Goal: Task Accomplishment & Management: Manage account settings

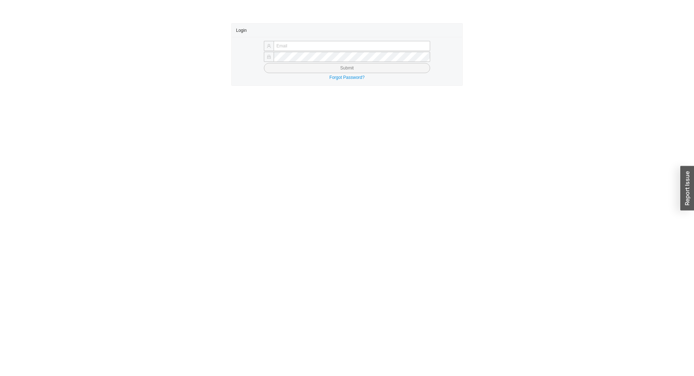
type input "[EMAIL_ADDRESS][DOMAIN_NAME]"
click at [301, 69] on button "Submit" at bounding box center [347, 68] width 166 height 10
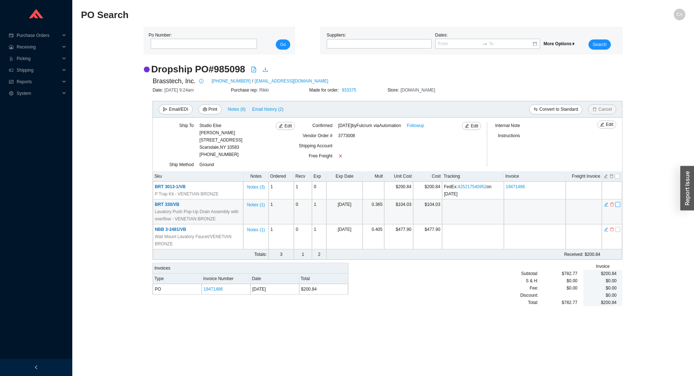
click at [619, 206] on input "checkbox" at bounding box center [617, 204] width 5 height 5
checkbox input "true"
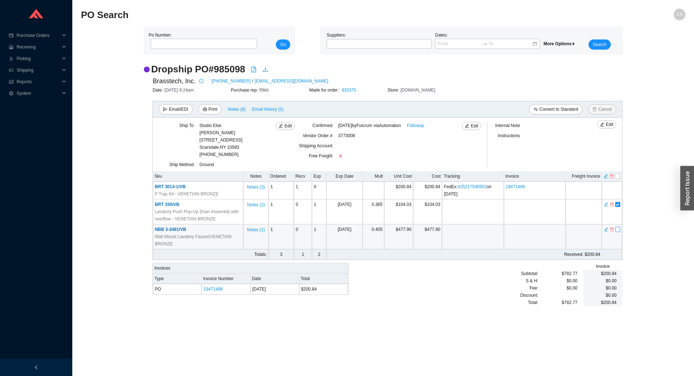
click at [619, 230] on input "checkbox" at bounding box center [617, 229] width 5 height 5
checkbox input "true"
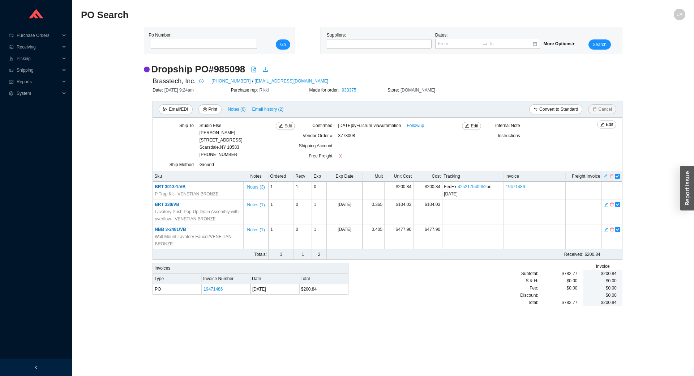
click at [611, 176] on icon "delete" at bounding box center [611, 176] width 4 height 5
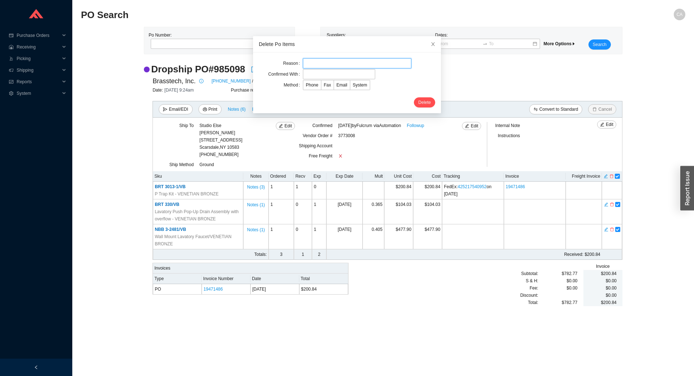
click at [324, 64] on input "text" at bounding box center [357, 63] width 108 height 10
type input "Cancellation"
click at [303, 74] on input "text" at bounding box center [339, 74] width 72 height 10
type input "Confirmation"
click at [340, 86] on span "Email" at bounding box center [342, 84] width 11 height 5
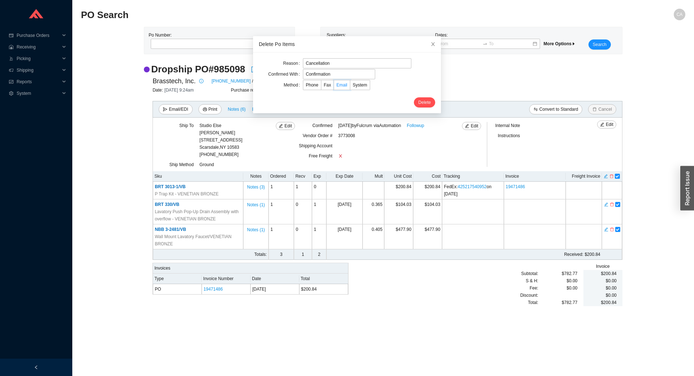
click at [334, 86] on input "Email" at bounding box center [334, 86] width 0 height 0
click at [414, 103] on button "Delete" at bounding box center [424, 102] width 21 height 10
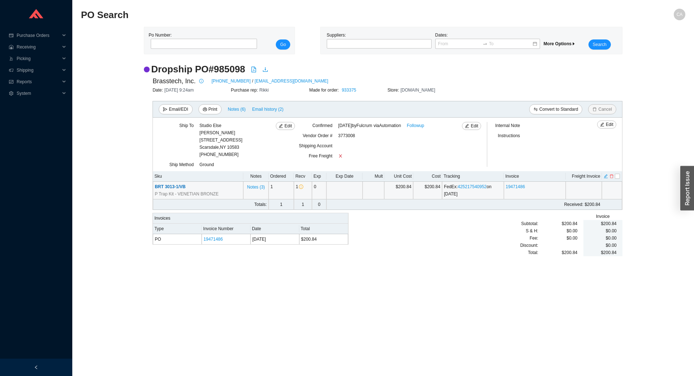
drag, startPoint x: 289, startPoint y: 188, endPoint x: 296, endPoint y: 198, distance: 12.1
drag, startPoint x: 296, startPoint y: 198, endPoint x: 466, endPoint y: 279, distance: 188.2
click at [466, 280] on main "PO Search CA Po Number: Go Suppliers: Dates: More Options Search Dropship PO # …" at bounding box center [383, 192] width 604 height 367
click at [179, 44] on input "tel" at bounding box center [204, 44] width 106 height 10
paste input "985523"
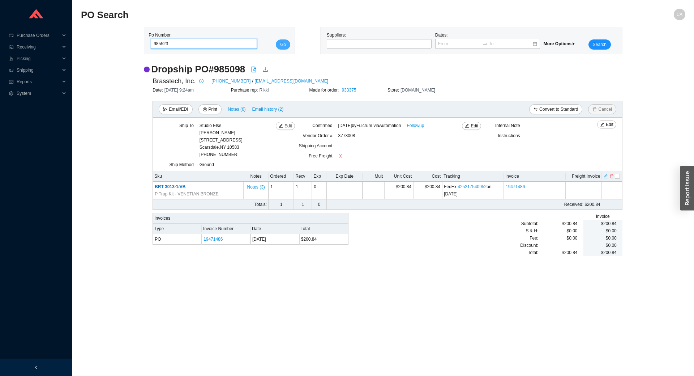
type input "985523"
click at [287, 42] on button "Go" at bounding box center [283, 44] width 14 height 10
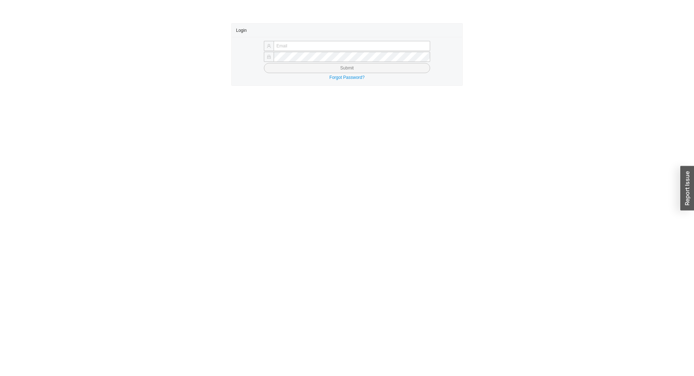
type input "chayaa@qualitybath.com"
click at [347, 66] on button "Submit" at bounding box center [347, 68] width 166 height 10
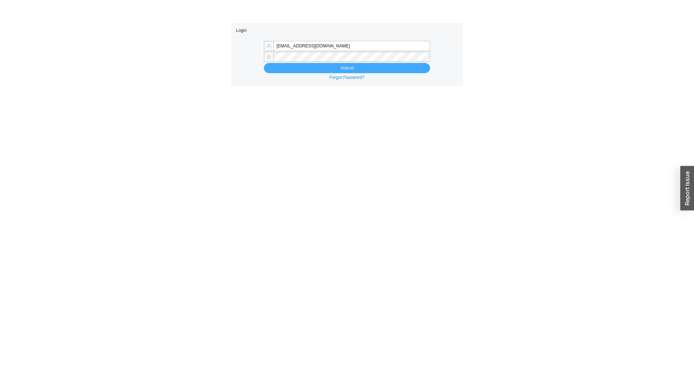
click at [351, 66] on span "Submit" at bounding box center [346, 67] width 13 height 7
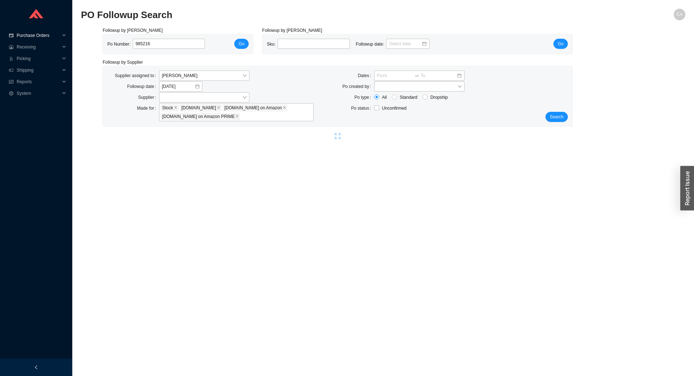
drag, startPoint x: 170, startPoint y: 41, endPoint x: 0, endPoint y: 37, distance: 169.2
click at [0, 37] on section "Purchase Orders .warehouse_svg__a{fill:none;stroke:currentColor;stroke-linecap:…" at bounding box center [347, 188] width 694 height 376
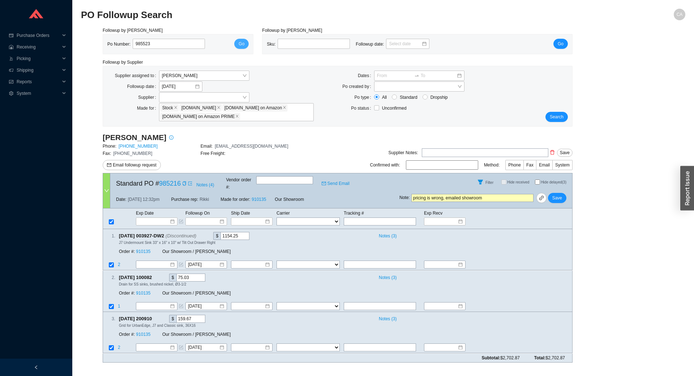
type input "985523"
click at [240, 42] on span "Go" at bounding box center [242, 43] width 6 height 7
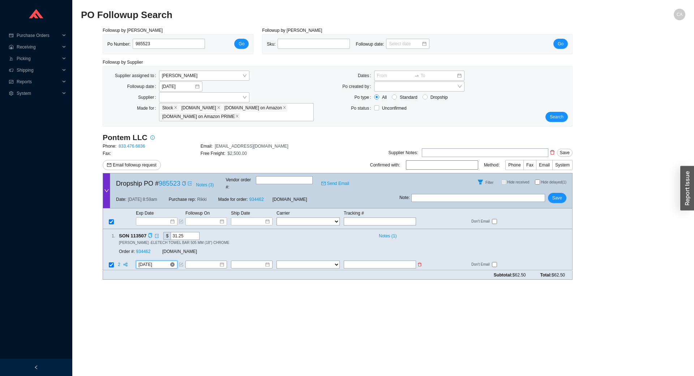
click at [163, 261] on input "8/27/2025" at bounding box center [153, 264] width 31 height 7
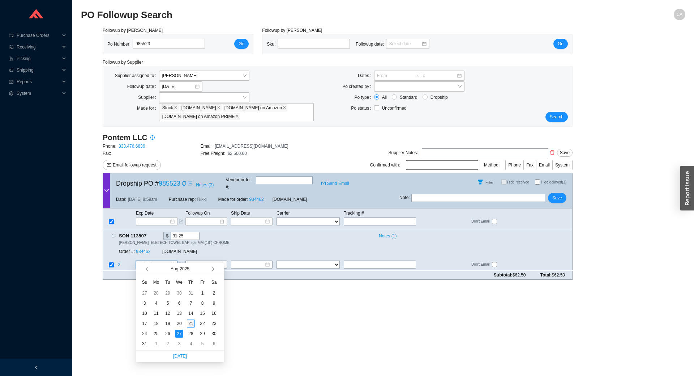
type input "[DATE]"
click at [193, 322] on div "21" at bounding box center [191, 323] width 8 height 8
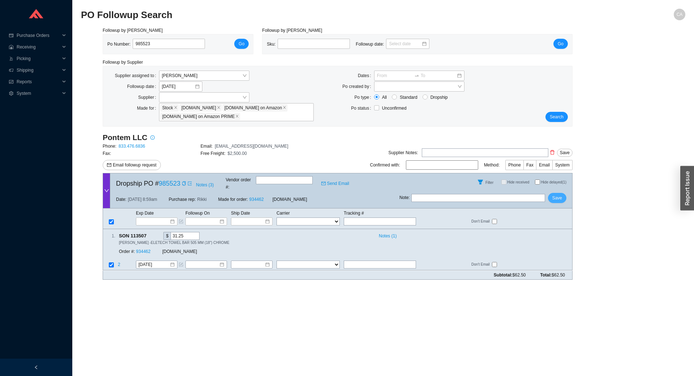
click at [555, 194] on span "Save" at bounding box center [557, 197] width 10 height 7
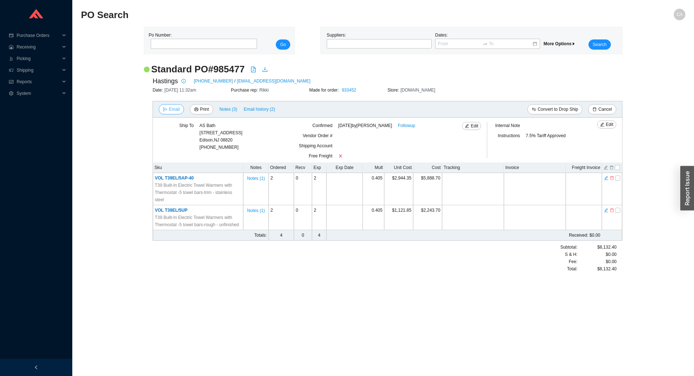
click at [178, 112] on span "Email" at bounding box center [174, 109] width 11 height 7
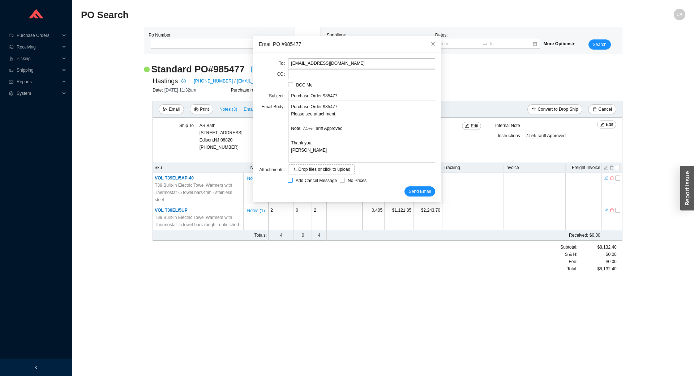
click at [290, 181] on input "Add Cancel Message" at bounding box center [290, 179] width 5 height 5
checkbox input "true"
type input "Purchase Order 985477 - PLEASE CANCEL"
type textarea "Please cancel and confirm via email. Thank you, Chaya"
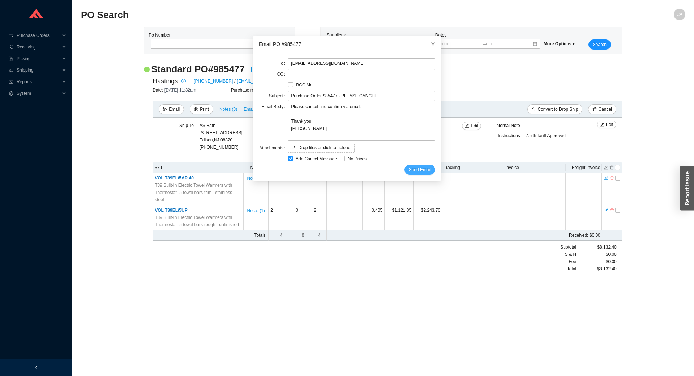
click at [420, 168] on span "Send Email" at bounding box center [420, 169] width 22 height 7
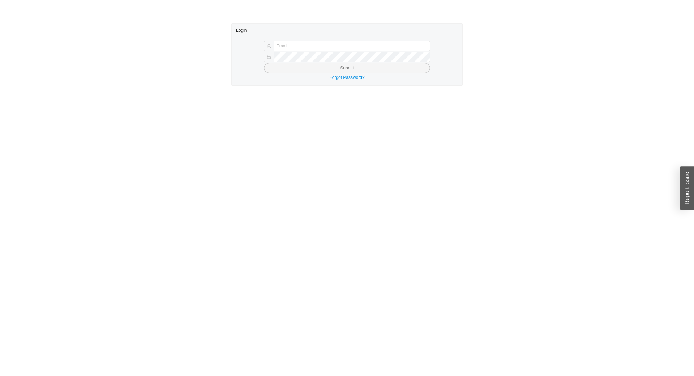
type input "[EMAIL_ADDRESS][DOMAIN_NAME]"
click at [315, 67] on button "Submit" at bounding box center [347, 68] width 166 height 10
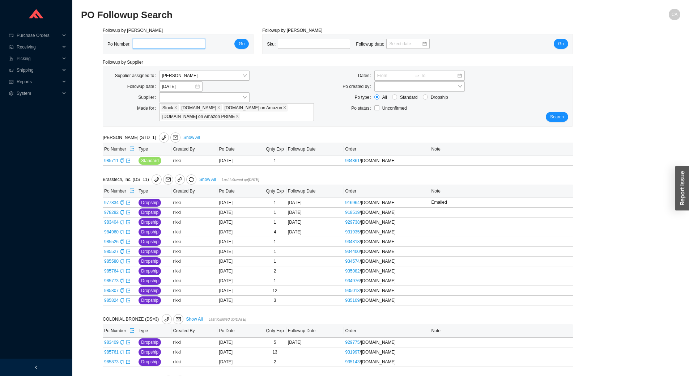
click at [153, 46] on input "tel" at bounding box center [169, 44] width 72 height 10
paste input "985360"
type input "985360"
click at [241, 46] on span "Go" at bounding box center [242, 43] width 6 height 7
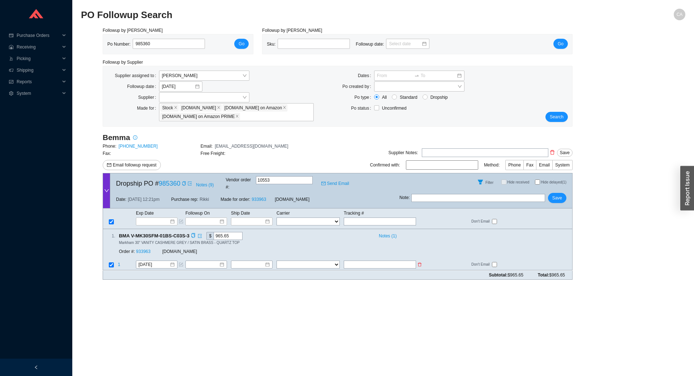
click at [381, 261] on input "text" at bounding box center [380, 265] width 72 height 8
paste input "495267"
type input "495267"
click at [322, 261] on select "FedEx UPS ---------------- 2 Day Transportation INC A&B Freight A. Duie Pyle AA…" at bounding box center [308, 265] width 63 height 8
select select "51"
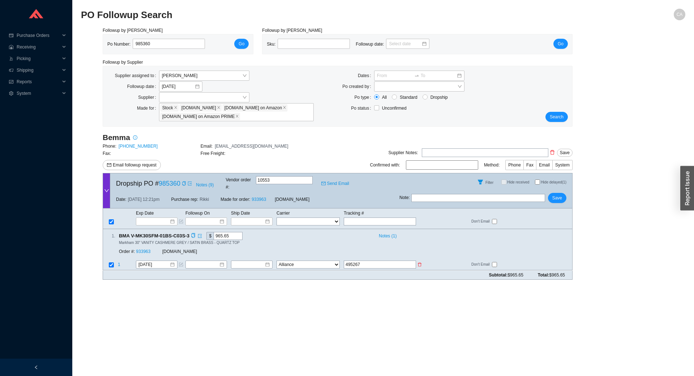
click at [277, 261] on select "FedEx UPS ---------------- 2 Day Transportation INC A&B Freight A. Duie Pyle AA…" at bounding box center [308, 265] width 63 height 8
click at [262, 261] on input at bounding box center [249, 264] width 31 height 7
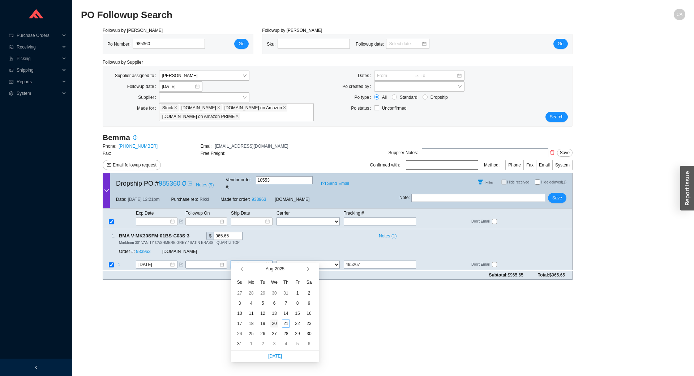
type input "[DATE]"
click at [274, 322] on div "20" at bounding box center [274, 323] width 8 height 8
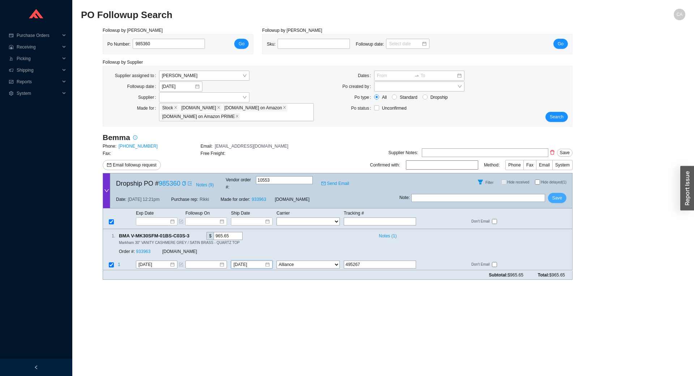
click at [558, 194] on span "Save" at bounding box center [557, 197] width 10 height 7
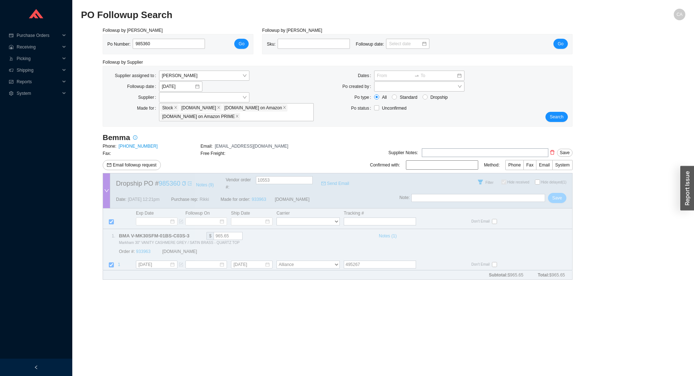
checkbox input "true"
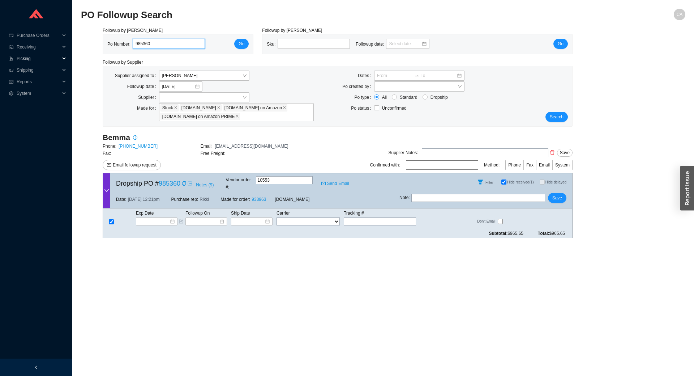
drag, startPoint x: 169, startPoint y: 48, endPoint x: 60, endPoint y: 54, distance: 109.3
click at [60, 54] on section "Purchase Orders .warehouse_svg__a{fill:none;stroke:currentColor;stroke-linecap:…" at bounding box center [347, 188] width 694 height 376
type input "932273"
click button "Go" at bounding box center [241, 44] width 14 height 10
drag, startPoint x: 122, startPoint y: 44, endPoint x: 0, endPoint y: 34, distance: 122.2
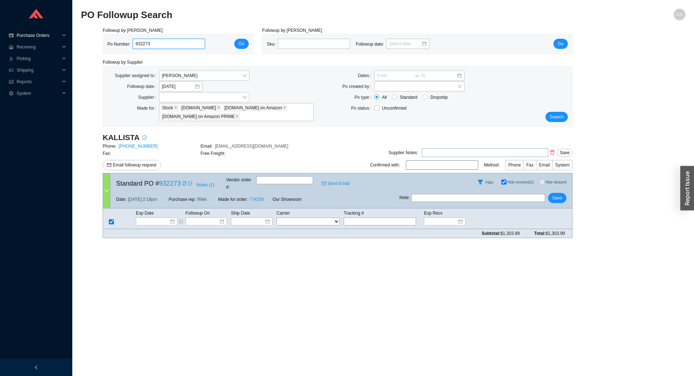
click at [0, 35] on section "Purchase Orders .warehouse_svg__a{fill:none;stroke:currentColor;stroke-linecap:…" at bounding box center [347, 188] width 694 height 376
paste input "77061"
type input "977061"
click at [244, 43] on span "Go" at bounding box center [242, 43] width 6 height 7
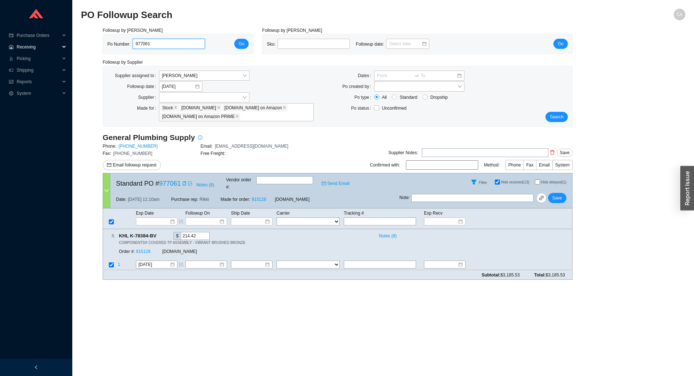
drag, startPoint x: 158, startPoint y: 43, endPoint x: 68, endPoint y: 47, distance: 89.7
click at [68, 47] on section "Purchase Orders .warehouse_svg__a{fill:none;stroke:currentColor;stroke-linecap:…" at bounding box center [347, 188] width 694 height 376
paste input "29088"
type input "929088"
click at [241, 45] on span "Go" at bounding box center [242, 43] width 6 height 7
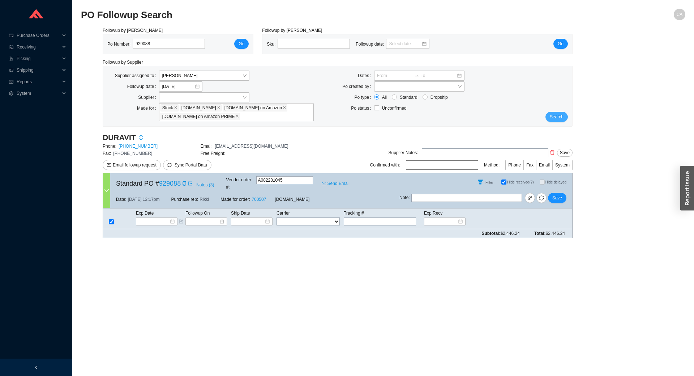
click at [560, 117] on span "Search" at bounding box center [557, 116] width 14 height 7
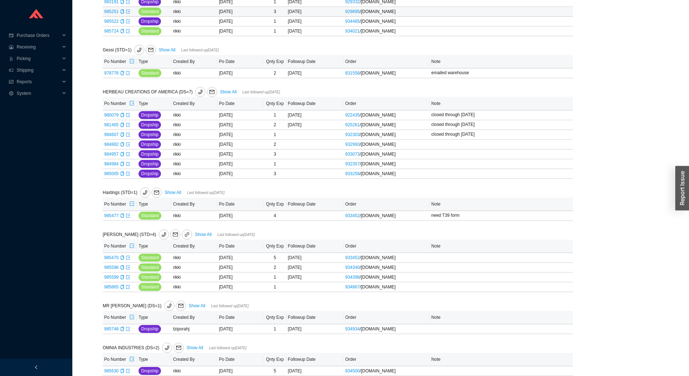
scroll to position [578, 0]
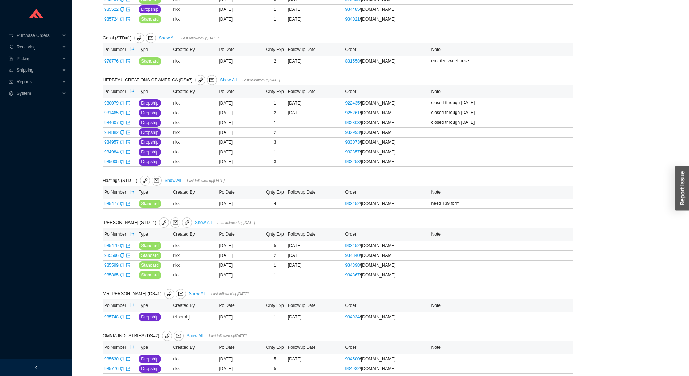
click at [195, 223] on link "Show All" at bounding box center [203, 222] width 17 height 5
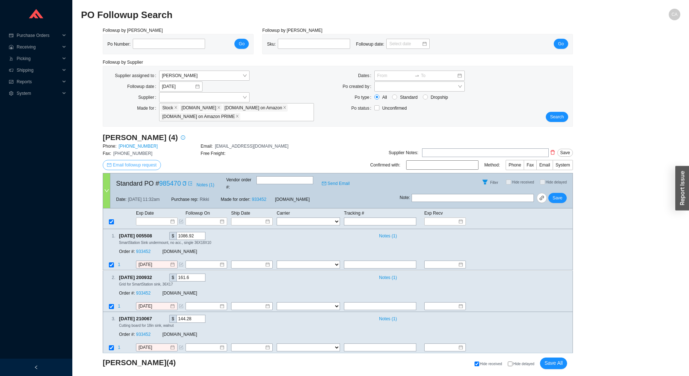
click at [139, 164] on span "Email followup request" at bounding box center [135, 164] width 44 height 7
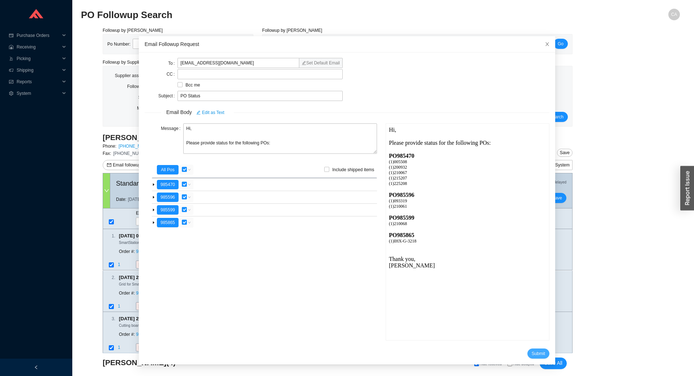
click at [535, 352] on button "Submit" at bounding box center [538, 353] width 22 height 10
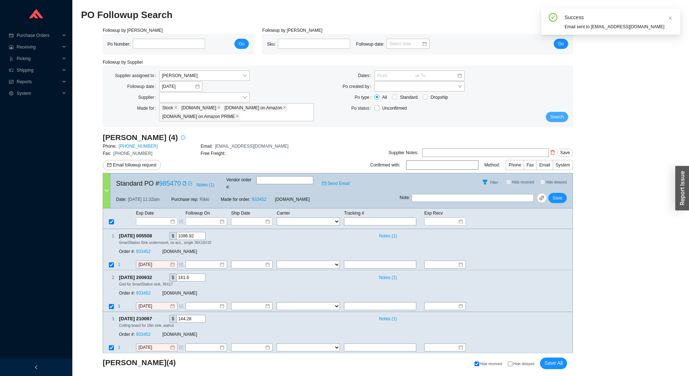
click at [560, 115] on span "Search" at bounding box center [557, 116] width 14 height 7
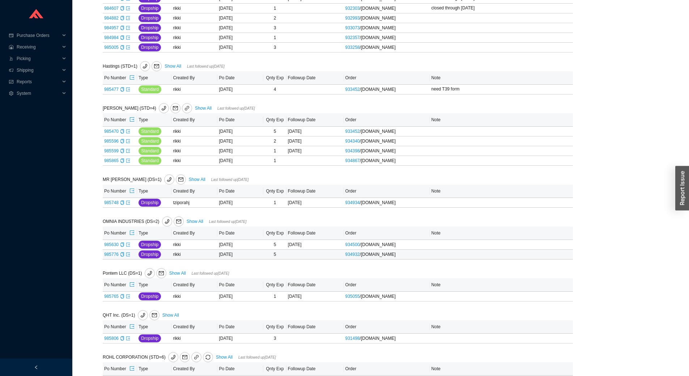
scroll to position [723, 0]
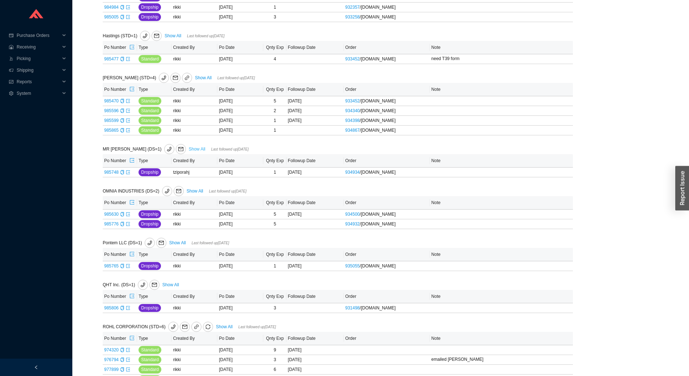
click at [189, 151] on link "Show All" at bounding box center [197, 148] width 17 height 5
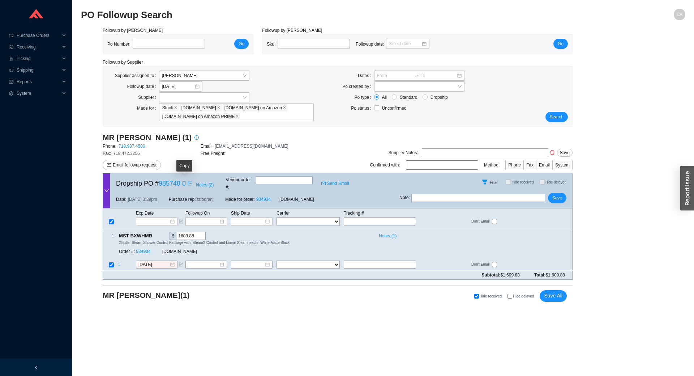
click at [184, 181] on icon "copy" at bounding box center [184, 183] width 4 height 4
click at [147, 249] on link "934934" at bounding box center [143, 251] width 14 height 5
click at [369, 261] on input "text" at bounding box center [380, 265] width 72 height 8
paste input "446656216669"
type input "446656216669"
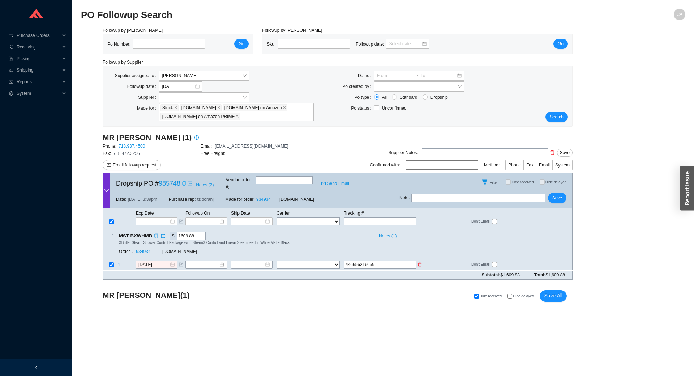
click at [301, 261] on select "FedEx UPS ---------------- 2 Day Transportation INC A&B Freight A. [PERSON_NAME…" at bounding box center [308, 265] width 63 height 8
select select "1"
click at [277, 261] on select "FedEx UPS ---------------- 2 Day Transportation INC A&B Freight A. [PERSON_NAME…" at bounding box center [308, 265] width 63 height 8
click at [247, 261] on input at bounding box center [249, 264] width 31 height 7
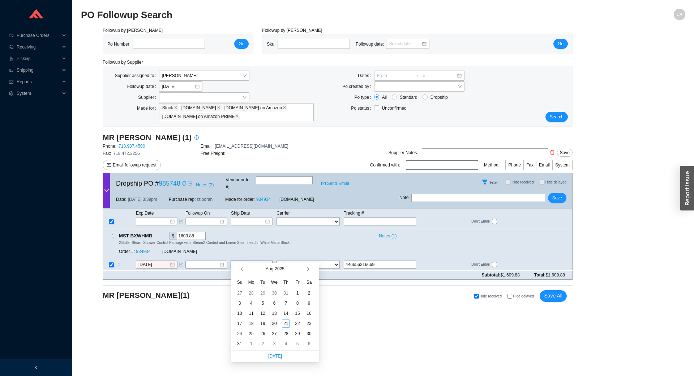
type input "[DATE]"
click at [273, 322] on div "20" at bounding box center [274, 323] width 8 height 8
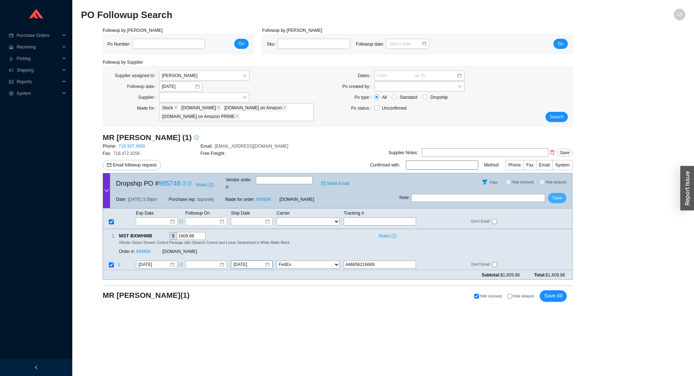
click at [556, 194] on span "Save" at bounding box center [557, 197] width 10 height 7
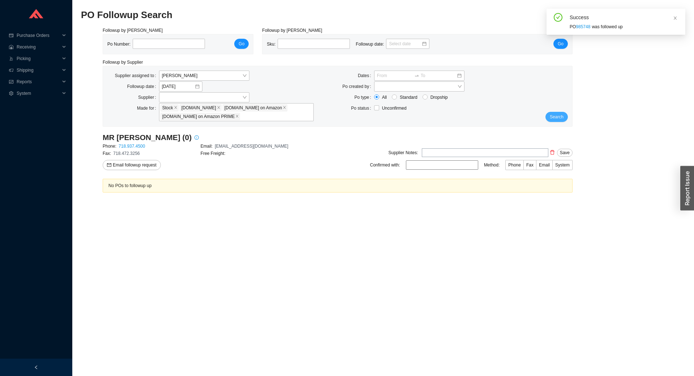
click at [561, 114] on span "Search" at bounding box center [557, 116] width 14 height 7
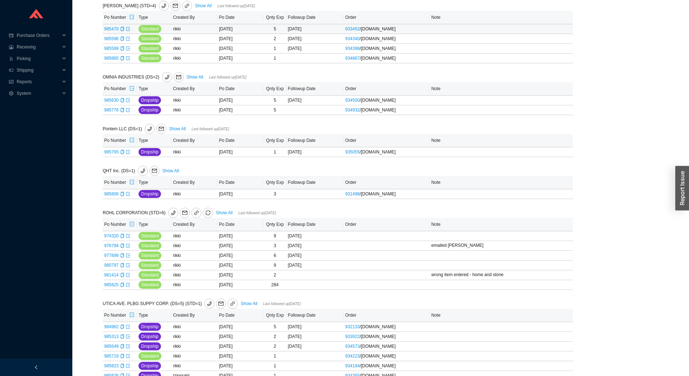
scroll to position [795, 0]
click at [173, 131] on link "Show All" at bounding box center [177, 128] width 17 height 5
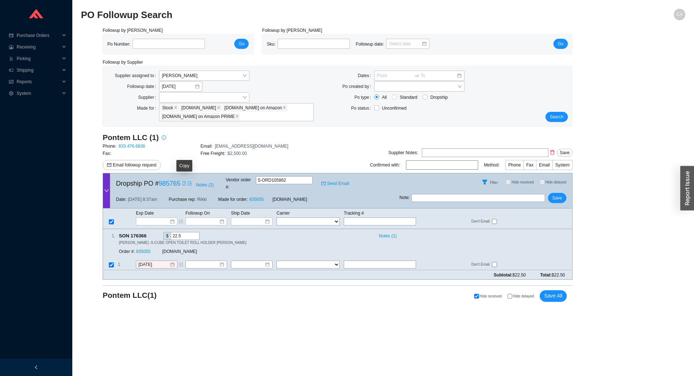
click at [186, 181] on icon "copy" at bounding box center [184, 183] width 4 height 4
click at [129, 163] on span "Email followup request" at bounding box center [135, 164] width 44 height 7
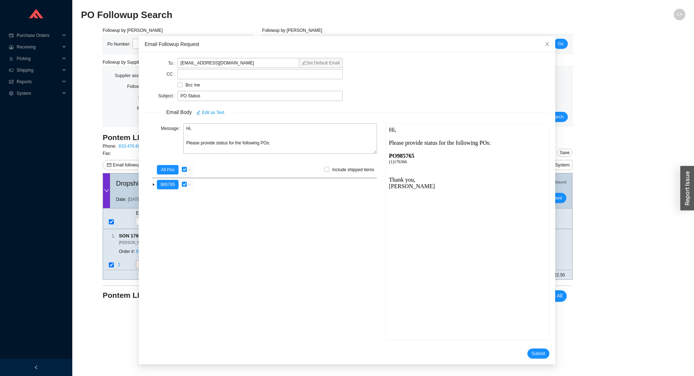
click at [522, 347] on form "To sales@pontemhome.com Set Default Email CC Bcc me Subject PO Status Email Bod…" at bounding box center [347, 208] width 405 height 300
click at [532, 350] on span "Submit" at bounding box center [538, 353] width 13 height 7
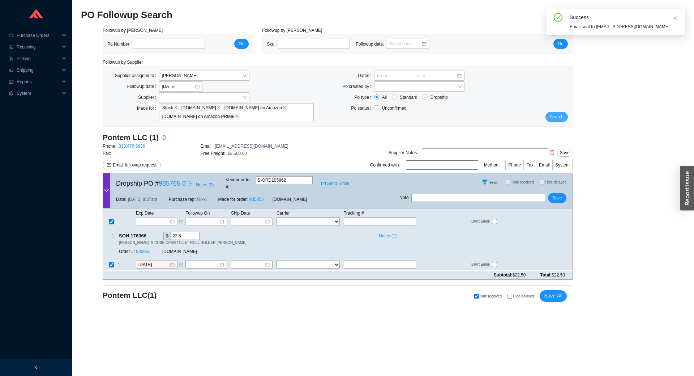
click at [552, 112] on button "Search" at bounding box center [556, 117] width 22 height 10
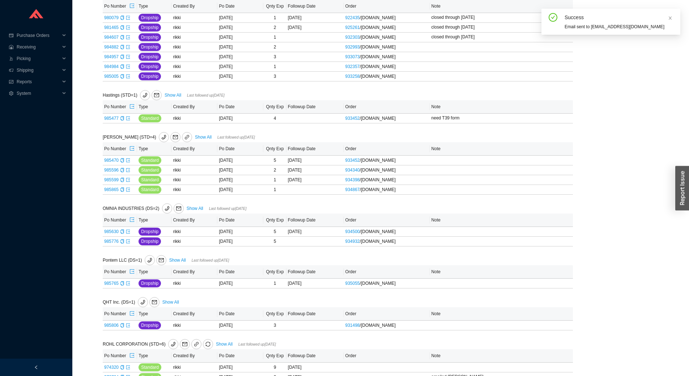
scroll to position [812, 0]
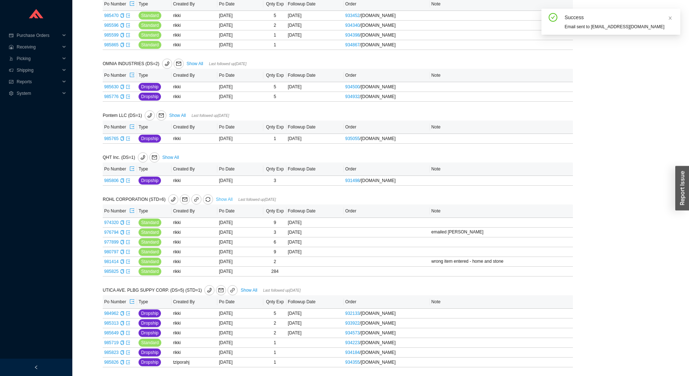
click at [224, 197] on link "Show All" at bounding box center [224, 199] width 17 height 5
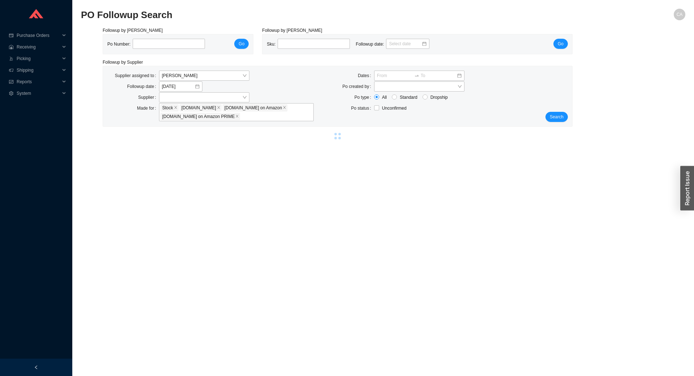
select select "2"
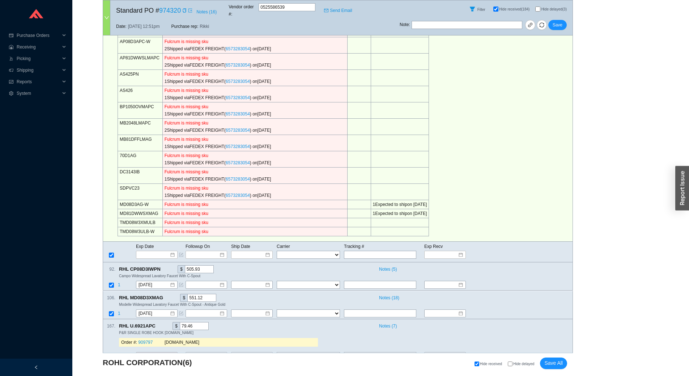
scroll to position [578, 0]
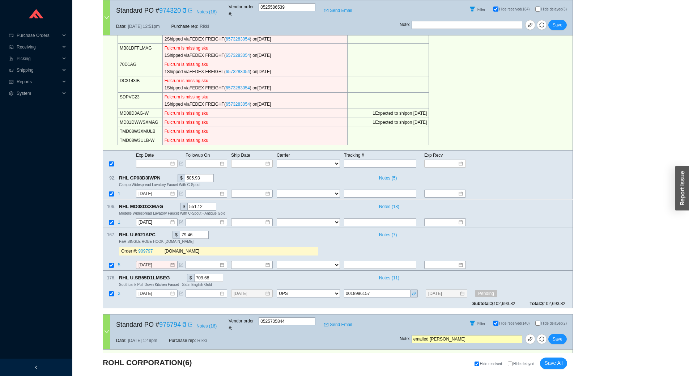
click at [537, 7] on input "Hide delayed (3)" at bounding box center [537, 9] width 5 height 5
checkbox input "true"
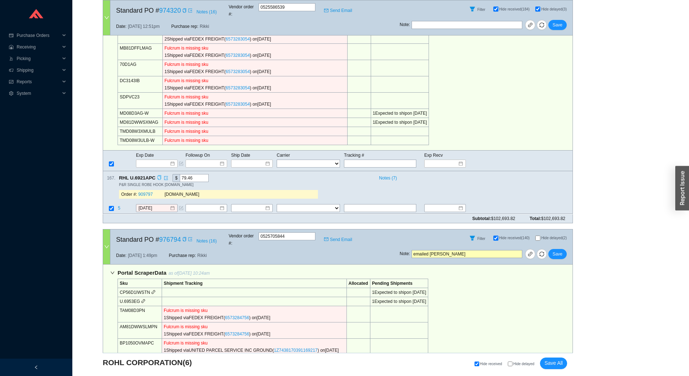
click at [157, 175] on icon "copy" at bounding box center [159, 177] width 4 height 5
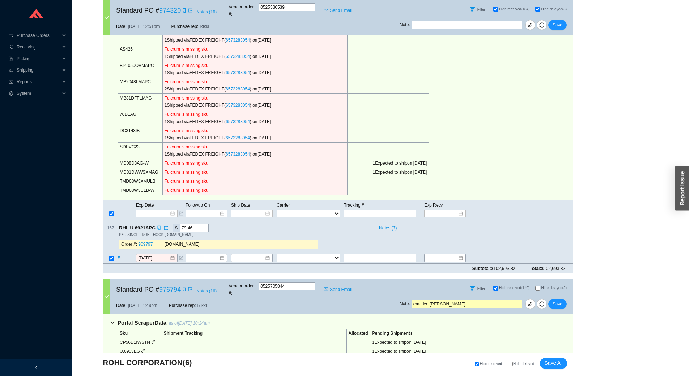
scroll to position [529, 0]
click at [148, 241] on link "909797" at bounding box center [145, 243] width 14 height 5
click at [159, 254] on input "[DATE]" at bounding box center [153, 257] width 31 height 7
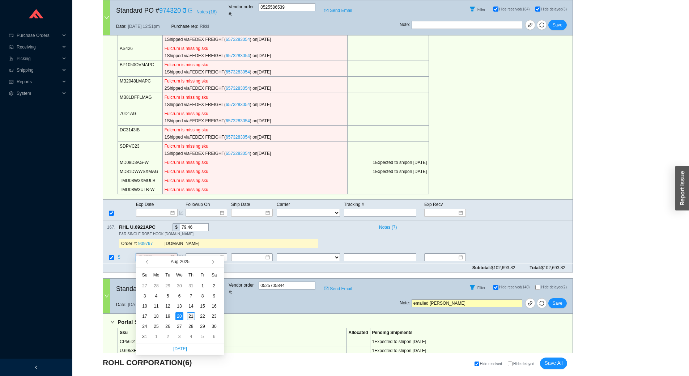
type input "[DATE]"
click at [191, 315] on div "21" at bounding box center [191, 316] width 8 height 8
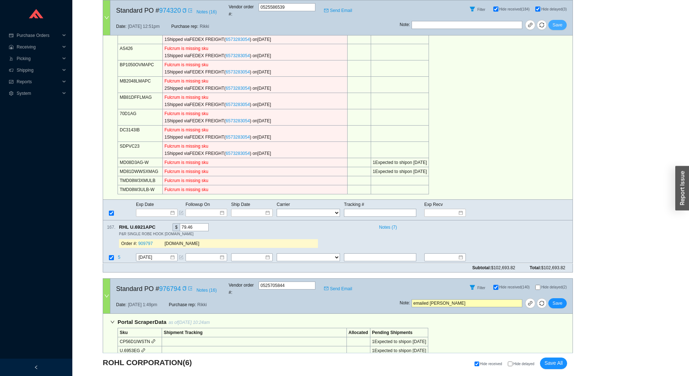
click at [560, 21] on span "Save" at bounding box center [557, 24] width 10 height 7
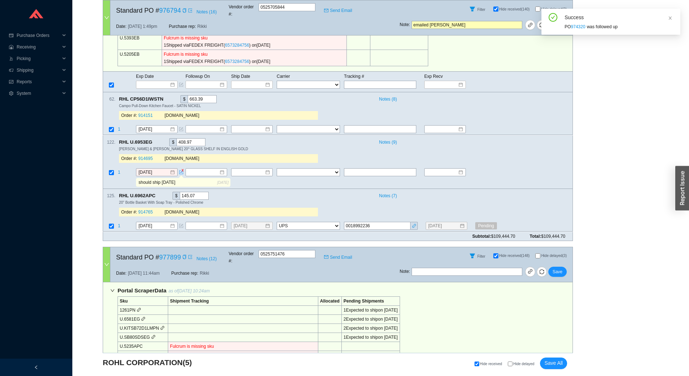
scroll to position [651, 0]
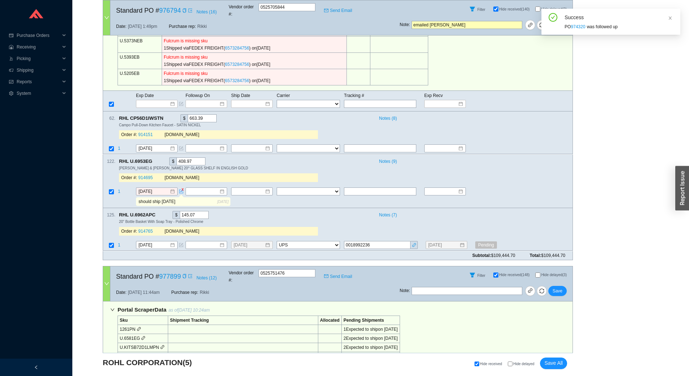
click at [512, 364] on input "Hide delayed" at bounding box center [510, 363] width 5 height 5
checkbox input "true"
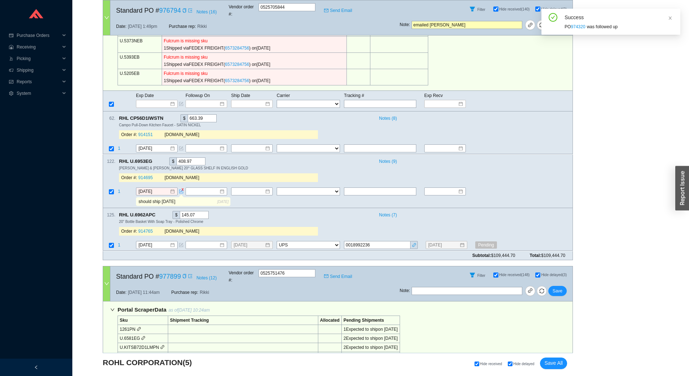
checkbox input "true"
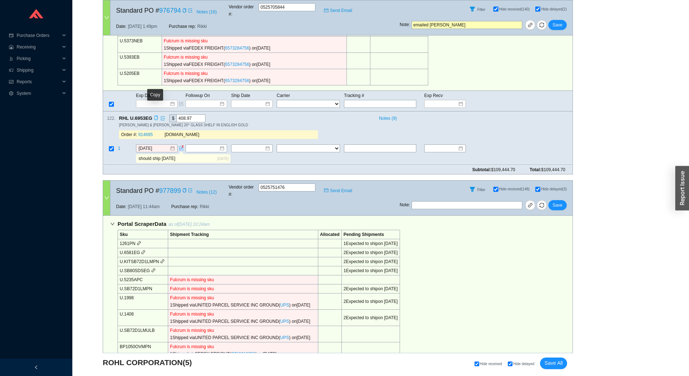
click at [154, 116] on icon "copy" at bounding box center [156, 118] width 4 height 5
click at [355, 122] on div "PERRIN & ROWE EDWARDIAN 20^ GLASS SHELF IN ENGLISH GOLD" at bounding box center [343, 124] width 448 height 5
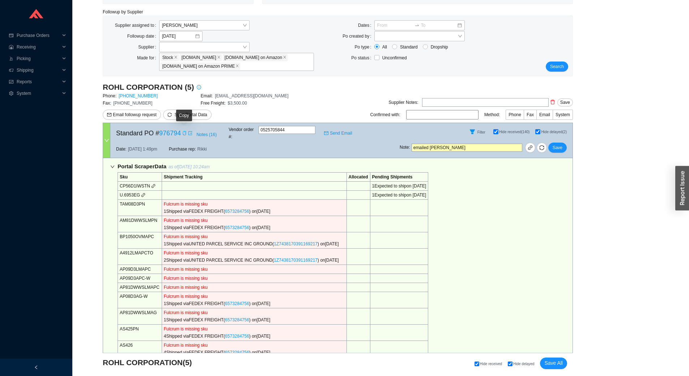
click at [184, 131] on icon "copy" at bounding box center [184, 133] width 4 height 4
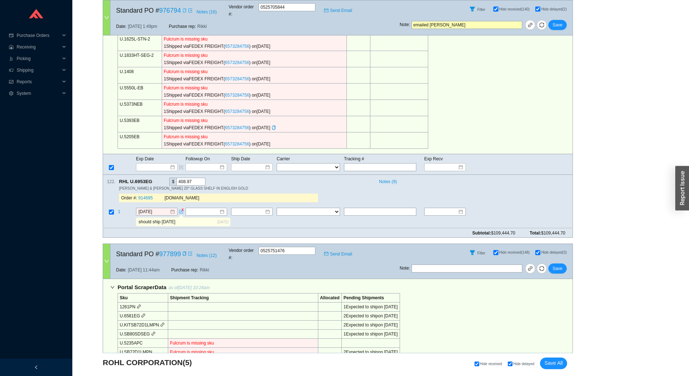
scroll to position [629, 0]
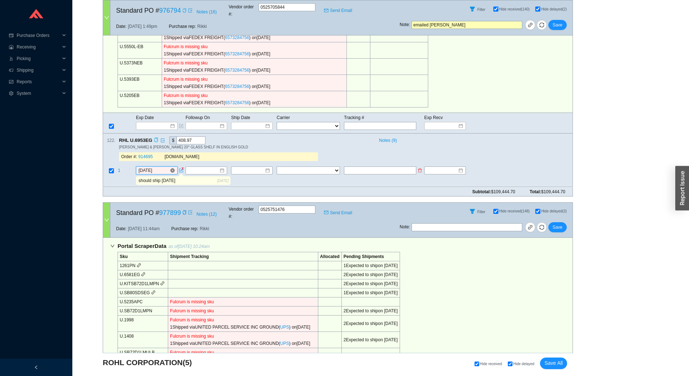
click at [163, 167] on input "[DATE]" at bounding box center [153, 170] width 31 height 7
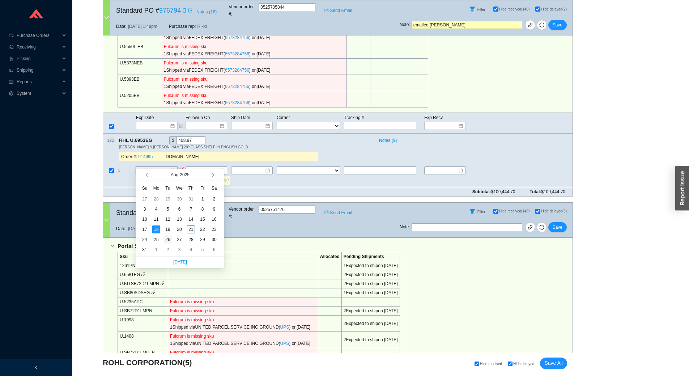
type input "8/26/2025"
click at [165, 239] on div "26" at bounding box center [168, 239] width 8 height 8
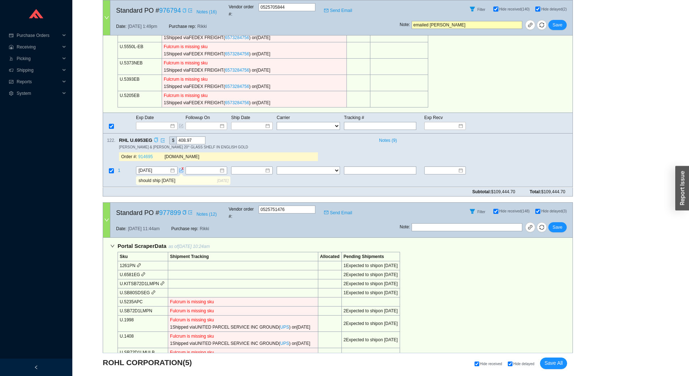
click at [146, 154] on link "914695" at bounding box center [145, 156] width 14 height 5
drag, startPoint x: 191, startPoint y: 175, endPoint x: 0, endPoint y: 167, distance: 191.0
click at [181, 168] on span "form" at bounding box center [181, 170] width 4 height 4
click at [558, 21] on span "Save" at bounding box center [557, 24] width 10 height 7
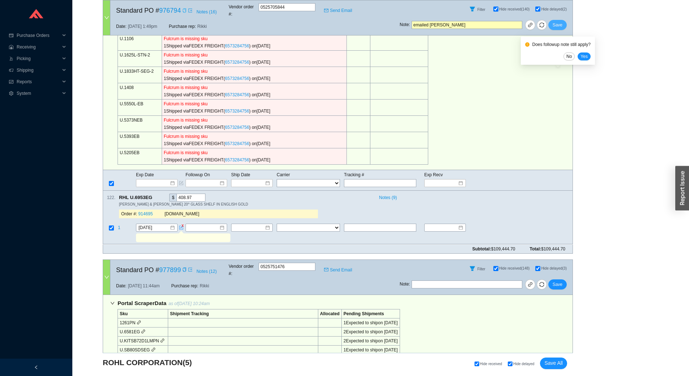
scroll to position [556, 0]
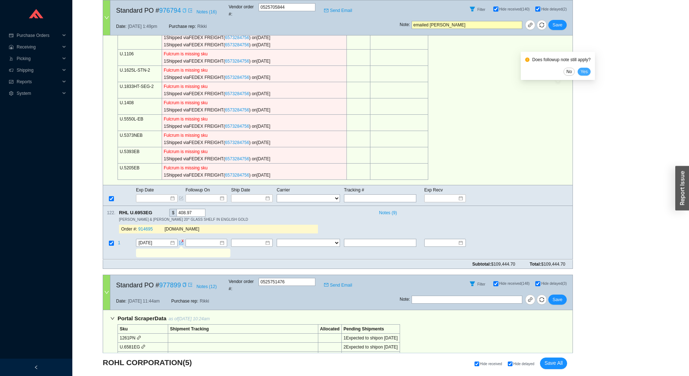
click at [586, 72] on span "Yes" at bounding box center [583, 71] width 7 height 7
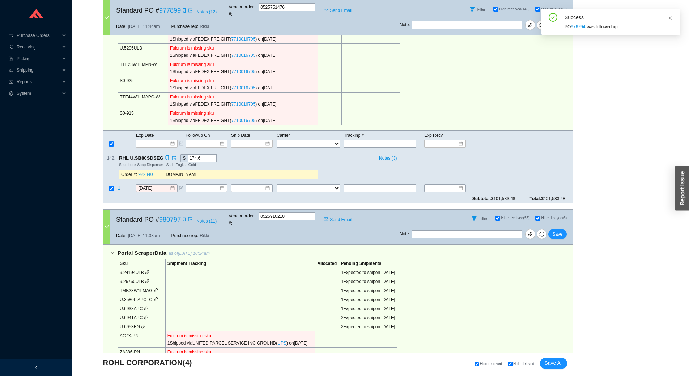
scroll to position [361, 0]
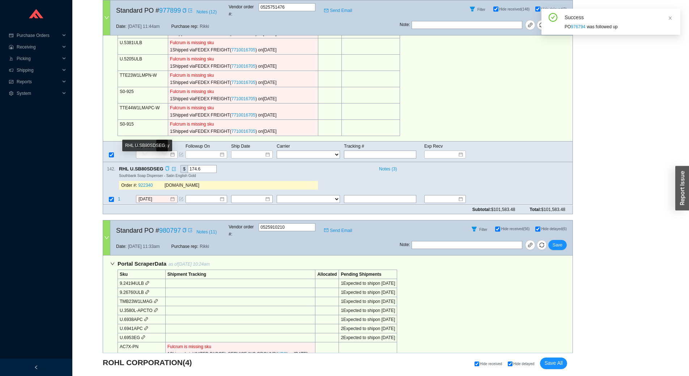
click at [165, 166] on icon "copy" at bounding box center [167, 168] width 5 height 5
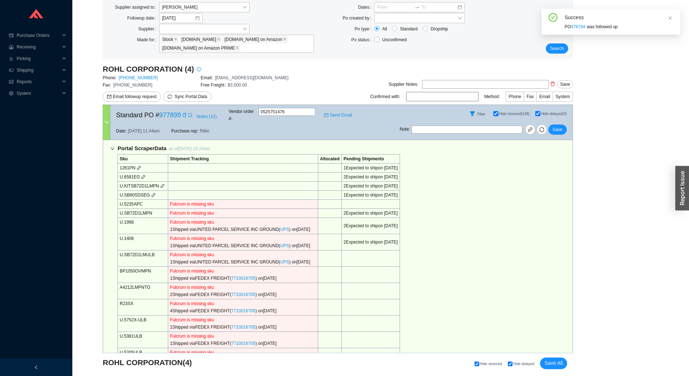
scroll to position [335, 0]
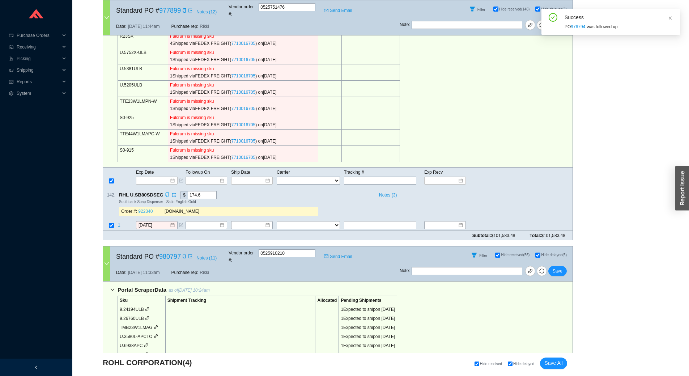
click at [146, 209] on link "922340" at bounding box center [145, 211] width 14 height 5
click at [161, 222] on input "[DATE]" at bounding box center [153, 225] width 31 height 7
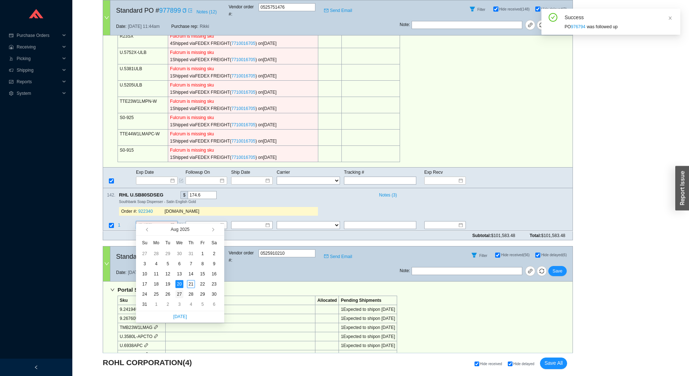
type input "8/27/2025"
drag, startPoint x: 181, startPoint y: 291, endPoint x: 187, endPoint y: 288, distance: 7.0
click at [180, 291] on div "27" at bounding box center [179, 294] width 8 height 8
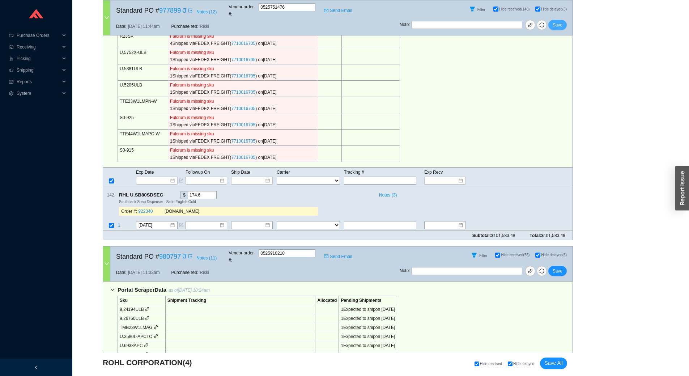
click at [558, 21] on span "Save" at bounding box center [557, 24] width 10 height 7
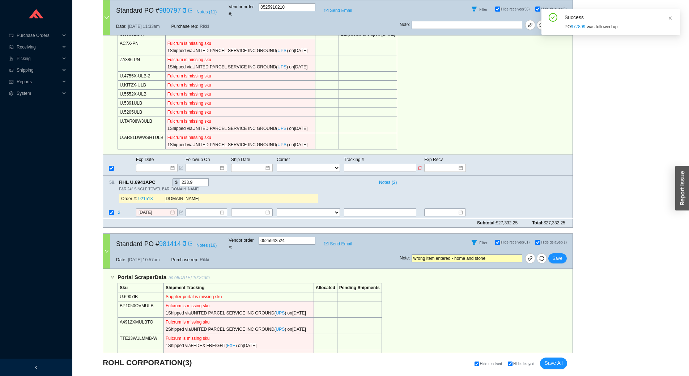
scroll to position [253, 0]
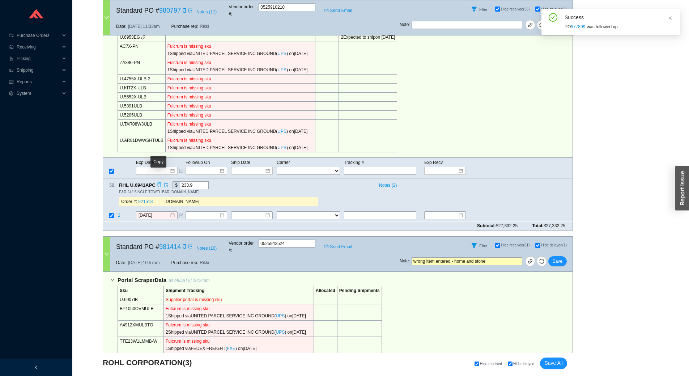
click at [157, 183] on icon "copy" at bounding box center [159, 185] width 4 height 5
click at [439, 102] on div "Portal Scraper Data as of 8/21/25 10:24am Sku Shipment Tracking Allocated Pendi…" at bounding box center [338, 56] width 470 height 202
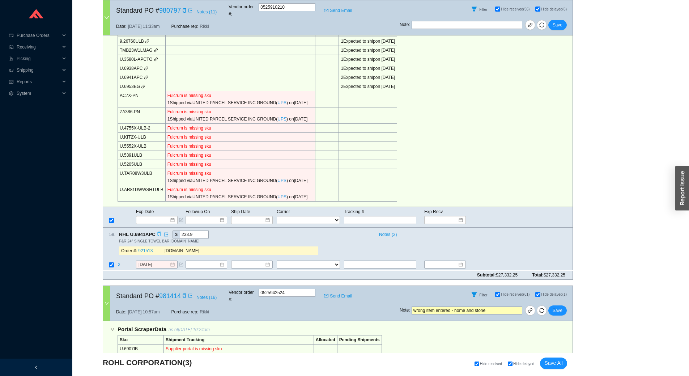
scroll to position [217, 0]
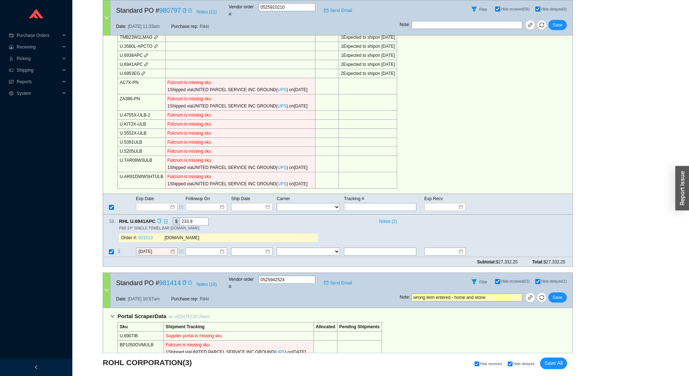
click at [146, 235] on link "921513" at bounding box center [145, 237] width 14 height 5
click at [119, 249] on span "2" at bounding box center [120, 251] width 4 height 5
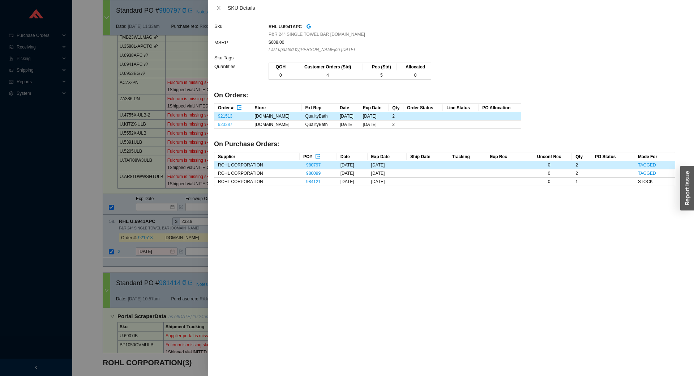
click at [223, 125] on link "923387" at bounding box center [225, 124] width 14 height 5
click at [223, 5] on div "SKU Details" at bounding box center [451, 8] width 474 height 8
click at [221, 7] on button "Close" at bounding box center [218, 8] width 9 height 6
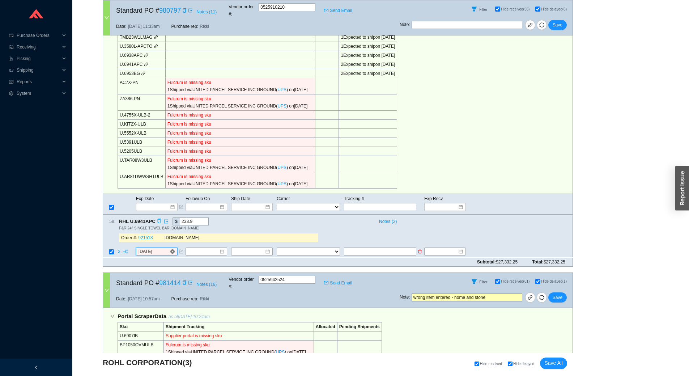
click at [161, 248] on input "[DATE]" at bounding box center [153, 251] width 31 height 7
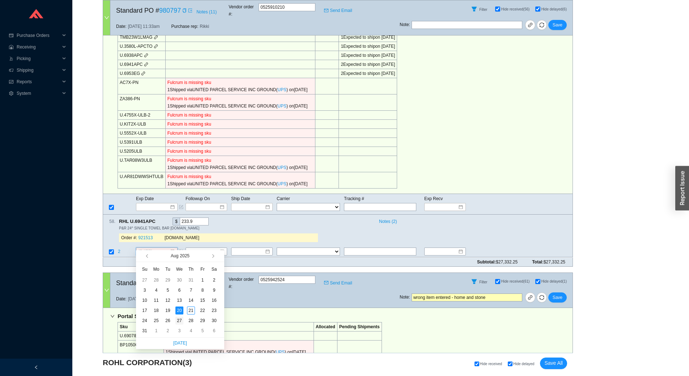
type input "8/27/2025"
click at [182, 318] on div "27" at bounding box center [179, 320] width 8 height 8
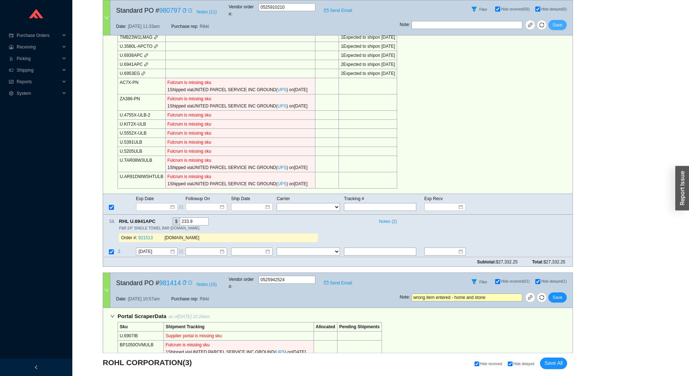
click at [552, 21] on button "Save" at bounding box center [557, 25] width 18 height 10
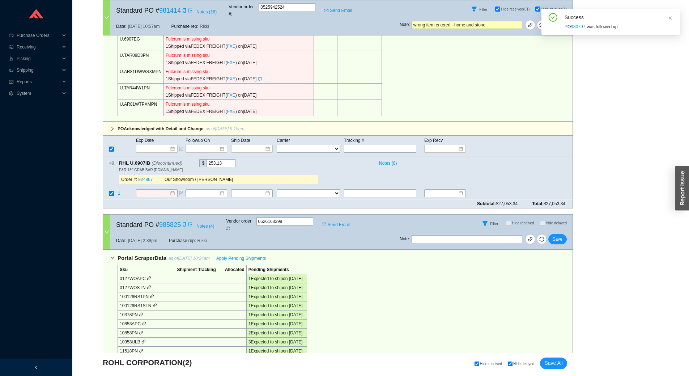
scroll to position [253, 0]
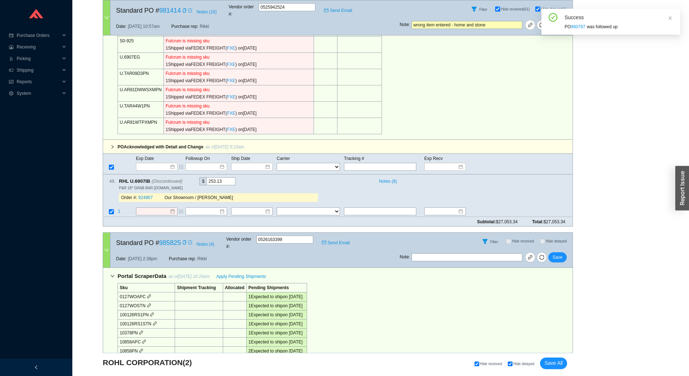
click at [105, 11] on div at bounding box center [106, 17] width 7 height 35
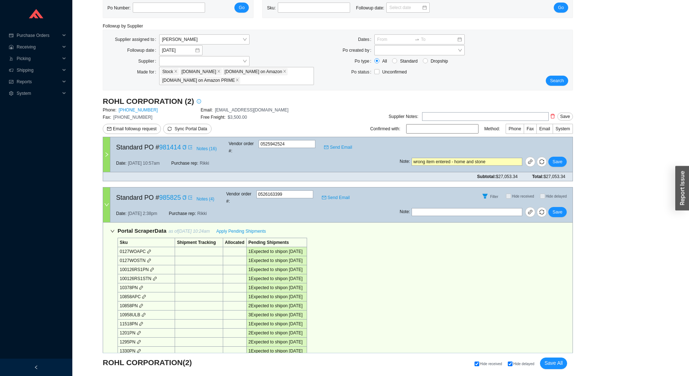
scroll to position [0, 0]
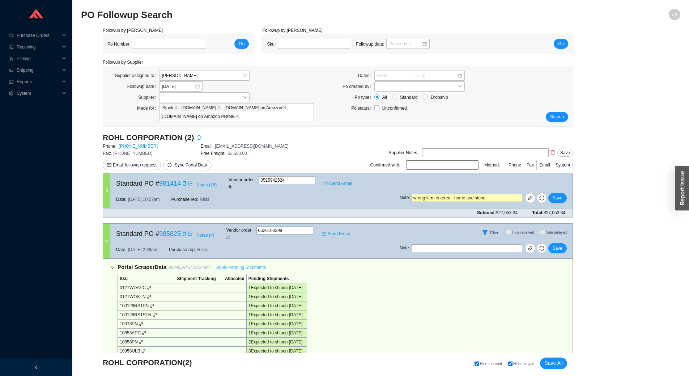
click at [246, 264] on span "Apply Pending Shipments" at bounding box center [241, 267] width 50 height 7
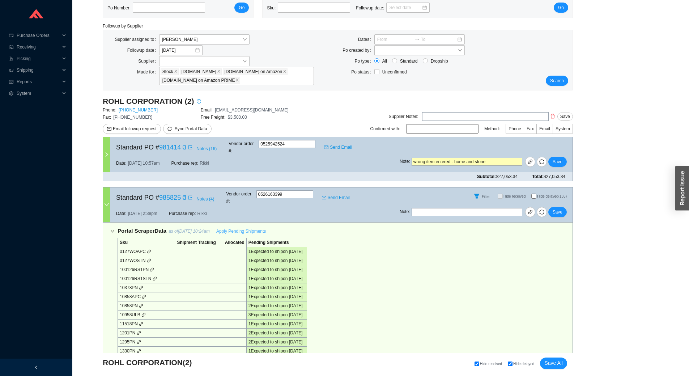
click at [243, 227] on span "Apply Pending Shipments" at bounding box center [241, 230] width 50 height 7
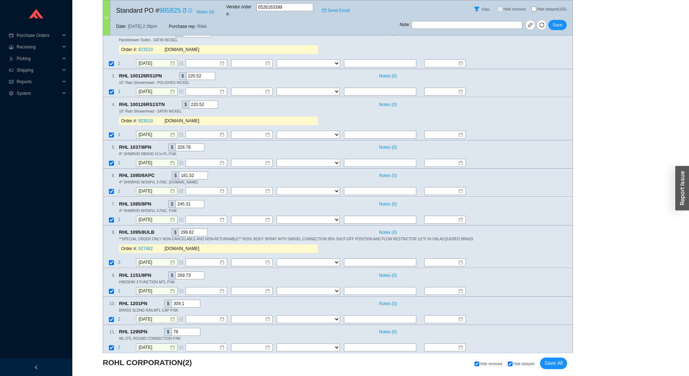
scroll to position [1988, 0]
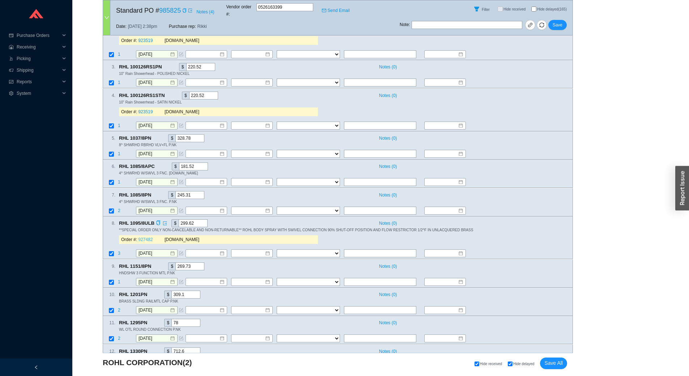
click at [142, 237] on link "927482" at bounding box center [145, 239] width 14 height 5
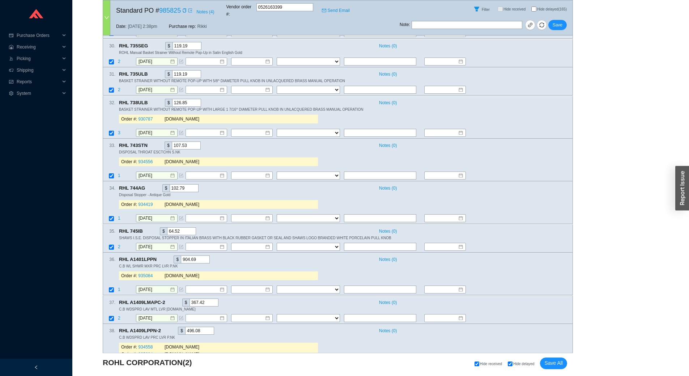
scroll to position [2964, 0]
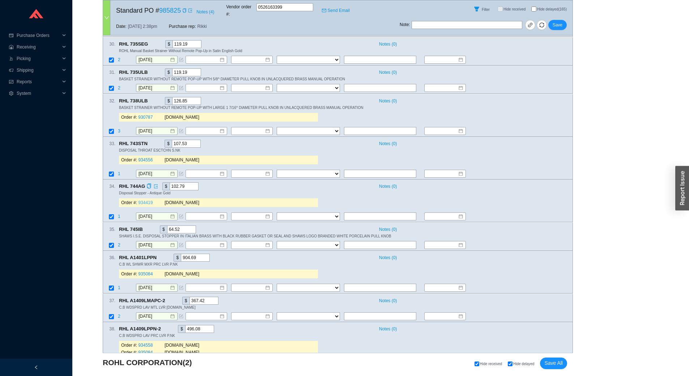
click at [140, 200] on link "934419" at bounding box center [145, 202] width 14 height 5
click at [158, 213] on input "11/24/2025" at bounding box center [153, 216] width 31 height 7
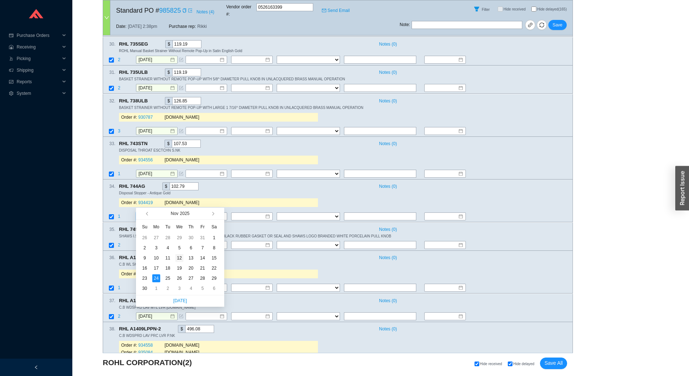
type input "11/12/2025"
click at [177, 258] on div "12" at bounding box center [179, 258] width 8 height 8
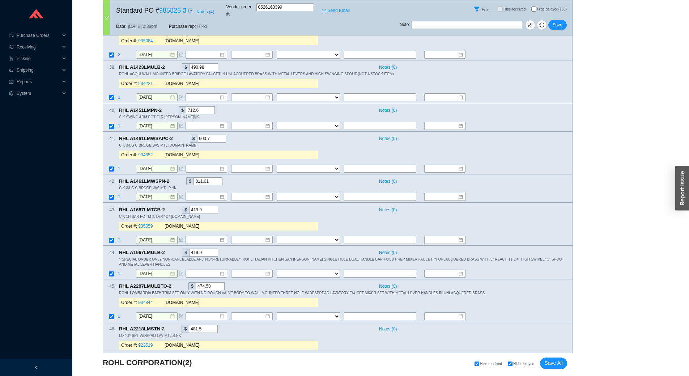
scroll to position [3290, 0]
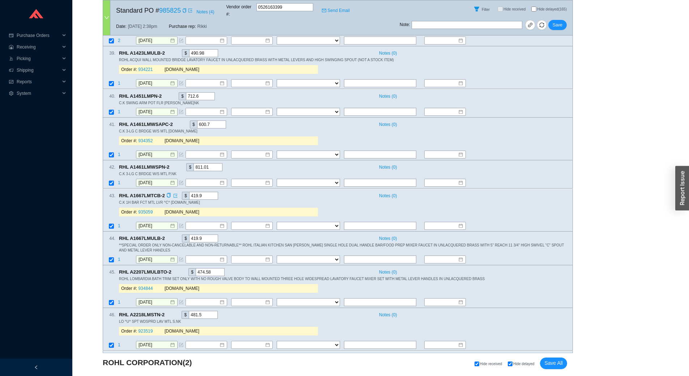
click at [145, 208] on div "Order #: 935059" at bounding box center [142, 211] width 43 height 7
click at [143, 209] on link "935059" at bounding box center [145, 211] width 14 height 5
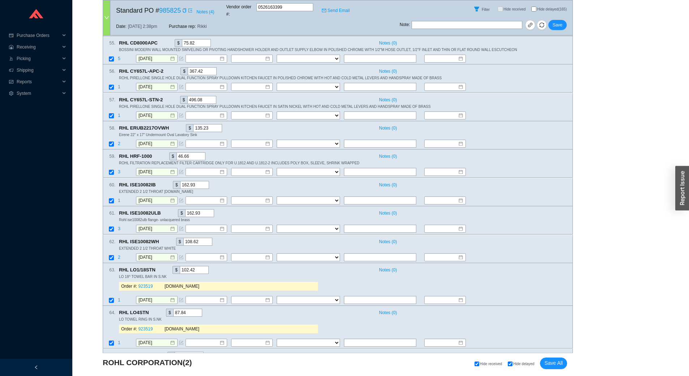
scroll to position [3904, 0]
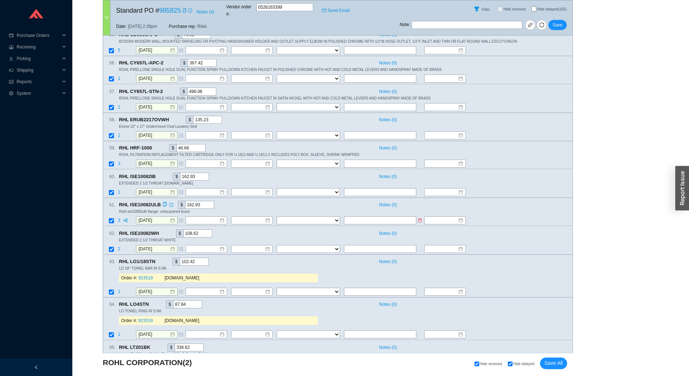
click at [118, 218] on span "3" at bounding box center [120, 220] width 4 height 5
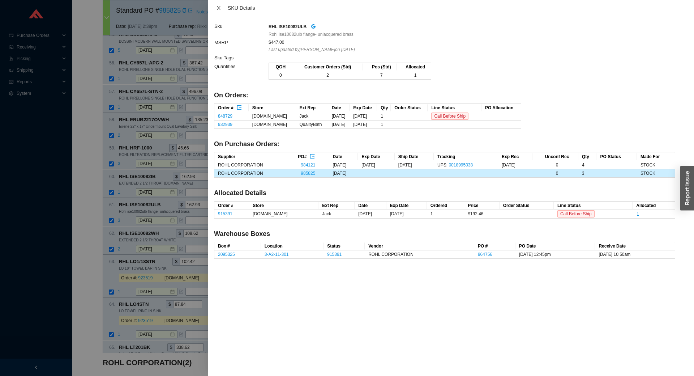
click at [221, 10] on icon "close" at bounding box center [218, 7] width 5 height 5
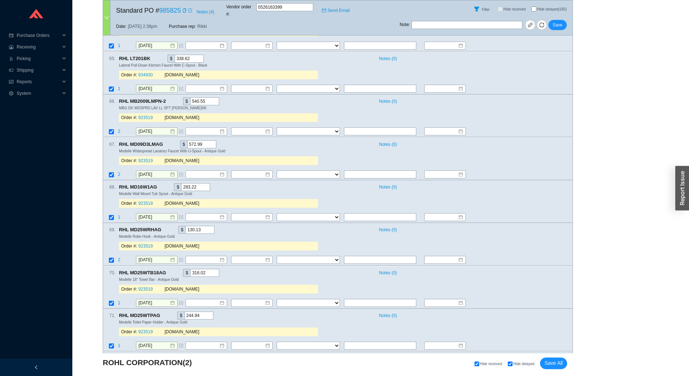
scroll to position [4193, 0]
click at [146, 243] on link "923519" at bounding box center [145, 245] width 14 height 5
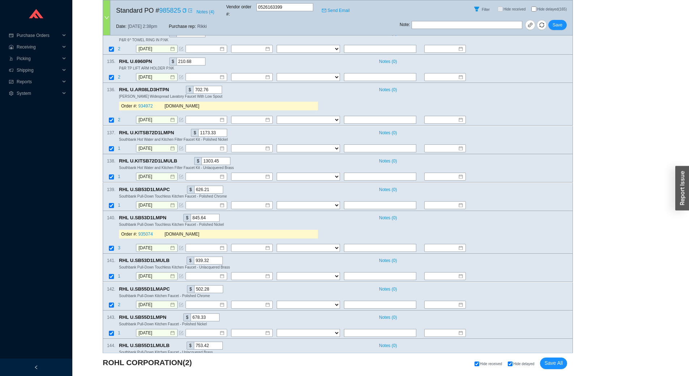
scroll to position [6652, 0]
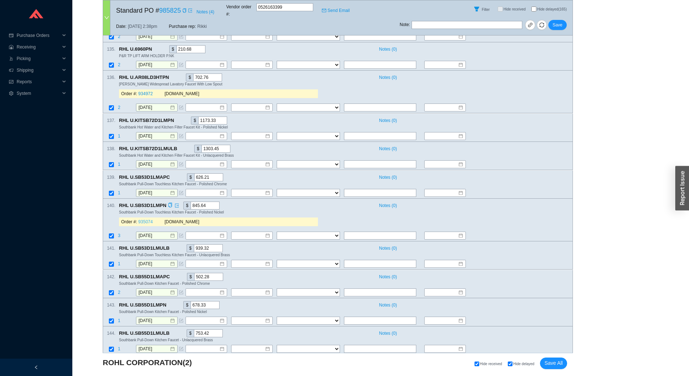
click at [145, 219] on link "935074" at bounding box center [145, 221] width 14 height 5
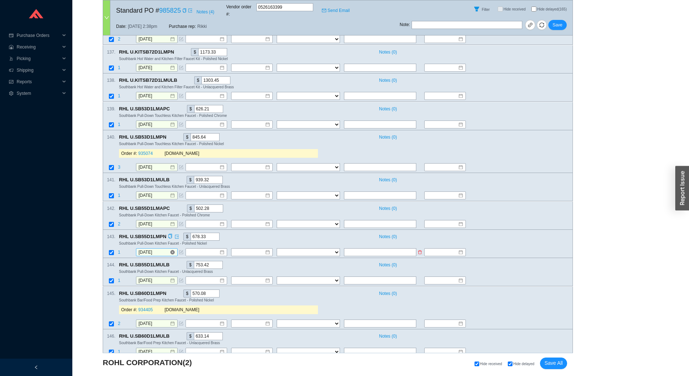
scroll to position [6724, 0]
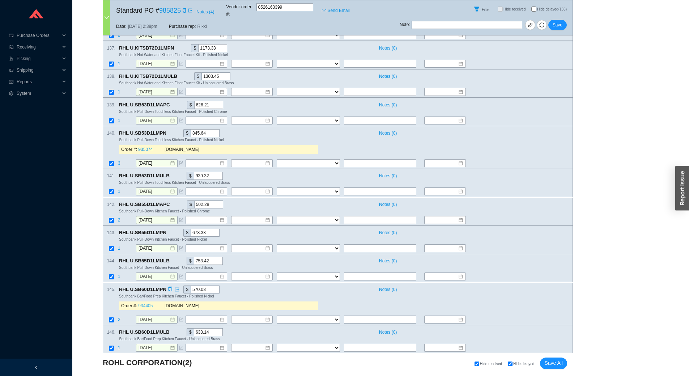
click at [146, 303] on link "934405" at bounding box center [145, 305] width 14 height 5
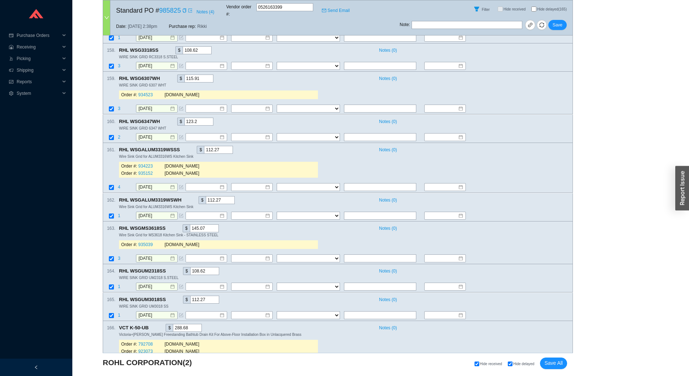
scroll to position [7377, 0]
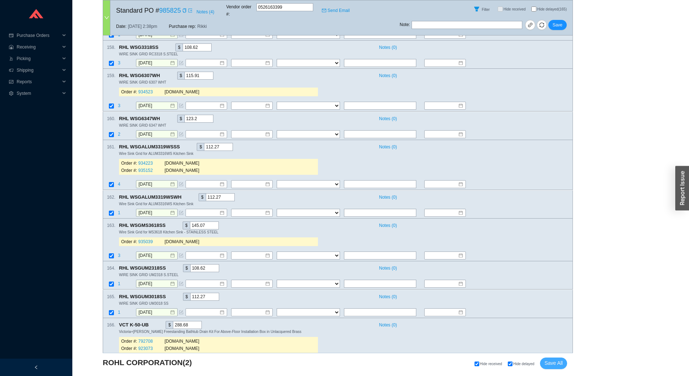
click at [554, 367] on span "Save All" at bounding box center [553, 363] width 18 height 8
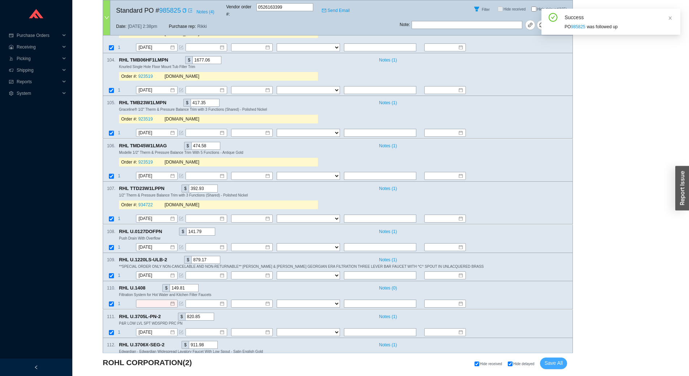
scroll to position [5642, 0]
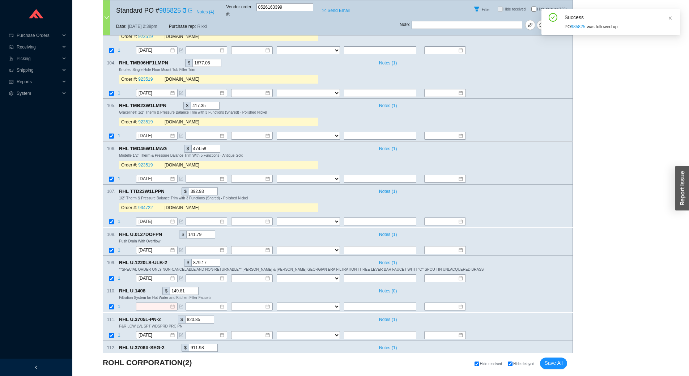
click at [532, 4] on div "Filter Hide received Hide delayed (165)" at bounding box center [485, 8] width 173 height 17
click at [533, 7] on input "Hide delayed (165)" at bounding box center [533, 9] width 5 height 5
checkbox input "true"
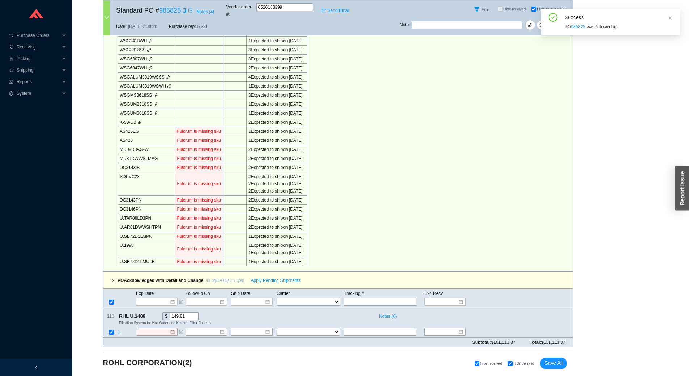
scroll to position [1655, 0]
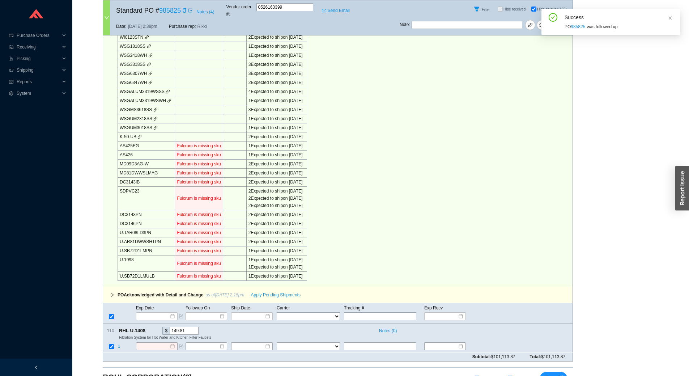
click at [667, 20] on div "Success" at bounding box center [619, 17] width 110 height 9
click at [672, 19] on div "Success" at bounding box center [619, 17] width 110 height 9
click at [185, 10] on icon "copy" at bounding box center [184, 10] width 3 height 4
click at [146, 326] on span "RHL U.1408" at bounding box center [135, 330] width 33 height 8
click at [148, 328] on icon "copy" at bounding box center [149, 330] width 4 height 5
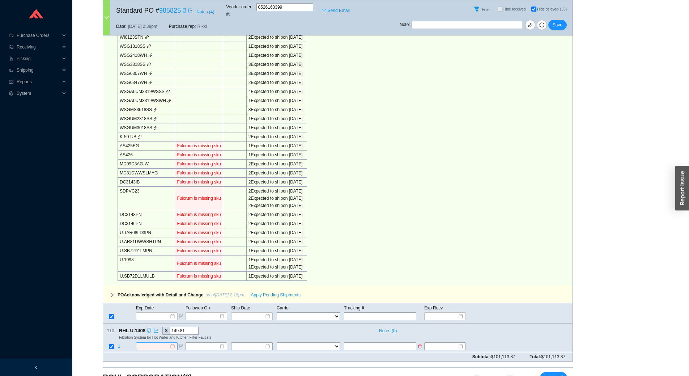
click at [152, 343] on input at bounding box center [153, 346] width 31 height 7
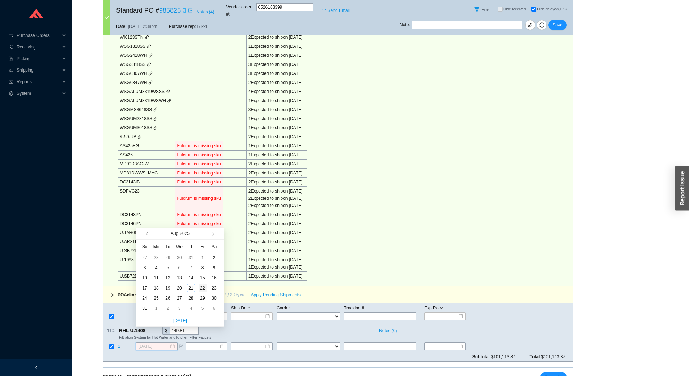
type input "[DATE]"
click at [202, 287] on div "22" at bounding box center [202, 288] width 8 height 8
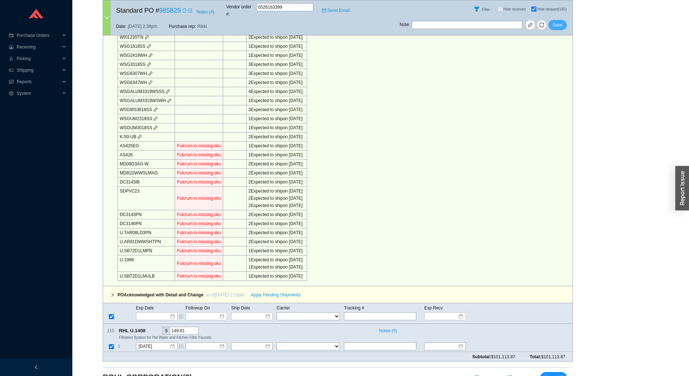
click at [560, 21] on span "Save" at bounding box center [557, 24] width 10 height 7
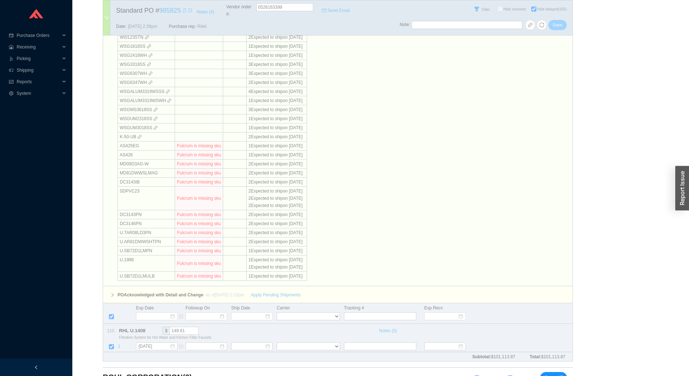
scroll to position [0, 0]
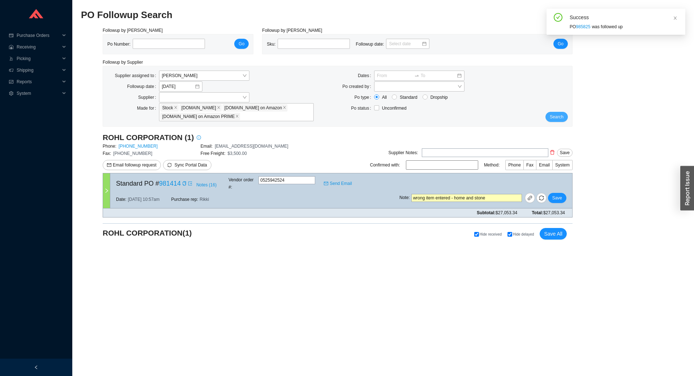
click at [559, 120] on span "Search" at bounding box center [557, 116] width 14 height 7
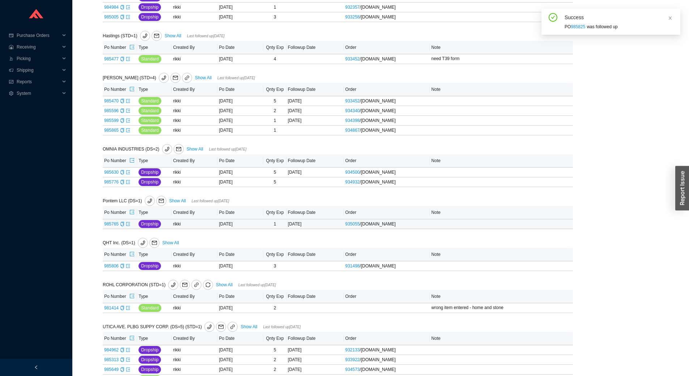
scroll to position [763, 0]
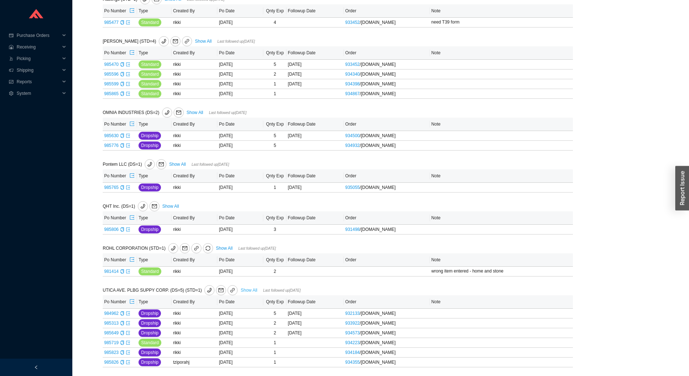
click at [240, 288] on link "Show All" at bounding box center [248, 289] width 17 height 5
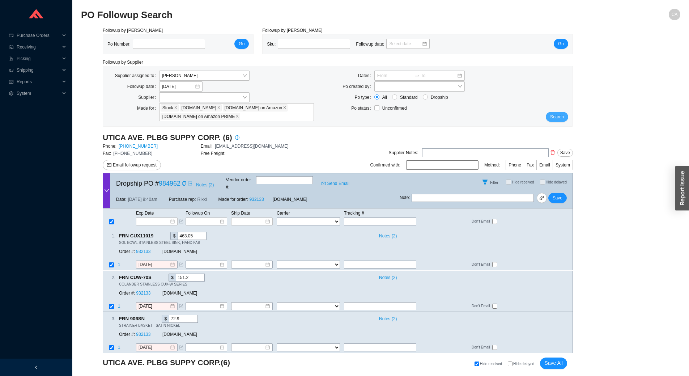
click at [558, 117] on span "Search" at bounding box center [557, 116] width 14 height 7
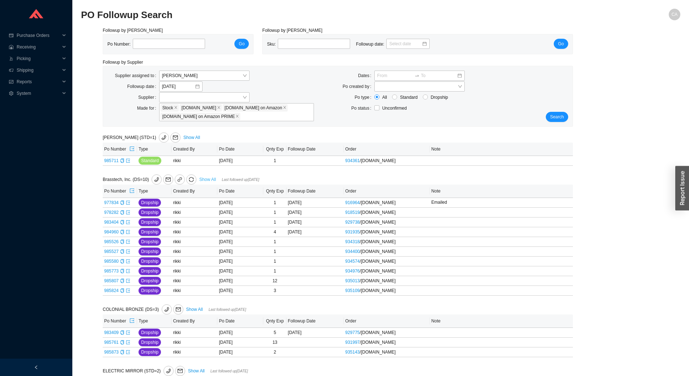
click at [203, 177] on link "Show All" at bounding box center [207, 179] width 17 height 5
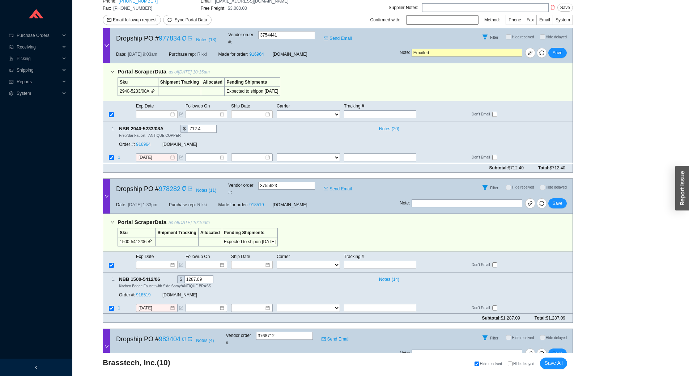
scroll to position [145, 0]
click at [161, 154] on input "[DATE]" at bounding box center [153, 157] width 31 height 7
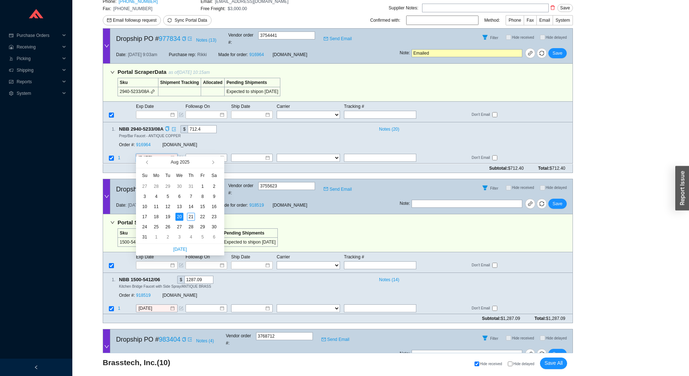
click at [401, 134] on div "1 . NBB 2940-5233/08A $ 712.4 Notes ( 20 ) Prep/Bar Faucet - ANTIQUE COPPER Ord…" at bounding box center [334, 138] width 463 height 26
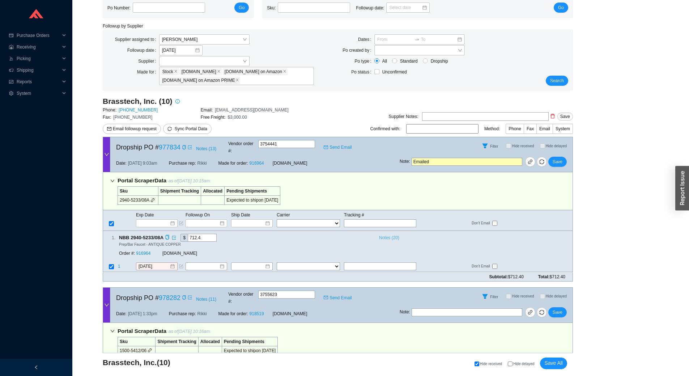
scroll to position [108, 0]
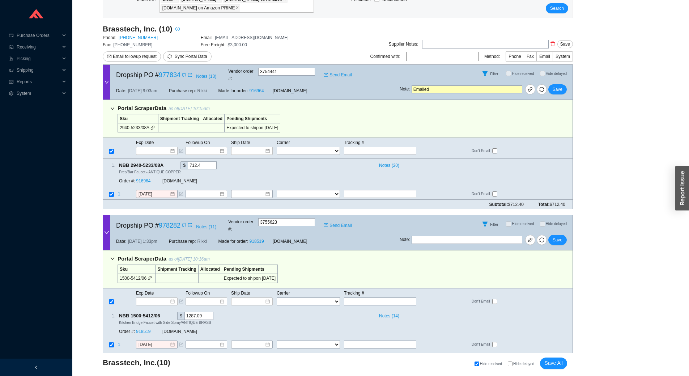
drag, startPoint x: 440, startPoint y: 84, endPoint x: 319, endPoint y: 94, distance: 121.1
click at [320, 94] on form "Dropship PO # 977834 Notes ( 13 ) Vendor order # : 3754441 Send Email Filter Hi…" at bounding box center [338, 136] width 470 height 144
type input "they are getting update and will email confirmations"
click at [458, 236] on input "text" at bounding box center [466, 240] width 111 height 8
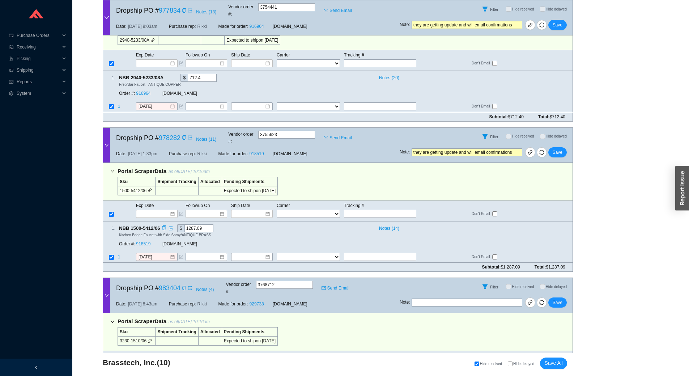
scroll to position [217, 0]
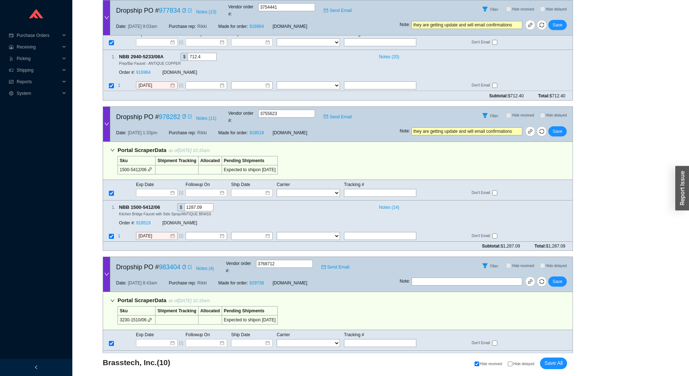
type input "they are getting update and will email confirmations"
click at [450, 277] on input "text" at bounding box center [466, 281] width 111 height 8
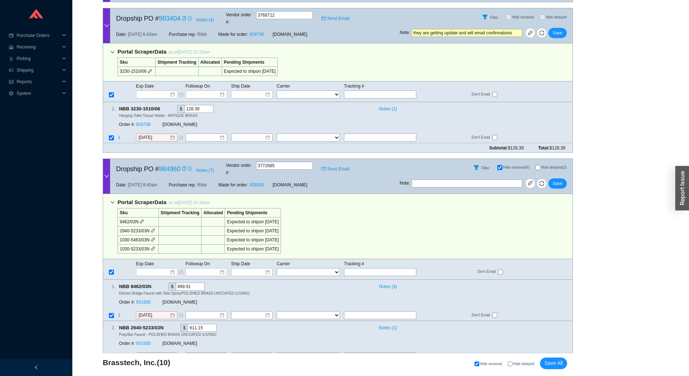
scroll to position [434, 0]
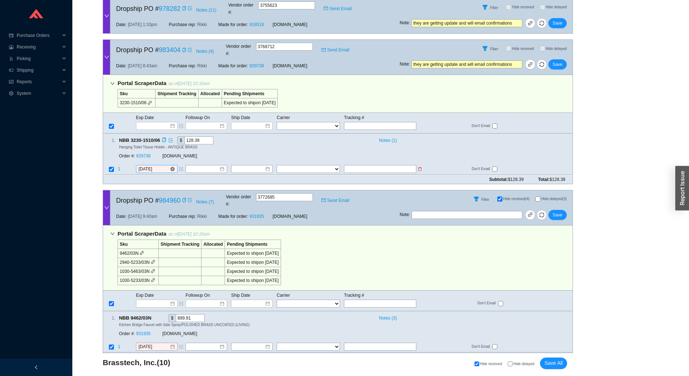
type input "they are getting update and will email confirmations"
click at [163, 166] on input "[DATE]" at bounding box center [153, 169] width 31 height 7
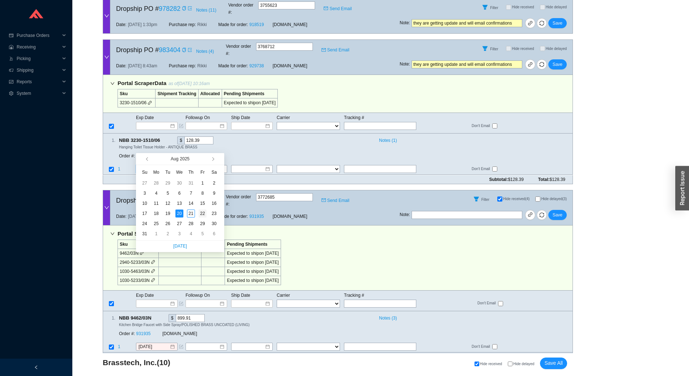
click at [197, 211] on td "22" at bounding box center [203, 213] width 12 height 10
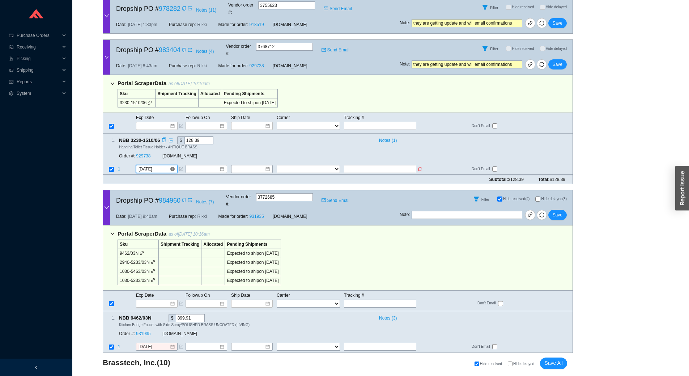
click at [164, 166] on input "[DATE]" at bounding box center [153, 169] width 31 height 7
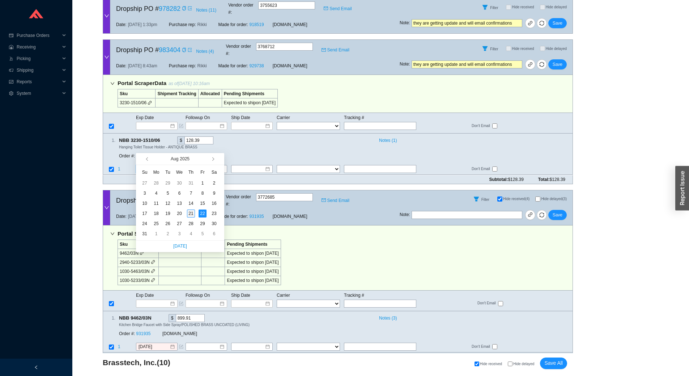
type input "[DATE]"
click at [193, 211] on div "21" at bounding box center [191, 213] width 8 height 8
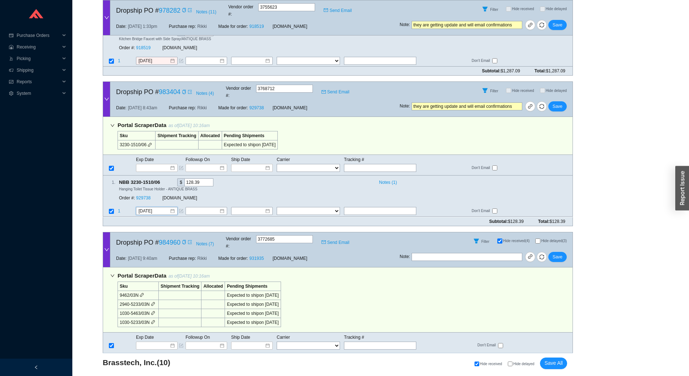
scroll to position [325, 0]
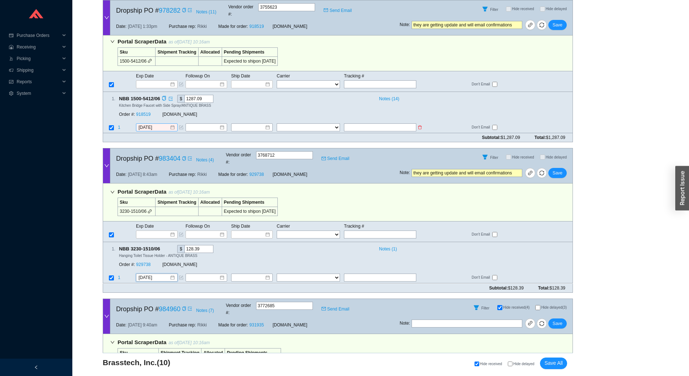
click at [162, 123] on div "[DATE]" at bounding box center [157, 127] width 42 height 8
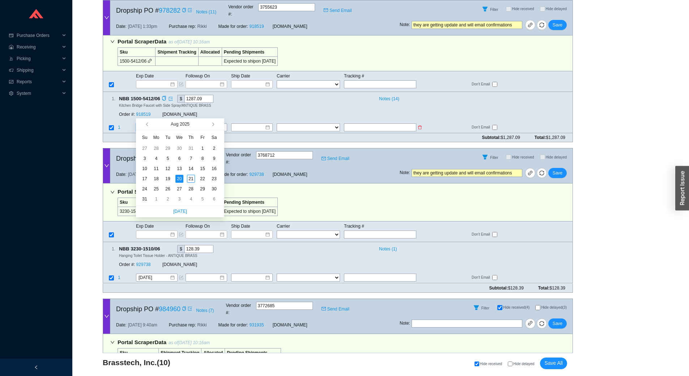
click at [161, 124] on input "[DATE]" at bounding box center [153, 127] width 31 height 7
type input "[DATE]"
click at [190, 174] on td "21" at bounding box center [191, 179] width 12 height 10
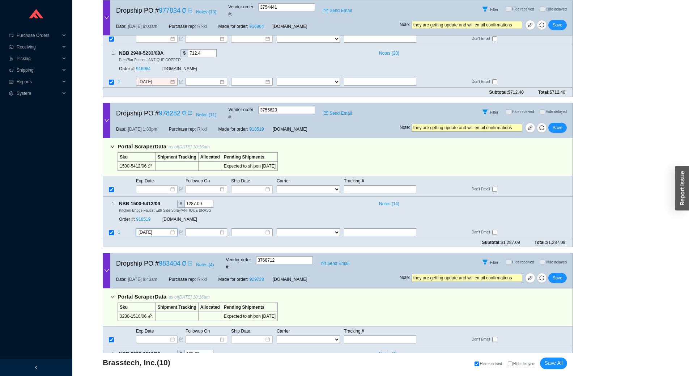
scroll to position [217, 0]
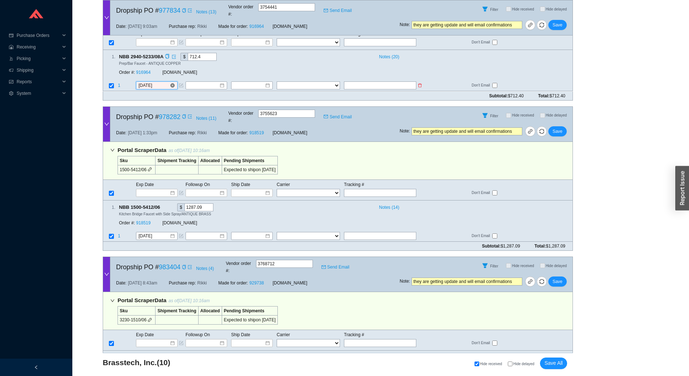
click at [160, 82] on input "[DATE]" at bounding box center [153, 85] width 31 height 7
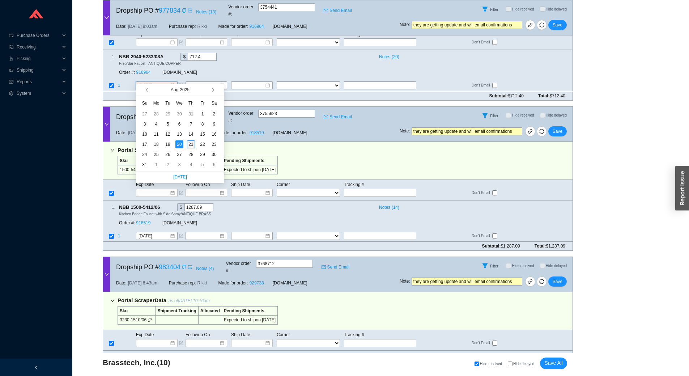
type input "[DATE]"
click at [189, 143] on div "21" at bounding box center [191, 144] width 8 height 8
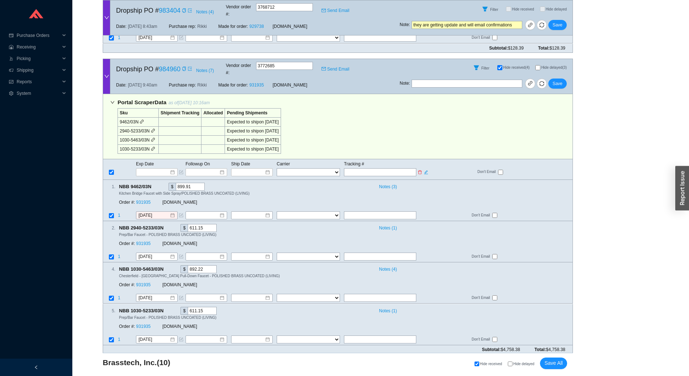
scroll to position [578, 0]
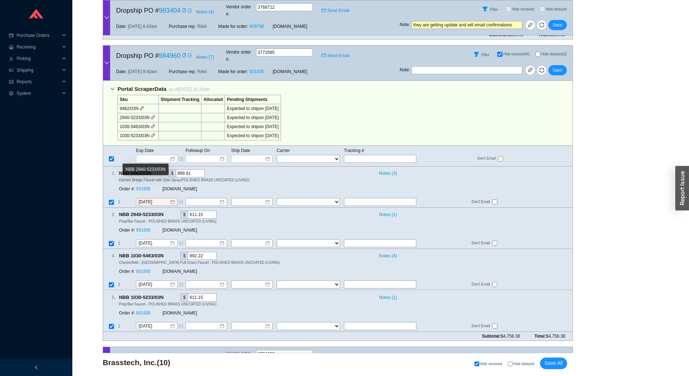
click at [162, 173] on div "NBB 2940-5233/03N" at bounding box center [146, 169] width 46 height 12
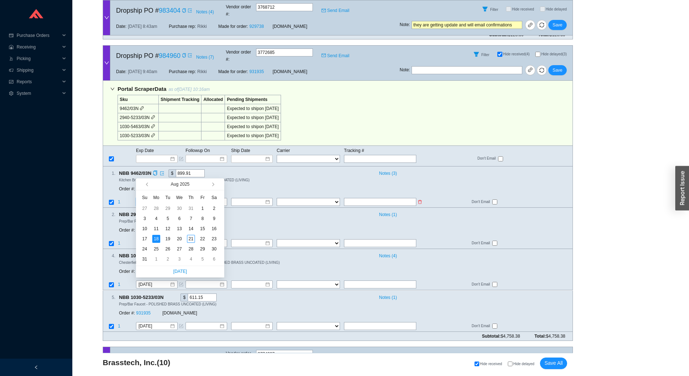
click at [161, 198] on input "[DATE]" at bounding box center [153, 201] width 31 height 7
type input "9/3/2025"
click at [179, 257] on div "3" at bounding box center [179, 259] width 8 height 8
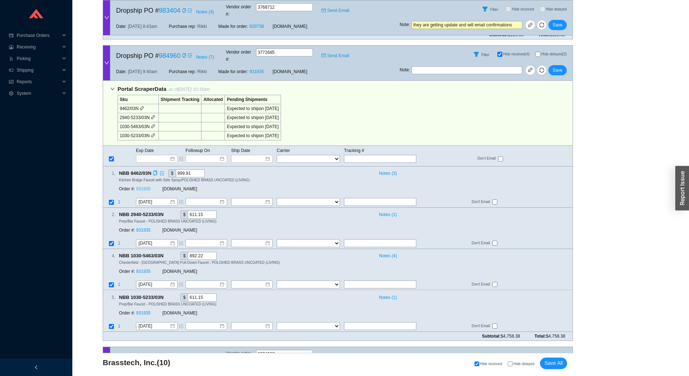
click at [139, 186] on link "931935" at bounding box center [143, 188] width 14 height 5
click at [560, 67] on span "Save" at bounding box center [557, 70] width 10 height 7
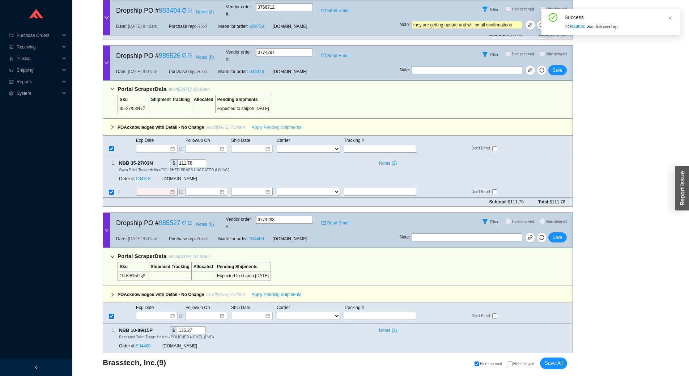
click at [279, 124] on span "Apply Pending Shipments" at bounding box center [277, 127] width 50 height 7
click at [147, 176] on link "934318" at bounding box center [143, 178] width 14 height 5
click at [555, 67] on span "Save" at bounding box center [557, 70] width 10 height 7
click at [263, 122] on button "Apply Pending Shipments" at bounding box center [276, 127] width 58 height 10
click at [140, 176] on link "934400" at bounding box center [143, 178] width 14 height 5
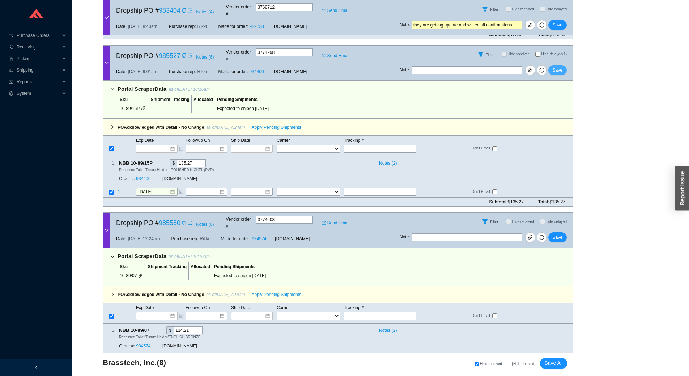
click at [560, 67] on span "Save" at bounding box center [557, 70] width 10 height 7
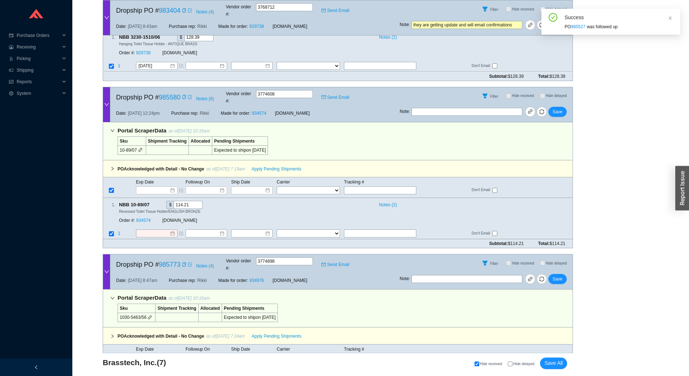
scroll to position [542, 0]
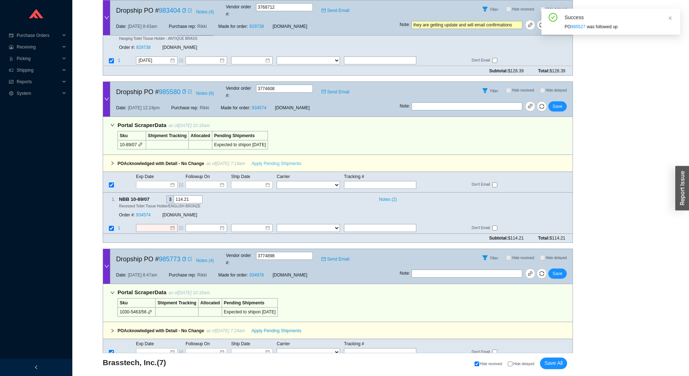
click at [269, 160] on span "Apply Pending Shipments" at bounding box center [277, 163] width 50 height 7
click at [145, 212] on link "934574" at bounding box center [143, 214] width 14 height 5
click at [558, 101] on button "Save" at bounding box center [557, 106] width 18 height 10
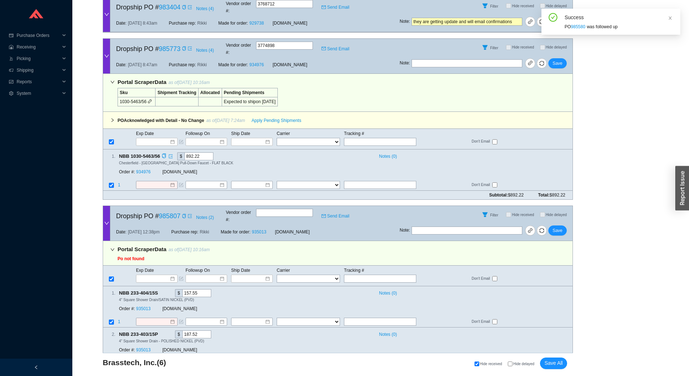
scroll to position [578, 0]
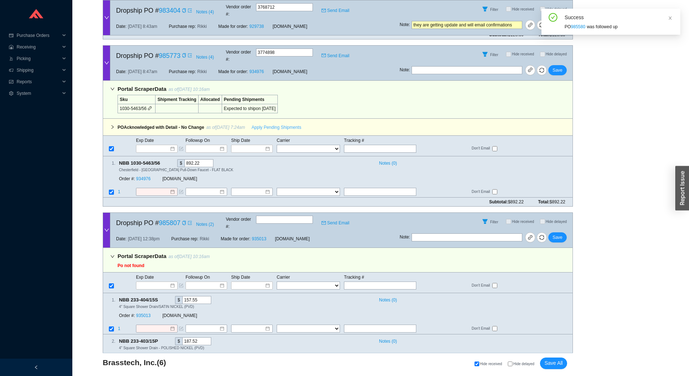
click at [275, 124] on span "Apply Pending Shipments" at bounding box center [277, 127] width 50 height 7
click at [147, 176] on link "934976" at bounding box center [143, 178] width 14 height 5
click at [559, 67] on span "Save" at bounding box center [557, 70] width 10 height 7
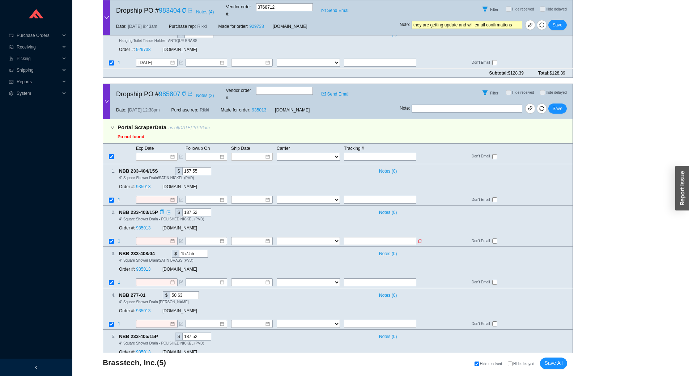
scroll to position [457, 0]
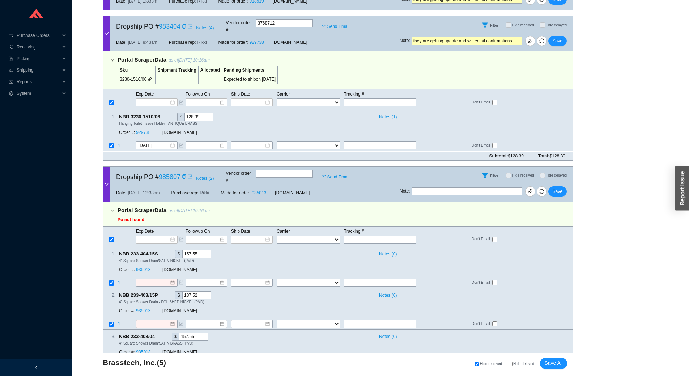
click at [457, 187] on input "text" at bounding box center [466, 191] width 111 height 8
type input "they don't have yet, need to wait another day"
click at [455, 167] on div "Filter Hide received Hide delayed" at bounding box center [485, 175] width 173 height 17
click at [454, 187] on input "they don't have yet, need to wait another day" at bounding box center [466, 191] width 111 height 8
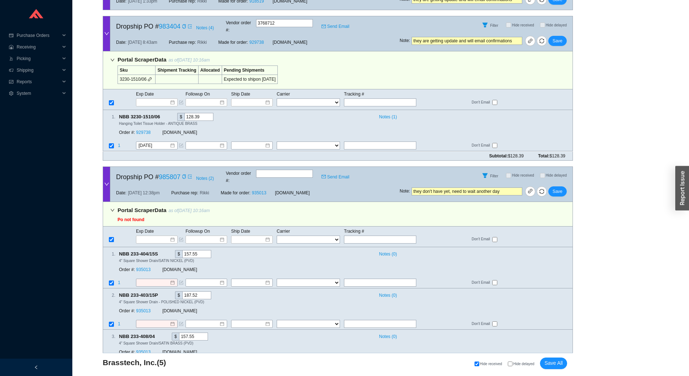
click at [454, 187] on input "they don't have yet, need to wait another day" at bounding box center [466, 191] width 111 height 8
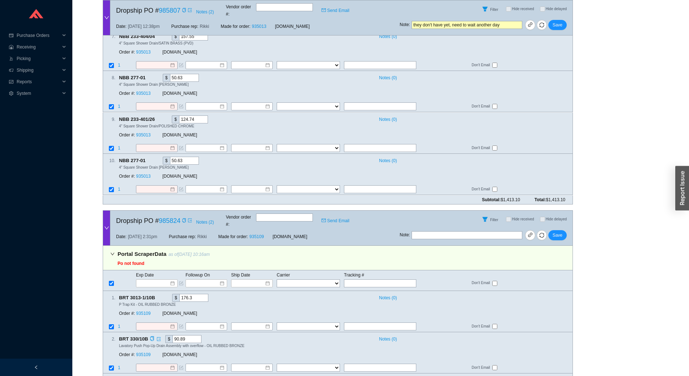
scroll to position [963, 0]
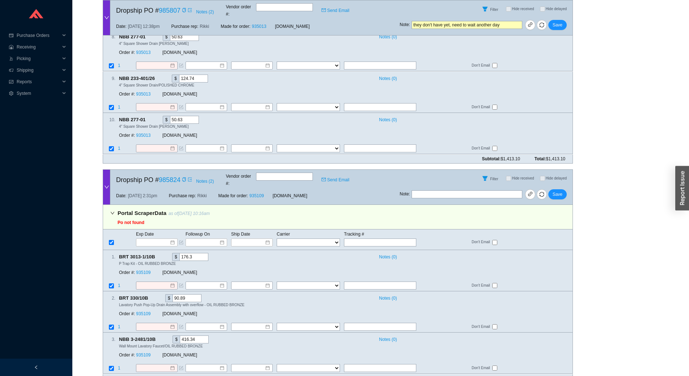
click at [446, 190] on input "text" at bounding box center [466, 194] width 111 height 8
paste input "they don't have yet, need to wait another day"
type input "they don't have yet, need to wait another day"
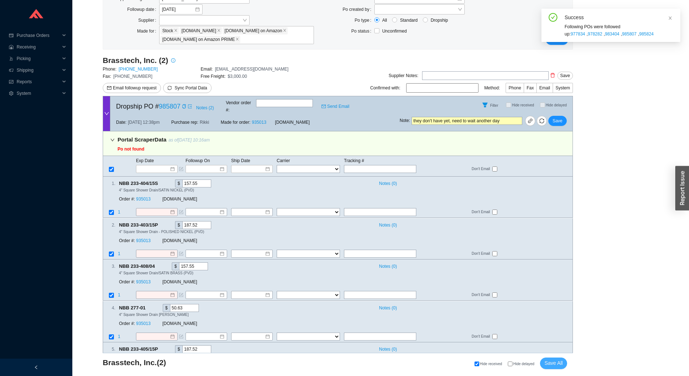
scroll to position [0, 0]
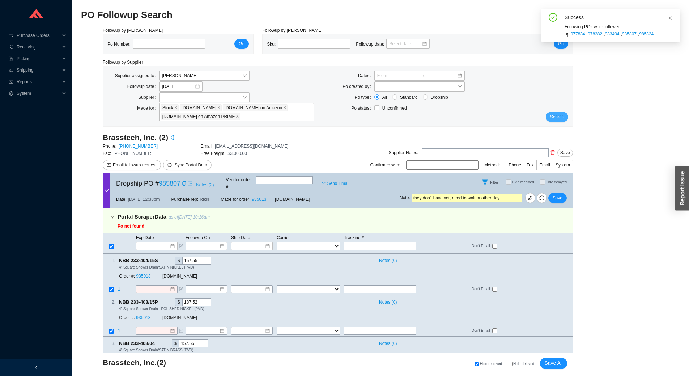
click at [556, 116] on span "Search" at bounding box center [557, 116] width 14 height 7
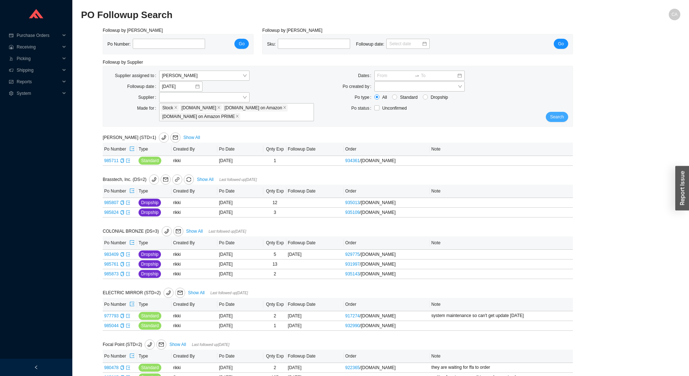
click at [562, 117] on span "Search" at bounding box center [557, 116] width 14 height 7
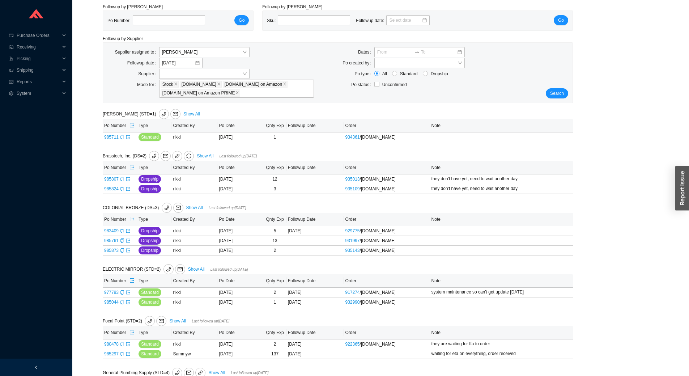
scroll to position [36, 0]
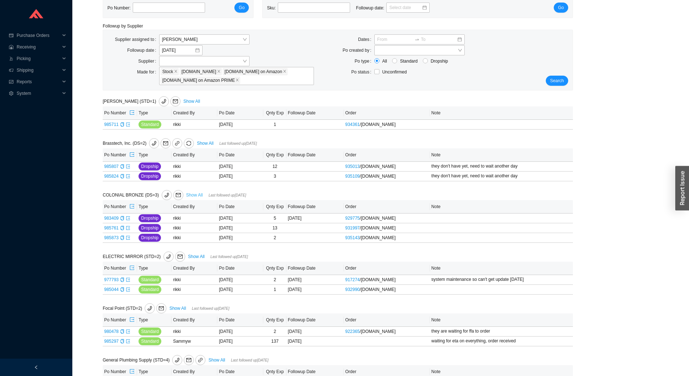
click at [190, 195] on link "Show All" at bounding box center [194, 194] width 17 height 5
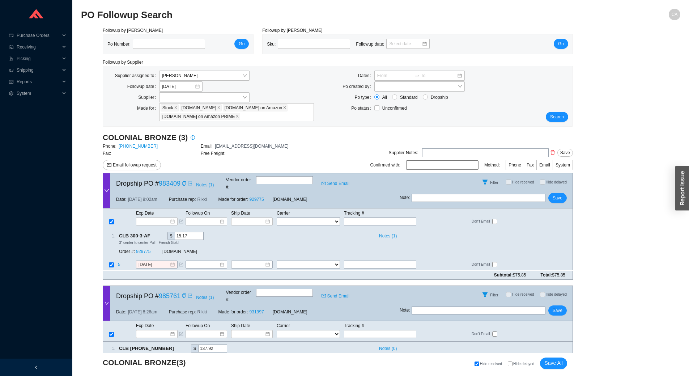
click at [162, 50] on div "Po Number:" at bounding box center [158, 44] width 103 height 11
click at [177, 40] on input "tel" at bounding box center [169, 44] width 72 height 10
paste input "985765"
type input "985765"
click at [245, 46] on button "Go" at bounding box center [241, 44] width 14 height 10
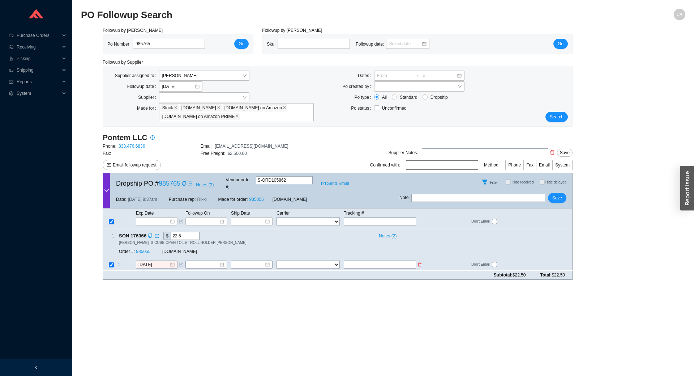
click at [400, 261] on input "text" at bounding box center [380, 265] width 72 height 8
paste input "460985815542"
type input "460985815542"
click at [320, 261] on select "FedEx UPS ---------------- 2 Day Transportation INC A&B Freight A. Duie Pyle AA…" at bounding box center [308, 265] width 63 height 8
select select "1"
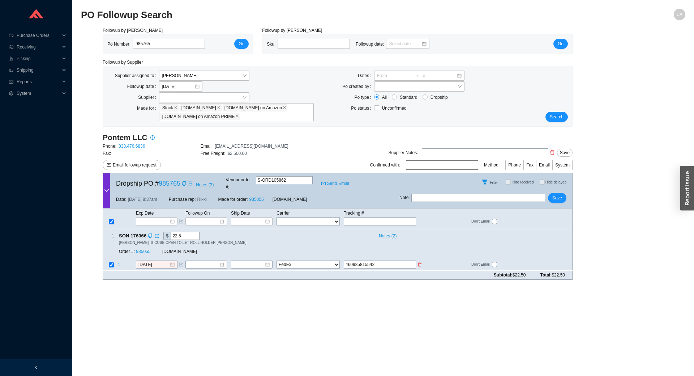
click at [277, 261] on select "FedEx UPS ---------------- 2 Day Transportation INC A&B Freight A. Duie Pyle AA…" at bounding box center [308, 265] width 63 height 8
click at [250, 261] on input at bounding box center [249, 264] width 31 height 7
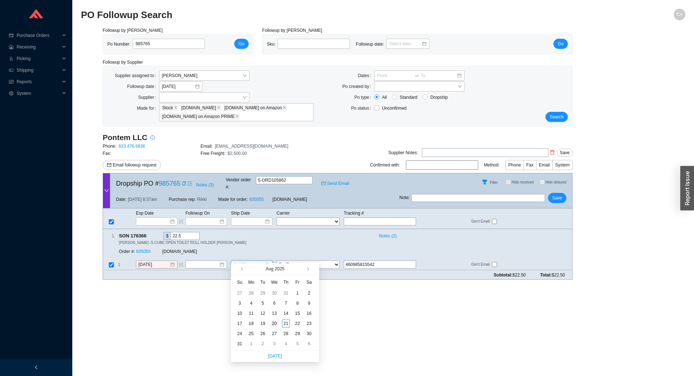
type input "[DATE]"
click at [276, 323] on div "20" at bounding box center [274, 323] width 8 height 8
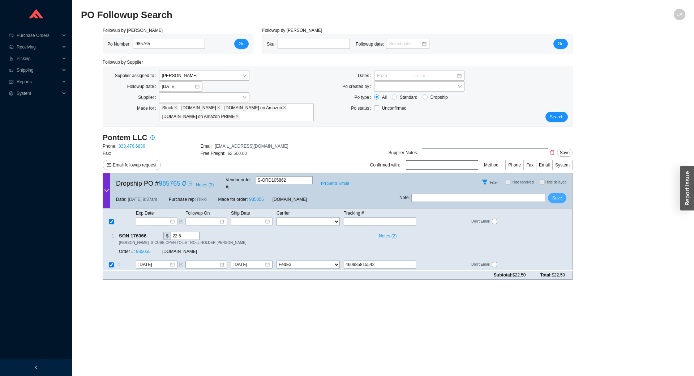
click at [552, 194] on button "Save" at bounding box center [557, 198] width 18 height 10
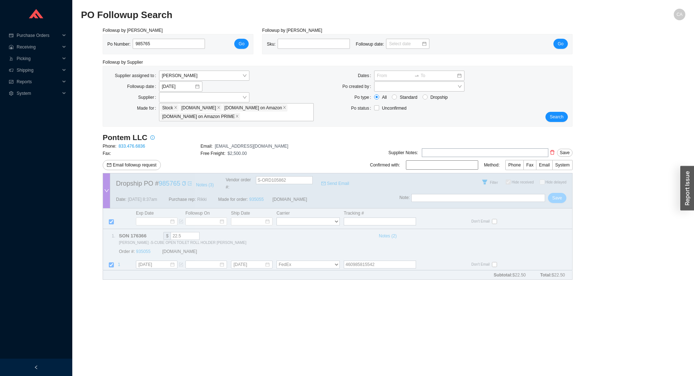
checkbox input "true"
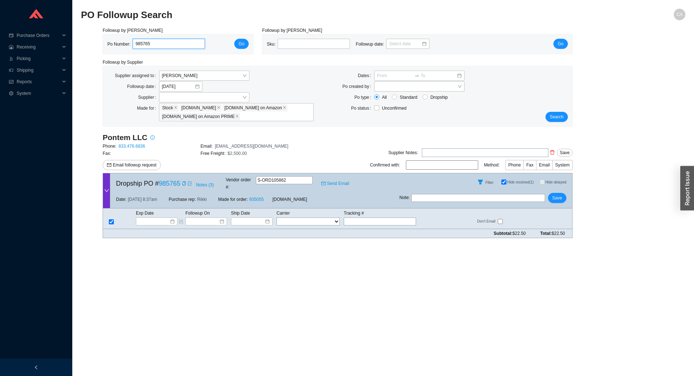
click at [152, 41] on input "985765" at bounding box center [169, 44] width 72 height 10
paste input "62"
type input "985625"
click at [245, 40] on button "Go" at bounding box center [241, 44] width 14 height 10
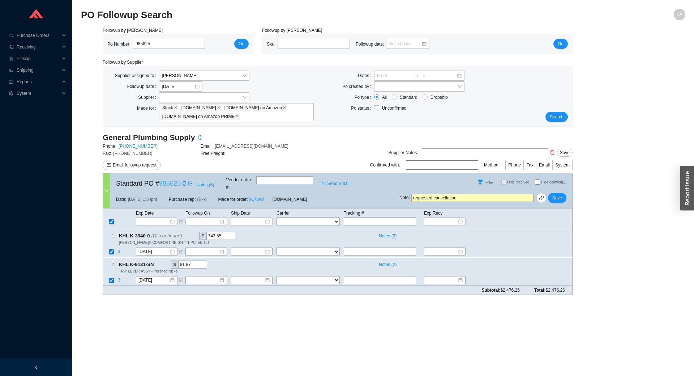
click at [177, 180] on link "985625" at bounding box center [170, 183] width 22 height 7
click at [240, 43] on span "Go" at bounding box center [242, 43] width 6 height 7
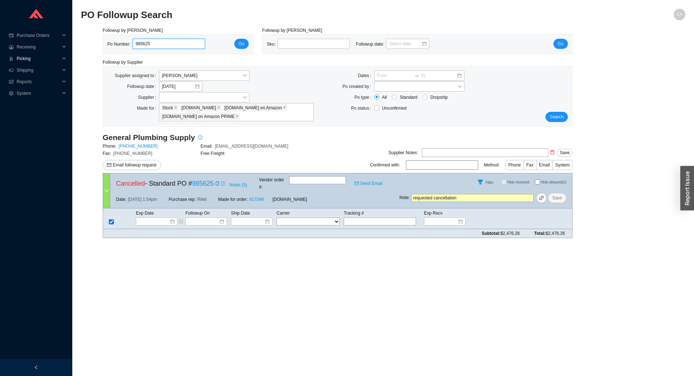
drag, startPoint x: 179, startPoint y: 44, endPoint x: 16, endPoint y: 54, distance: 163.0
click at [16, 54] on section "Purchase Orders .warehouse_svg__a{fill:none;stroke:currentColor;stroke-linecap:…" at bounding box center [347, 188] width 694 height 376
paste input "861"
type input "985861"
click at [241, 42] on span "Go" at bounding box center [242, 43] width 6 height 7
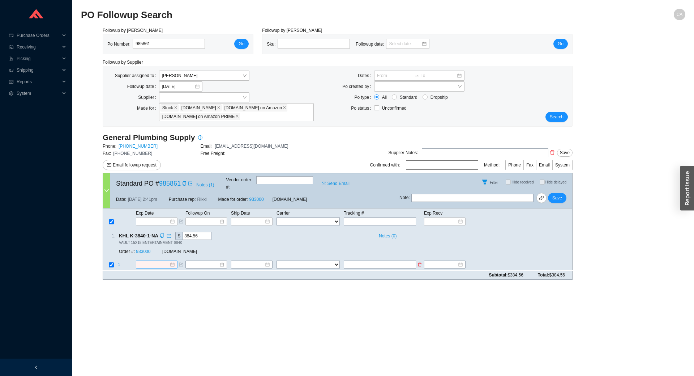
click at [154, 261] on input at bounding box center [153, 264] width 31 height 7
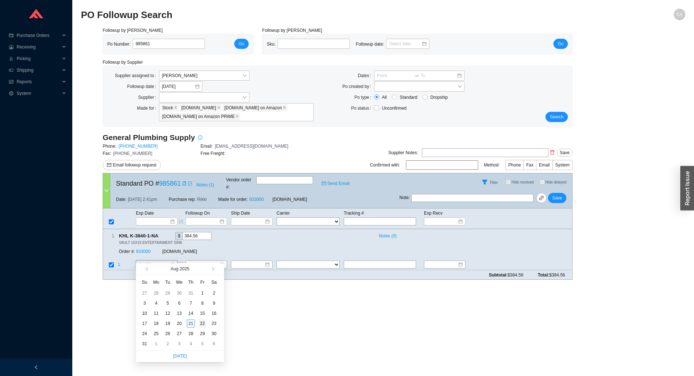
type input "[DATE]"
click at [202, 327] on td "22" at bounding box center [203, 323] width 12 height 10
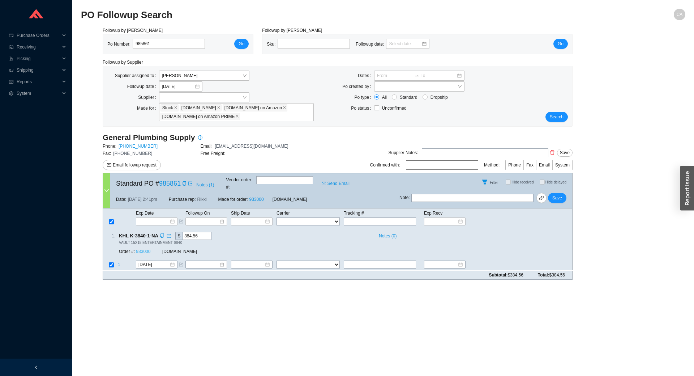
click at [148, 249] on link "933000" at bounding box center [143, 251] width 14 height 5
click at [554, 194] on span "Save" at bounding box center [557, 197] width 10 height 7
drag, startPoint x: 161, startPoint y: 42, endPoint x: 36, endPoint y: 42, distance: 125.1
click at [12, 48] on section "Purchase Orders .warehouse_svg__a{fill:none;stroke:currentColor;stroke-linecap:…" at bounding box center [347, 188] width 694 height 376
paste input "0"
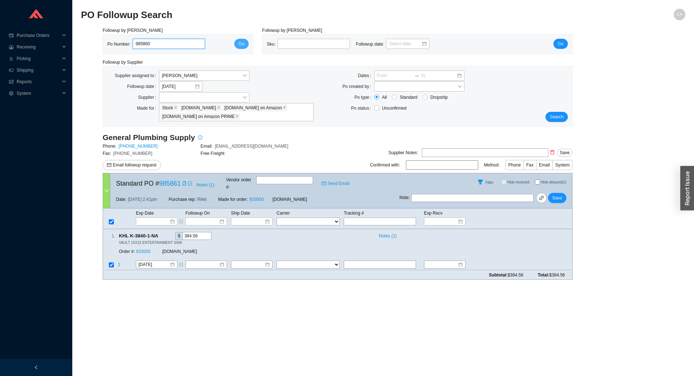
type input "985860"
click at [242, 44] on span "Go" at bounding box center [242, 43] width 6 height 7
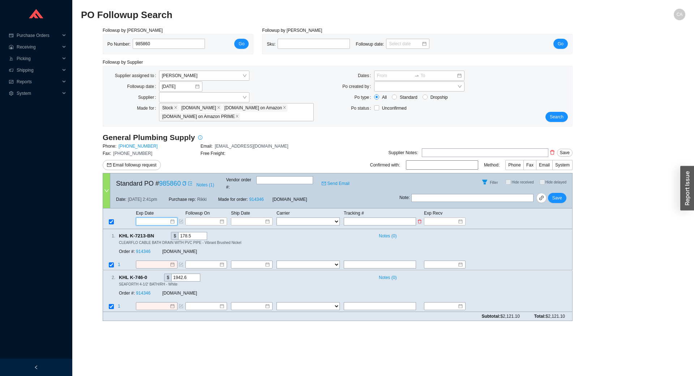
click at [150, 218] on input at bounding box center [154, 221] width 31 height 7
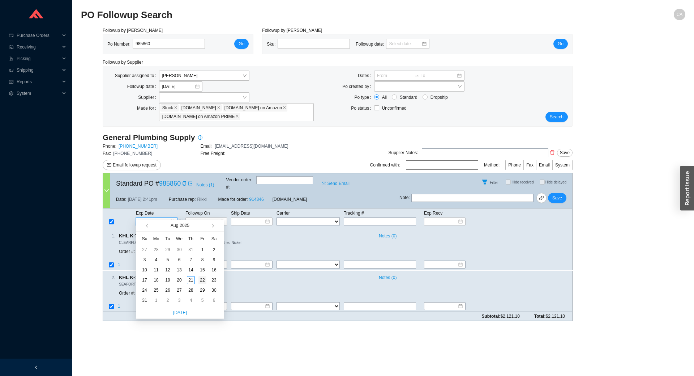
type input "[DATE]"
click at [201, 280] on div "22" at bounding box center [202, 280] width 8 height 8
type input "[DATE]"
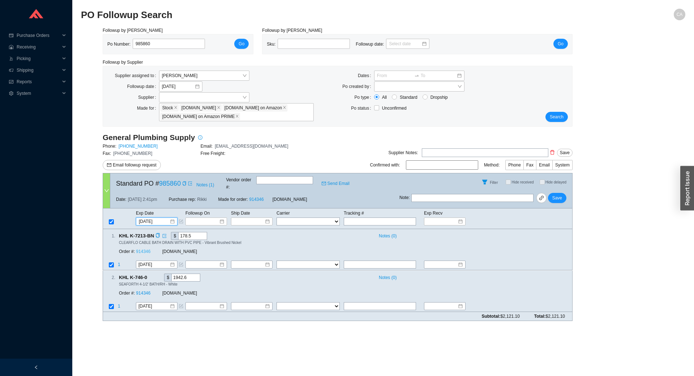
click at [143, 249] on link "914346" at bounding box center [143, 251] width 14 height 5
click at [557, 194] on span "Save" at bounding box center [557, 197] width 10 height 7
click at [169, 42] on input "985860" at bounding box center [169, 44] width 72 height 10
paste input "0099"
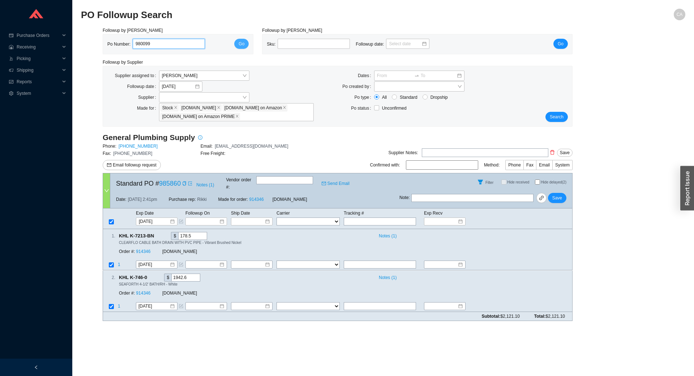
type input "980099"
click at [241, 44] on span "Go" at bounding box center [242, 43] width 6 height 7
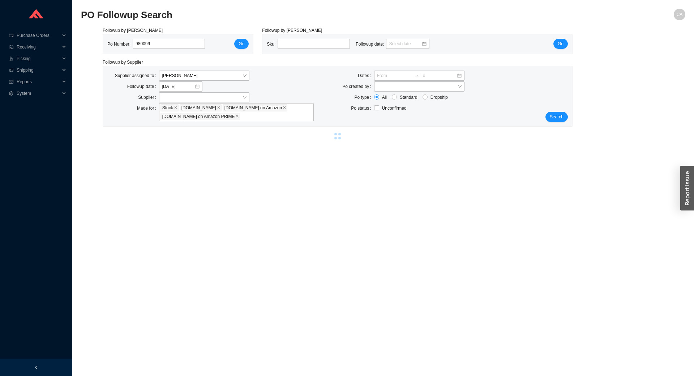
select select "2"
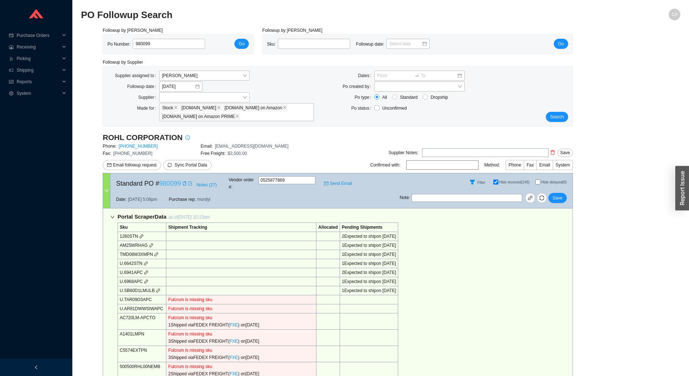
click at [171, 180] on link "980099" at bounding box center [170, 183] width 22 height 7
drag, startPoint x: 157, startPoint y: 42, endPoint x: 0, endPoint y: 36, distance: 157.0
paste input "585"
type input "985859"
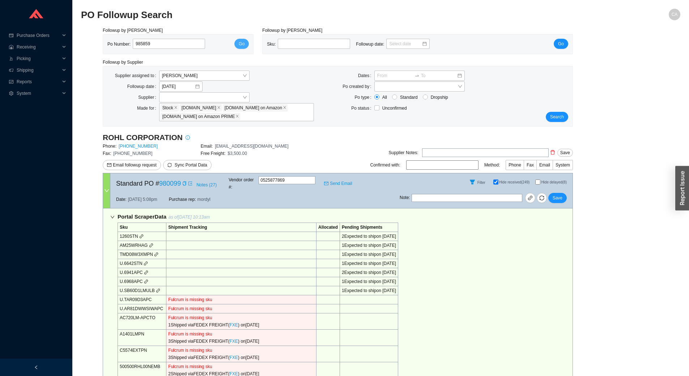
click at [241, 42] on span "Go" at bounding box center [242, 43] width 6 height 7
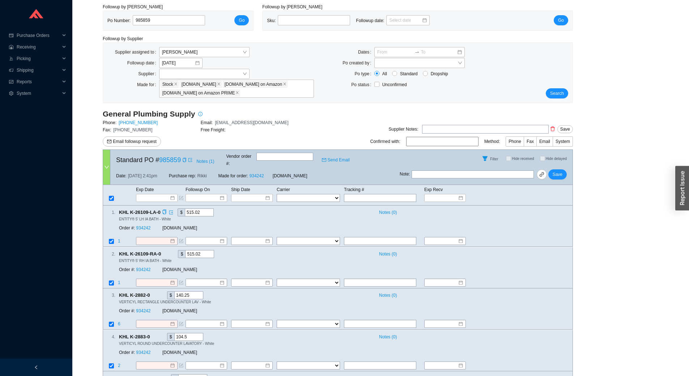
scroll to position [36, 0]
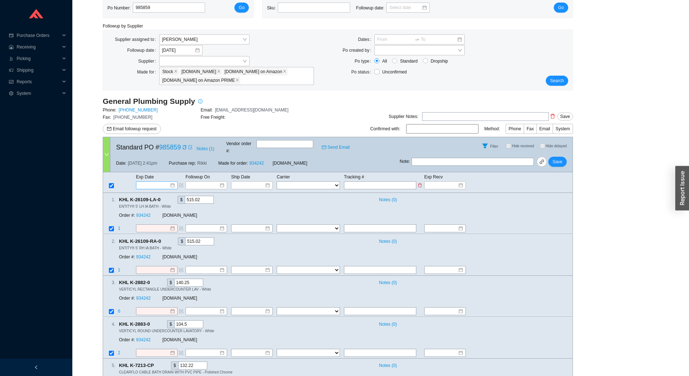
click at [147, 181] on input at bounding box center [154, 184] width 31 height 7
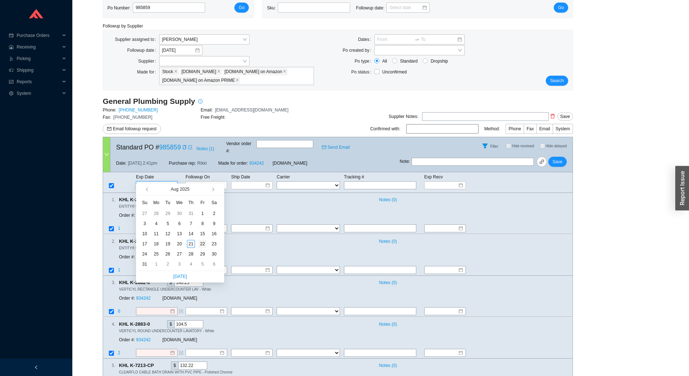
type input "[DATE]"
click at [198, 245] on div "22" at bounding box center [202, 244] width 8 height 8
type input "[DATE]"
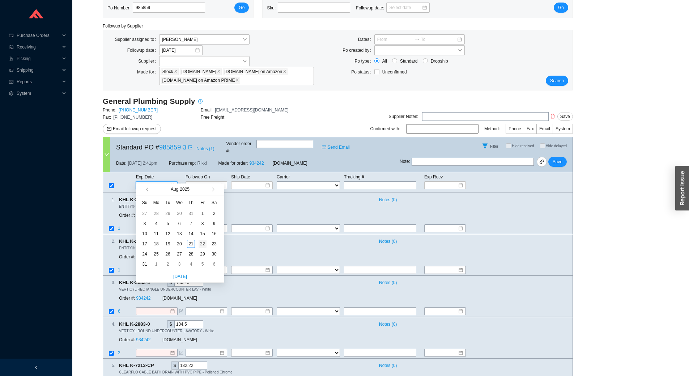
type input "[DATE]"
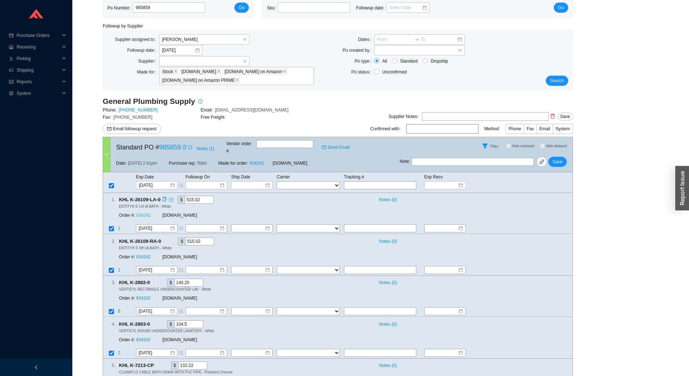
click at [143, 213] on link "934242" at bounding box center [143, 215] width 14 height 5
click at [555, 158] on span "Save" at bounding box center [557, 161] width 10 height 7
click at [174, 4] on input "985859" at bounding box center [169, 8] width 72 height 10
paste input "776"
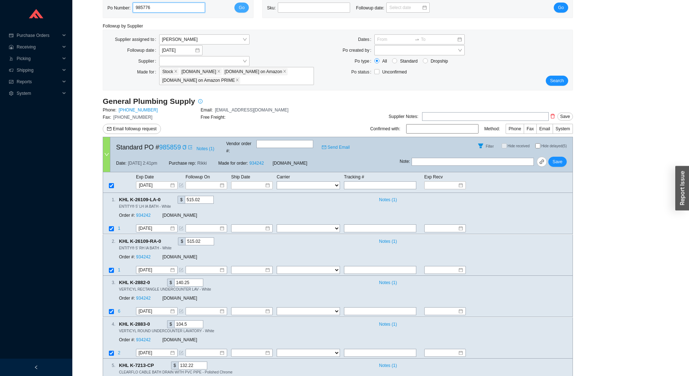
type input "985776"
click at [240, 7] on span "Go" at bounding box center [242, 7] width 6 height 7
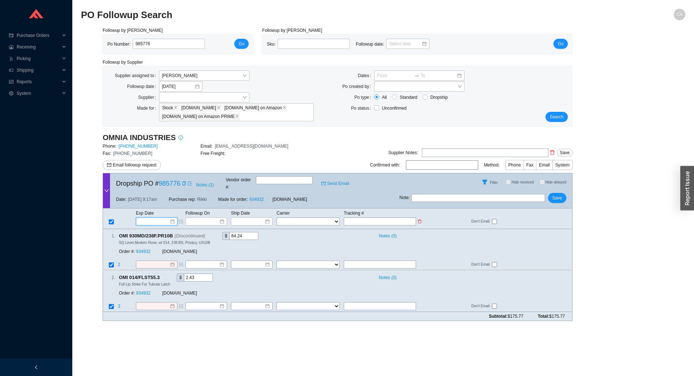
click at [157, 218] on input at bounding box center [154, 221] width 31 height 7
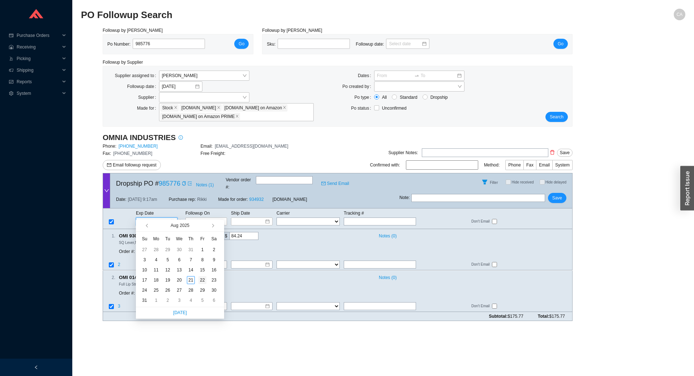
type input "[DATE]"
click at [201, 279] on div "22" at bounding box center [202, 280] width 8 height 8
type input "[DATE]"
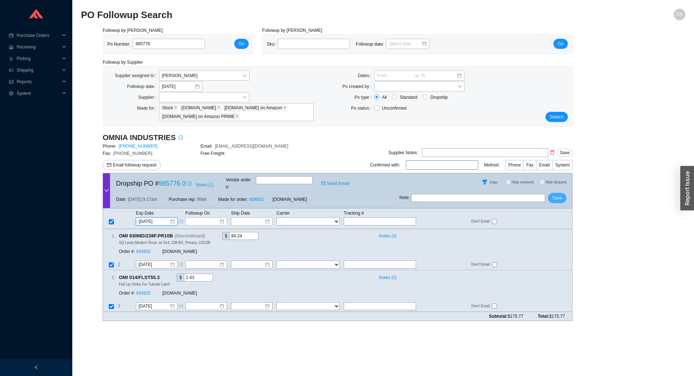
click at [562, 194] on span "Save" at bounding box center [557, 197] width 10 height 7
click at [557, 195] on span "Save" at bounding box center [557, 197] width 10 height 7
drag, startPoint x: 177, startPoint y: 43, endPoint x: 97, endPoint y: 39, distance: 80.3
click at [97, 39] on div "Followup by PO Po Number: 985776 Go Followup by Sku Sku: Followup date: Go Foll…" at bounding box center [383, 177] width 604 height 300
paste input "21"
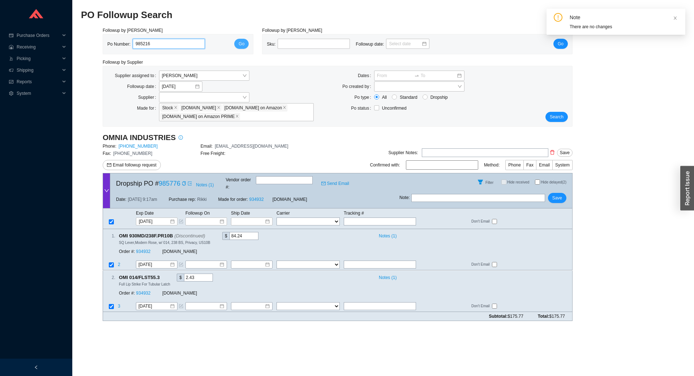
type input "985216"
click at [242, 46] on span "Go" at bounding box center [242, 43] width 6 height 7
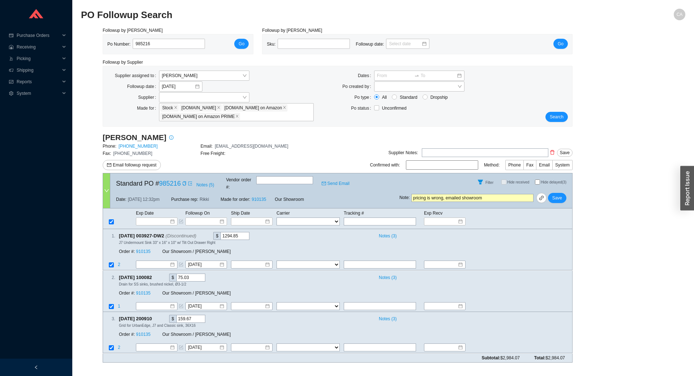
click at [296, 184] on input "text" at bounding box center [284, 180] width 57 height 8
drag, startPoint x: 296, startPoint y: 185, endPoint x: 280, endPoint y: 179, distance: 17.9
click at [280, 179] on input "text" at bounding box center [284, 180] width 57 height 8
paste input "32662"
type input "32662"
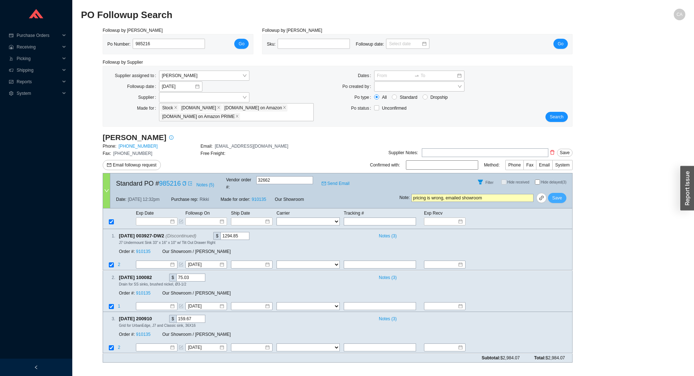
click at [563, 193] on button "Save" at bounding box center [557, 198] width 18 height 10
click at [572, 174] on span "No" at bounding box center [568, 171] width 5 height 7
drag, startPoint x: 195, startPoint y: 41, endPoint x: 43, endPoint y: 55, distance: 153.1
click at [43, 55] on section "Purchase Orders .warehouse_svg__a{fill:none;stroke:currentColor;stroke-linecap:…" at bounding box center [347, 188] width 694 height 376
paste input "911"
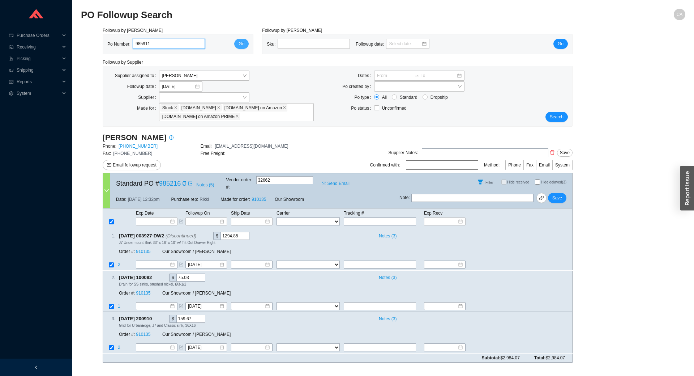
type input "985911"
click at [243, 46] on span "Go" at bounding box center [242, 43] width 6 height 7
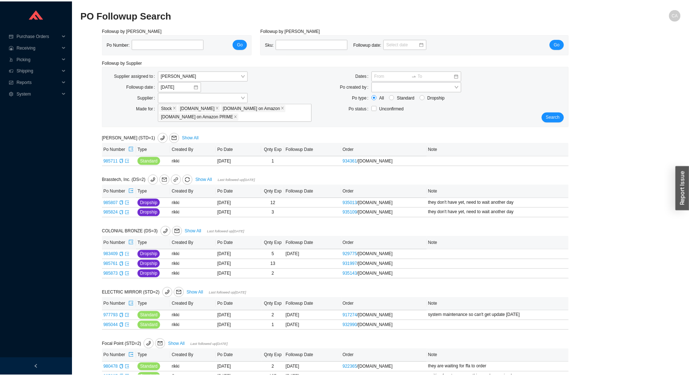
scroll to position [36, 0]
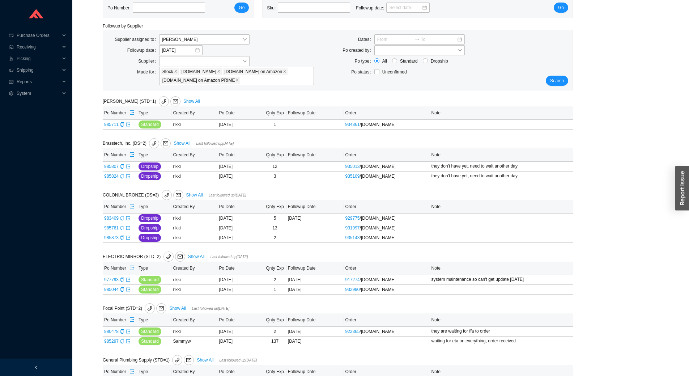
type input "985911"
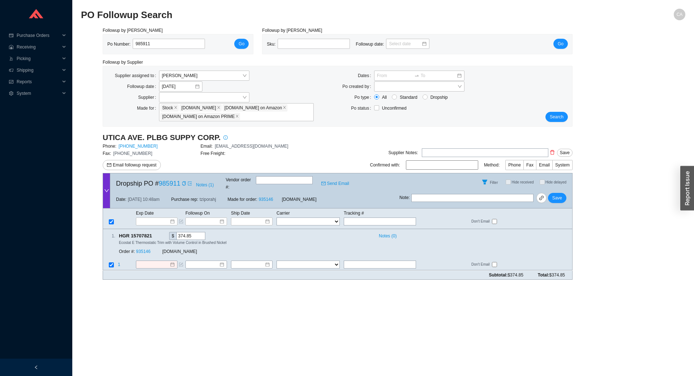
click at [290, 180] on input "text" at bounding box center [284, 180] width 57 height 8
paste input "1021731"
type input "1021731"
click at [150, 261] on input at bounding box center [153, 264] width 31 height 7
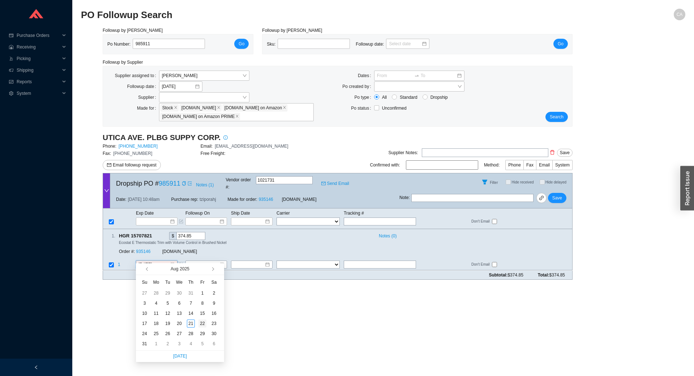
type input "[DATE]"
click at [202, 323] on div "22" at bounding box center [202, 323] width 8 height 8
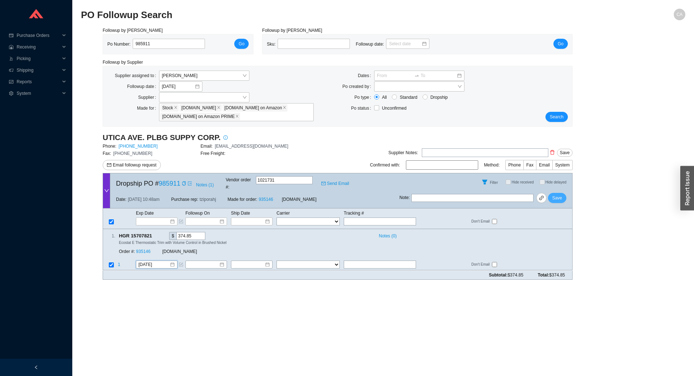
click at [563, 194] on button "Save" at bounding box center [557, 198] width 18 height 10
click at [563, 193] on button "Save" at bounding box center [557, 198] width 18 height 10
drag, startPoint x: 181, startPoint y: 46, endPoint x: 0, endPoint y: 41, distance: 181.2
click at [0, 41] on section "Purchase Orders .warehouse_svg__a{fill:none;stroke:currentColor;stroke-linecap:…" at bounding box center [347, 188] width 694 height 376
paste input "0"
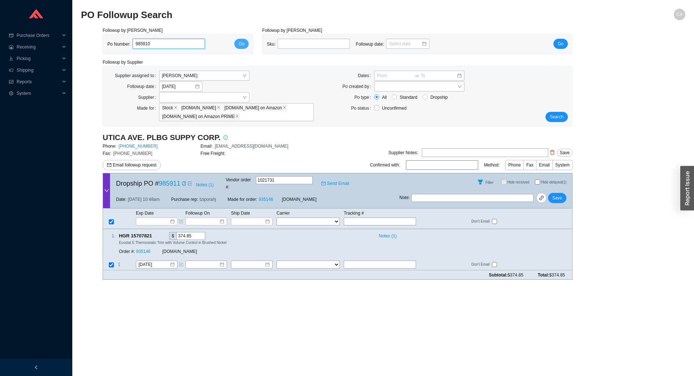
type input "985910"
click at [245, 42] on button "Go" at bounding box center [241, 44] width 14 height 10
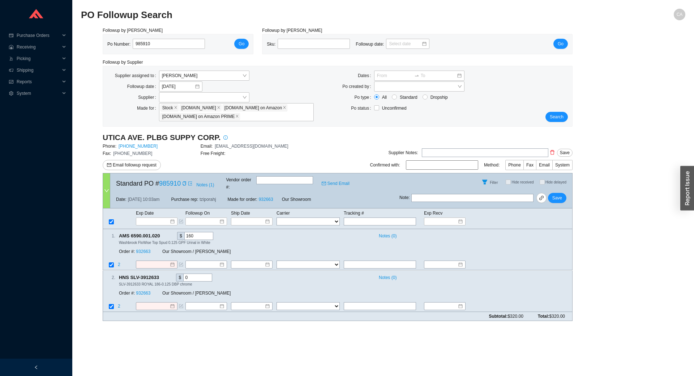
click at [287, 181] on input "text" at bounding box center [284, 180] width 57 height 8
paste input "1021729"
type input "1021729"
click at [153, 218] on input at bounding box center [154, 221] width 31 height 7
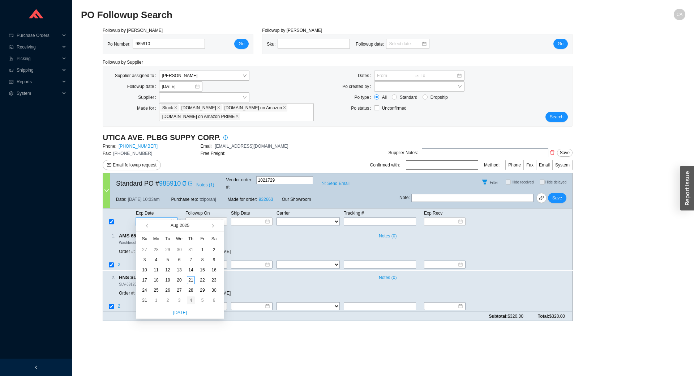
type input "9/4/2025"
type input "8/28/2025"
click at [189, 290] on div "28" at bounding box center [191, 290] width 8 height 8
type input "8/28/2025"
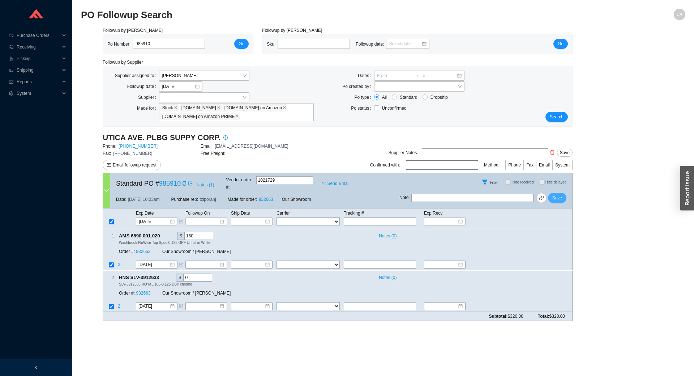
click at [562, 194] on span "Save" at bounding box center [557, 197] width 10 height 7
click at [556, 114] on span "Search" at bounding box center [557, 116] width 14 height 7
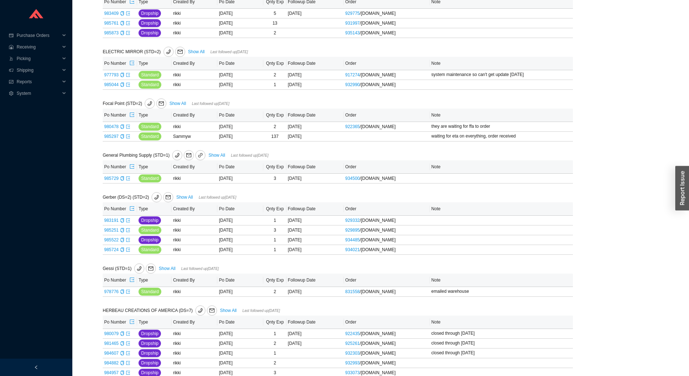
scroll to position [604, 0]
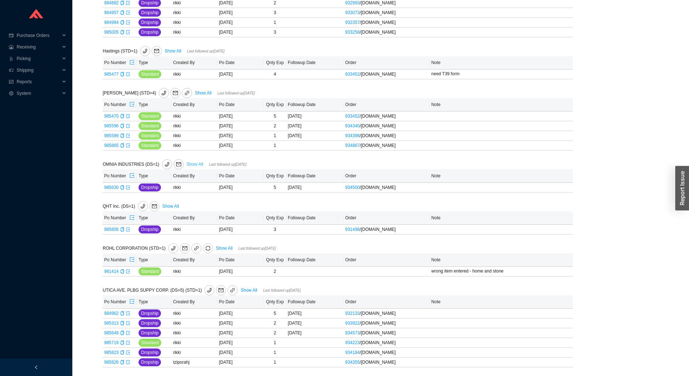
click at [195, 163] on link "Show All" at bounding box center [195, 164] width 17 height 5
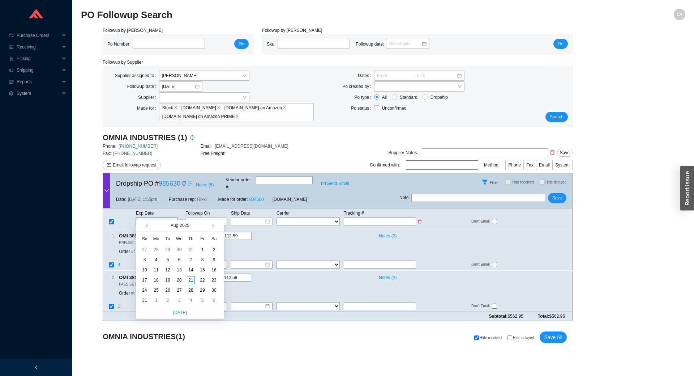
click at [156, 218] on input at bounding box center [154, 221] width 31 height 7
type input "[DATE]"
click at [191, 281] on div "21" at bounding box center [191, 280] width 8 height 8
type input "[DATE]"
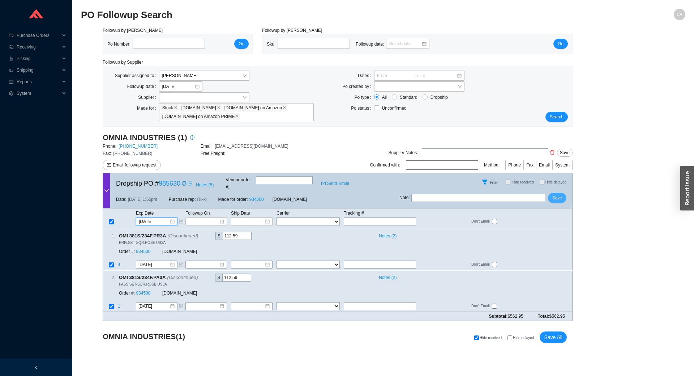
click at [556, 194] on span "Save" at bounding box center [557, 197] width 10 height 7
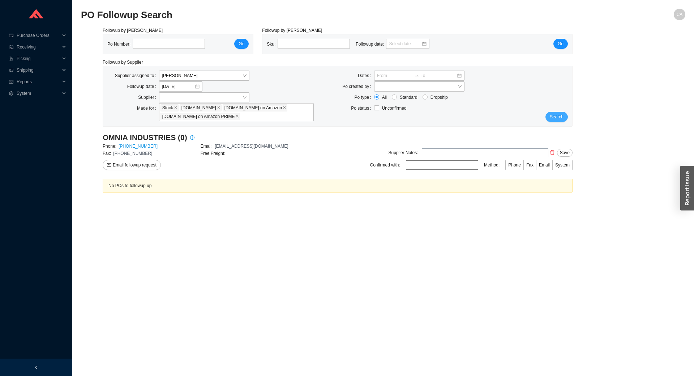
click at [566, 113] on button "Search" at bounding box center [556, 117] width 22 height 10
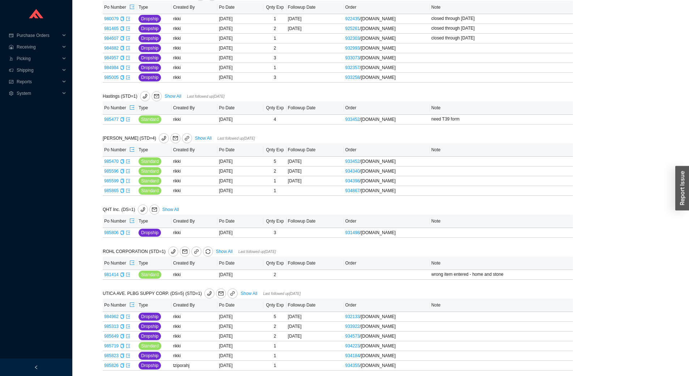
scroll to position [562, 0]
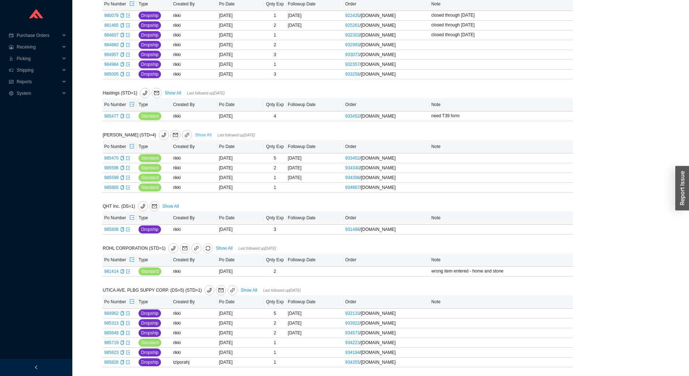
click at [195, 132] on link "Show All" at bounding box center [203, 134] width 17 height 5
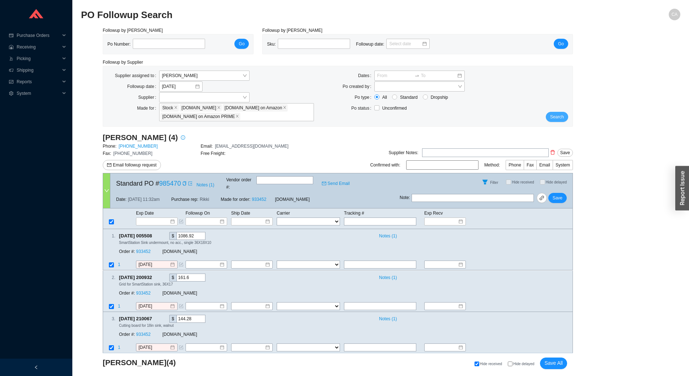
click at [556, 116] on span "Search" at bounding box center [557, 116] width 14 height 7
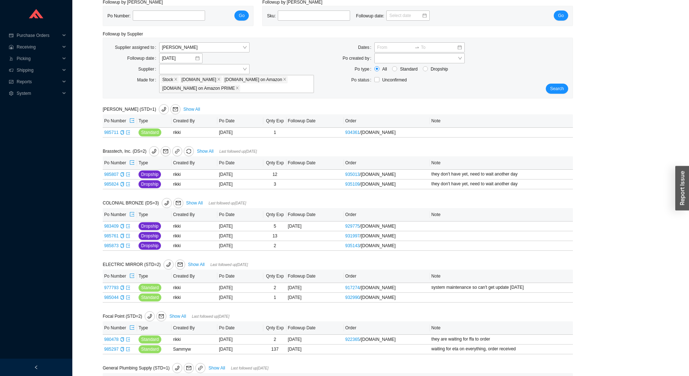
scroll to position [72, 0]
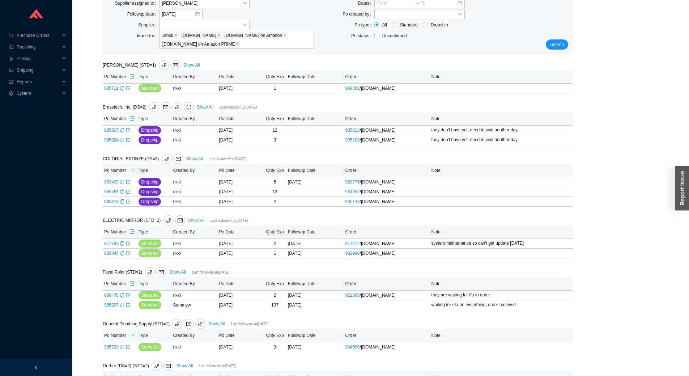
click at [189, 222] on link "Show All" at bounding box center [196, 220] width 17 height 5
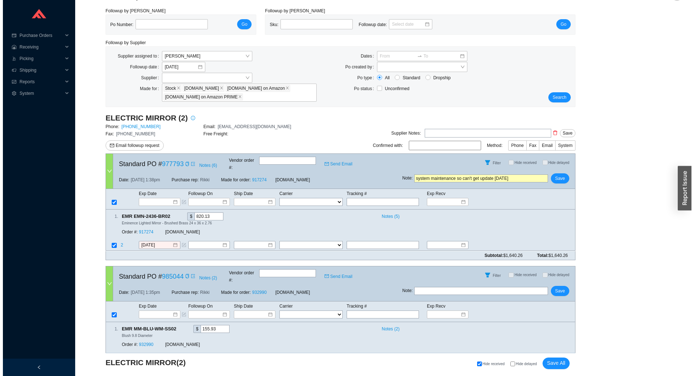
scroll to position [30, 0]
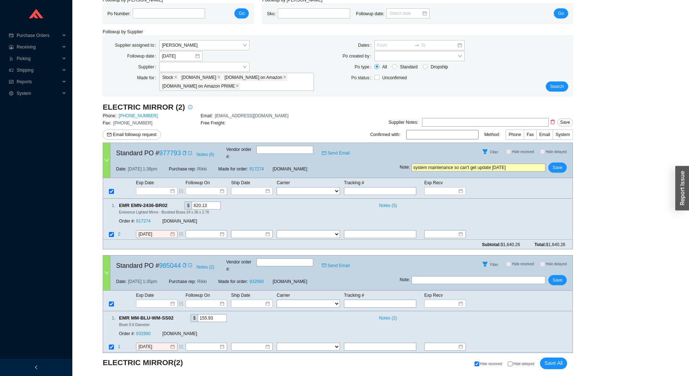
click at [462, 276] on input "text" at bounding box center [478, 280] width 134 height 8
click at [146, 138] on span "Email followup request" at bounding box center [135, 134] width 44 height 7
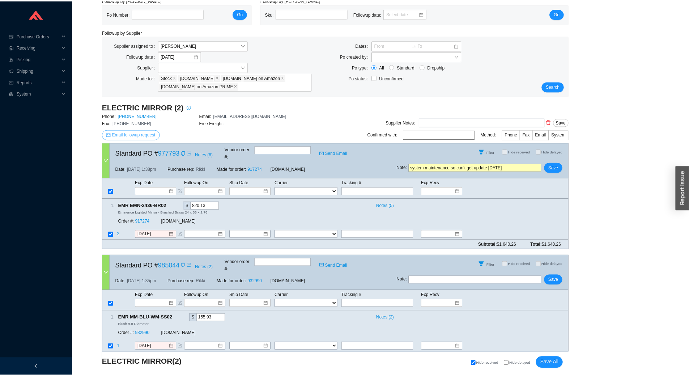
scroll to position [0, 0]
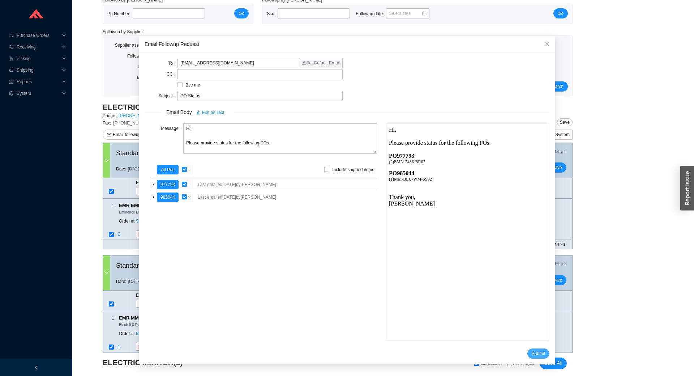
click at [527, 351] on button "Submit" at bounding box center [538, 353] width 22 height 10
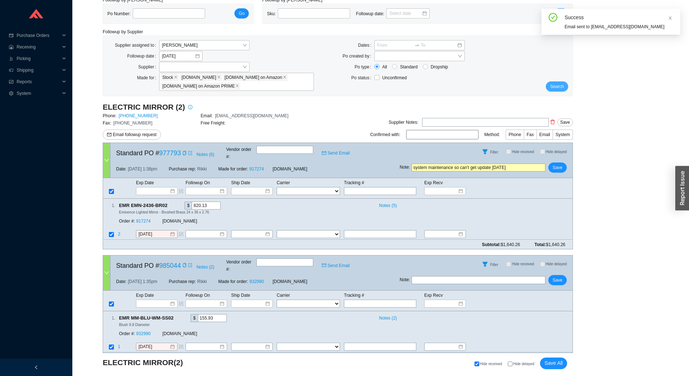
click at [557, 85] on span "Search" at bounding box center [557, 86] width 14 height 7
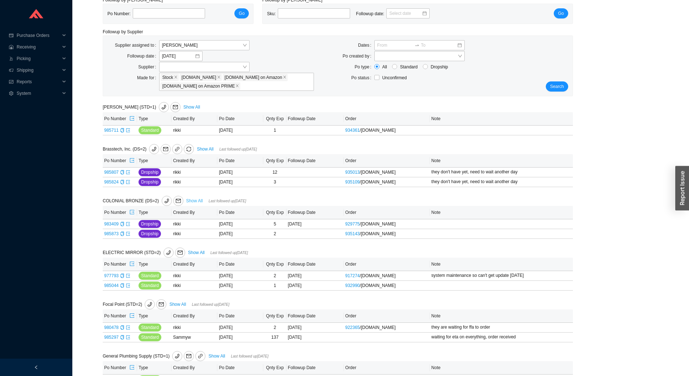
click at [195, 201] on link "Show All" at bounding box center [194, 200] width 17 height 5
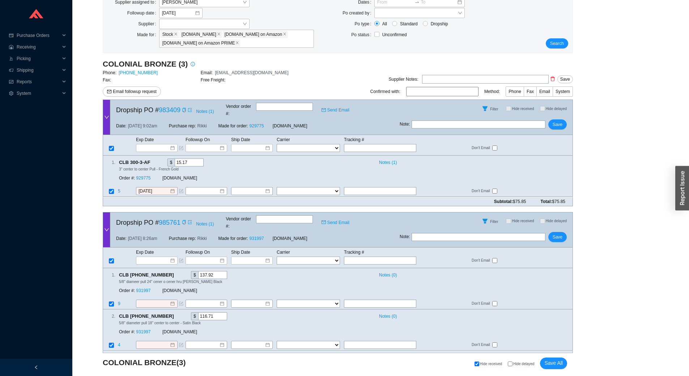
scroll to position [37, 0]
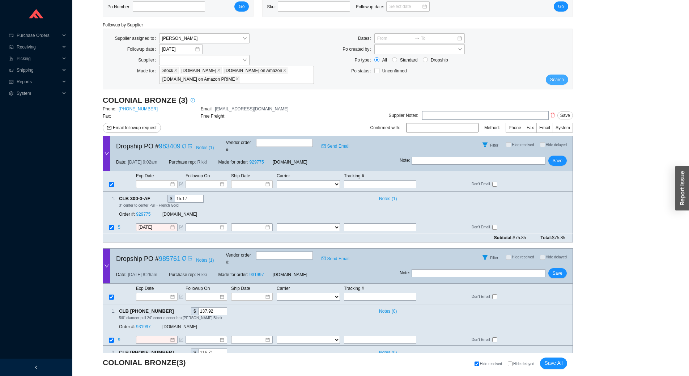
click at [553, 79] on span "Search" at bounding box center [557, 79] width 14 height 7
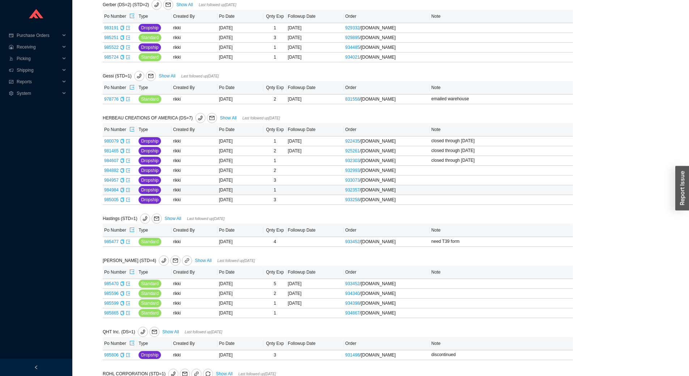
scroll to position [435, 0]
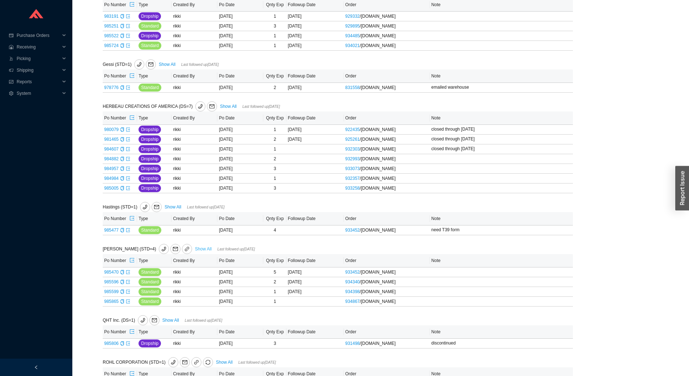
click at [195, 251] on link "Show All" at bounding box center [203, 248] width 17 height 5
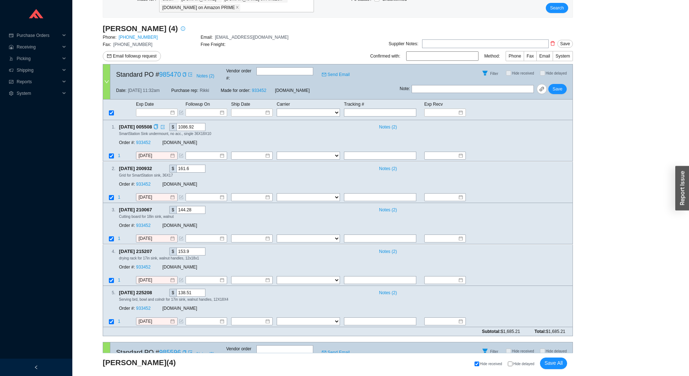
scroll to position [122, 0]
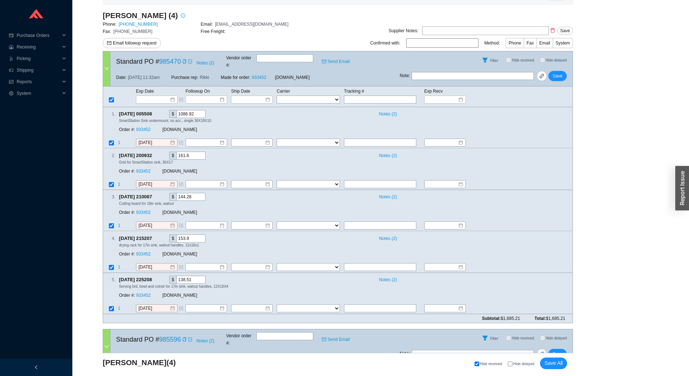
click at [280, 59] on input "text" at bounding box center [284, 58] width 57 height 8
type input "32694"
click at [294, 95] on select "FedEx UPS ---------------- 2 Day Transportation INC A&B Freight A. Duie Pyle AA…" at bounding box center [308, 99] width 63 height 8
select select "1"
click at [277, 95] on select "FedEx UPS ---------------- 2 Day Transportation INC A&B Freight A. Duie Pyle AA…" at bounding box center [308, 99] width 63 height 8
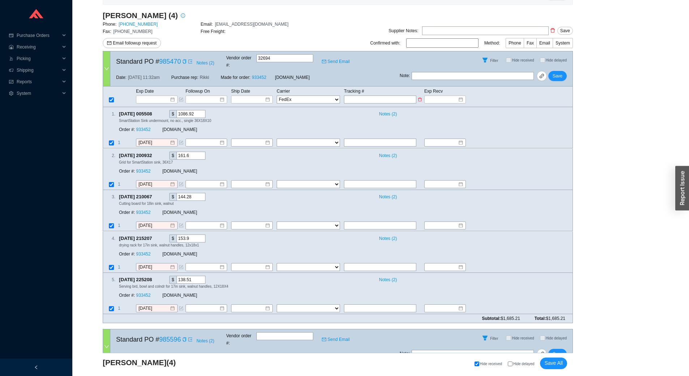
select select "1"
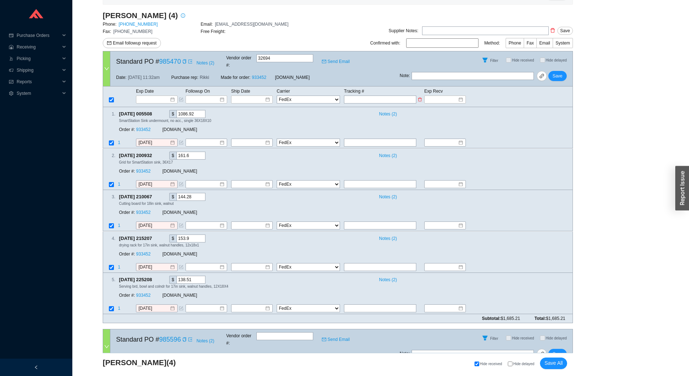
click at [363, 95] on input "text" at bounding box center [380, 99] width 72 height 8
type input "3"
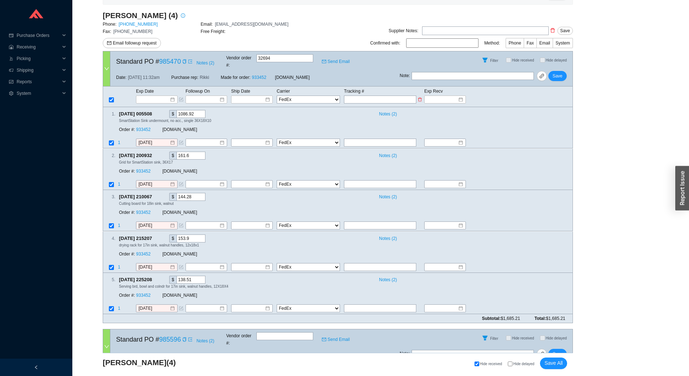
type input "3"
type input "30"
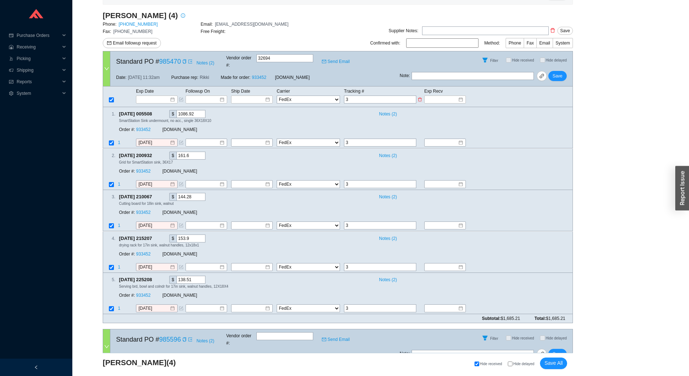
type input "30"
type input "306"
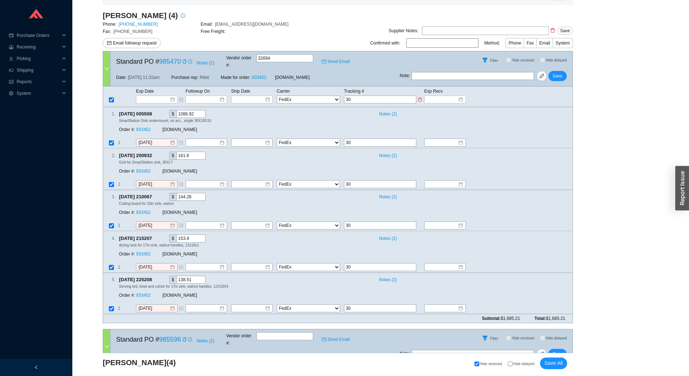
type input "306"
type input "3068"
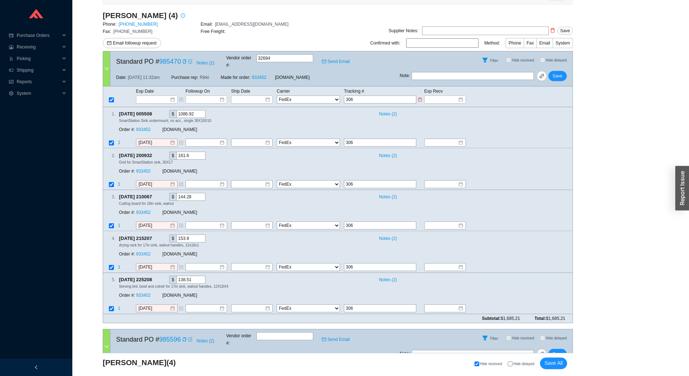
type input "3068"
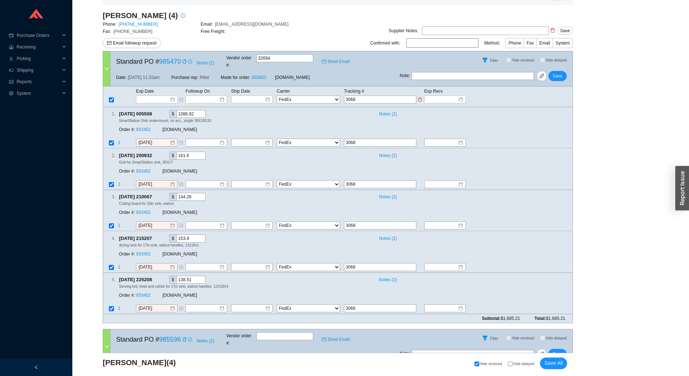
type input "30680"
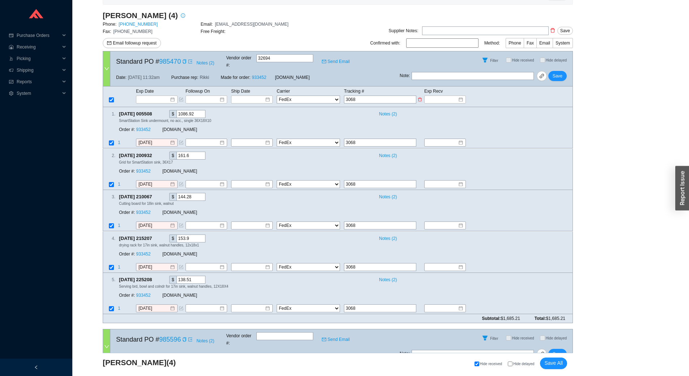
type input "30680"
type input "306800"
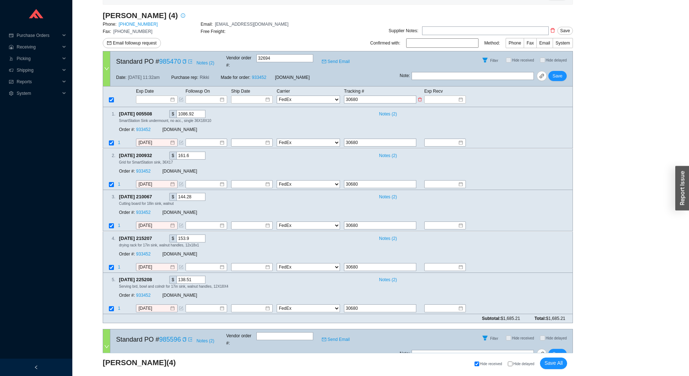
type input "306800"
type input "3068006"
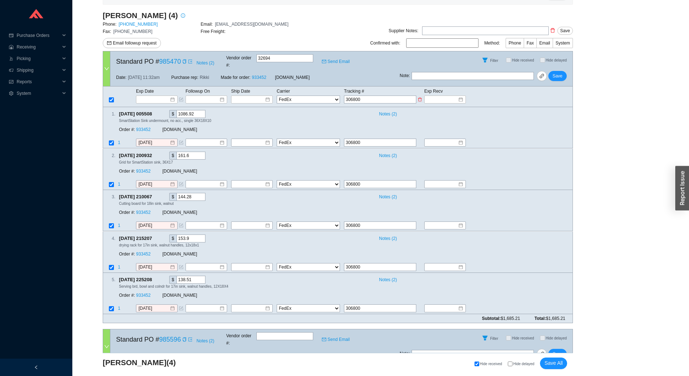
type input "3068006"
type input "30680061"
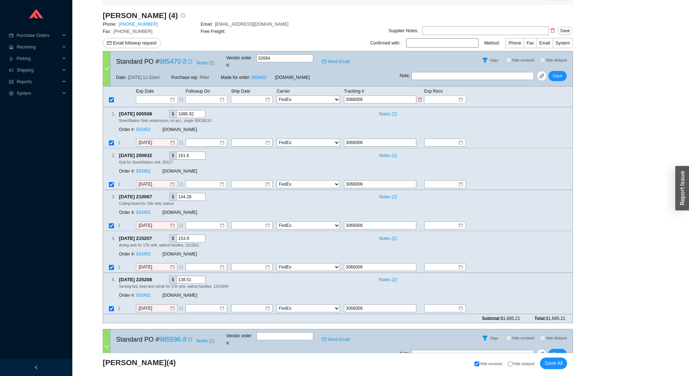
type input "30680061"
type input "306800617"
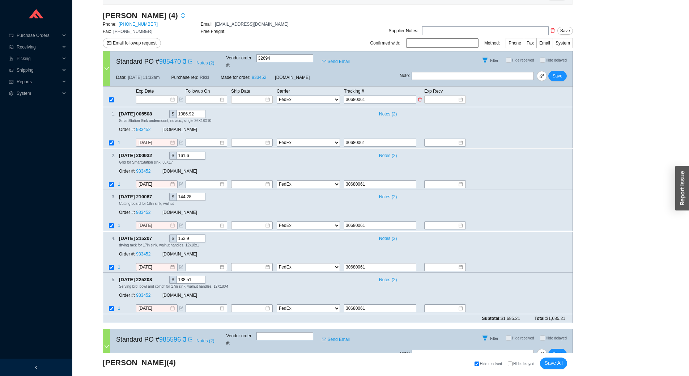
type input "306800617"
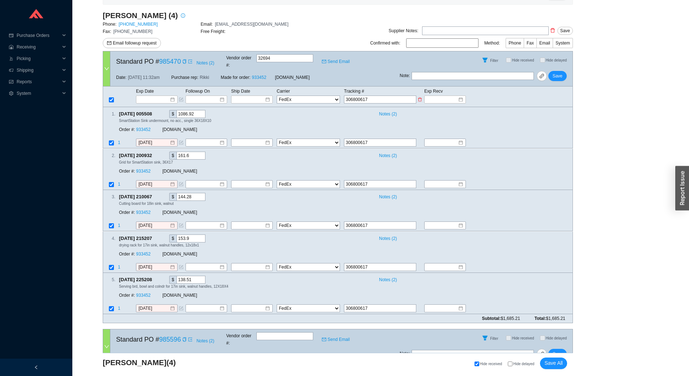
type input "3068006175"
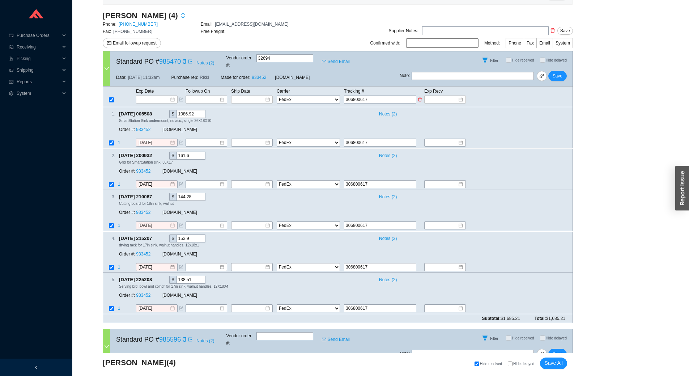
type input "3068006175"
click at [304, 95] on select "FedEx UPS ---------------- 2 Day Transportation INC A&B Freight A. Duie Pyle AA…" at bounding box center [308, 99] width 63 height 8
select select "10"
click at [277, 95] on select "FedEx UPS ---------------- 2 Day Transportation INC A&B Freight A. Duie Pyle AA…" at bounding box center [308, 99] width 63 height 8
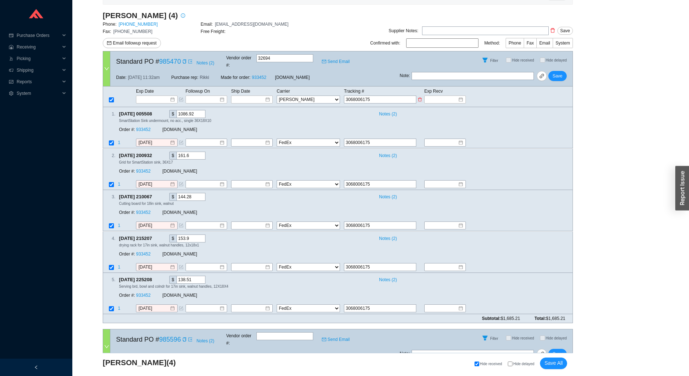
select select "10"
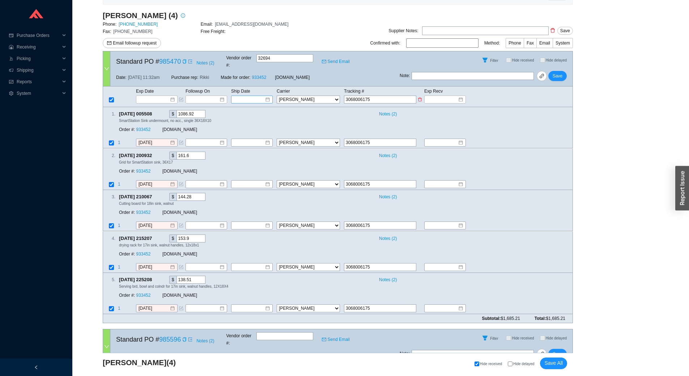
click at [259, 96] on input at bounding box center [249, 99] width 31 height 7
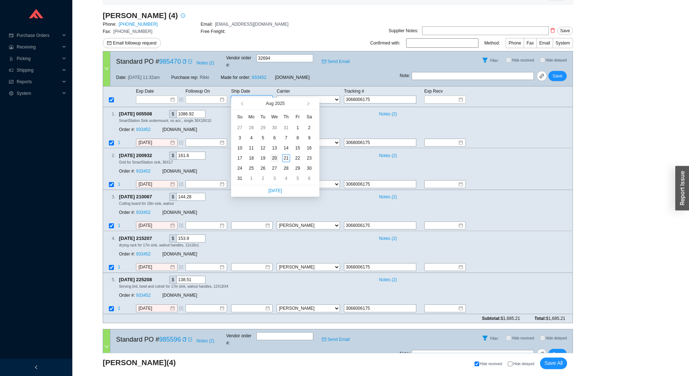
type input "[DATE]"
click at [279, 156] on td "20" at bounding box center [275, 158] width 12 height 10
type input "[DATE]"
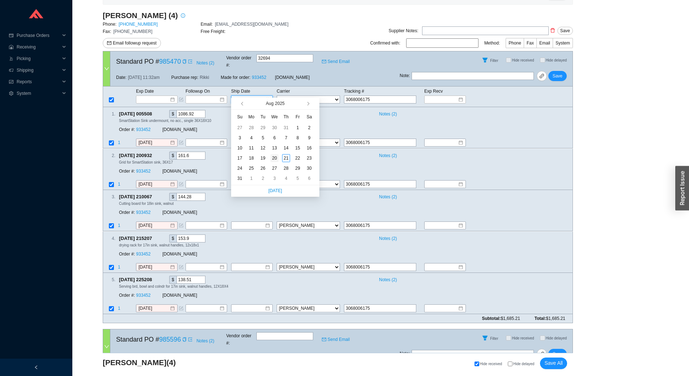
type input "[DATE]"
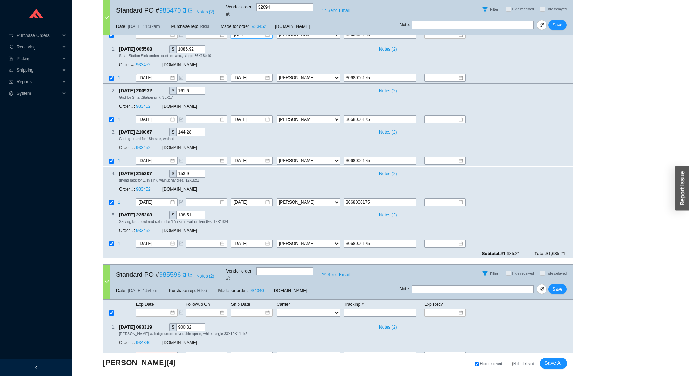
scroll to position [86, 0]
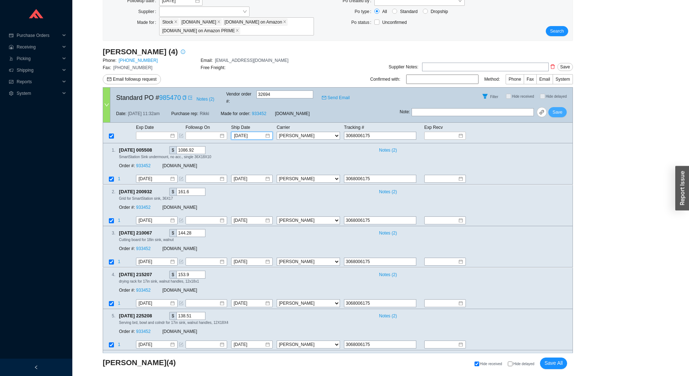
click at [552, 107] on button "Save" at bounding box center [557, 112] width 18 height 10
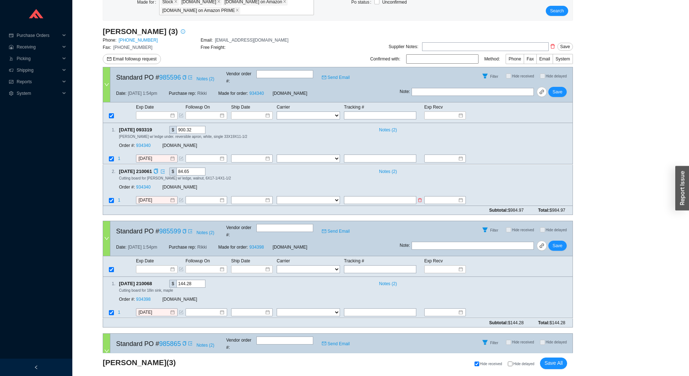
scroll to position [104, 0]
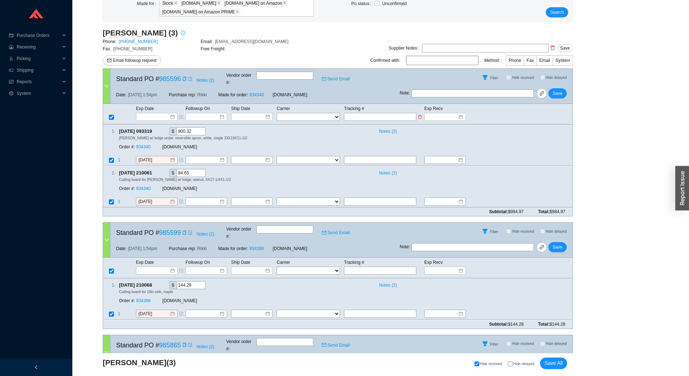
click at [309, 113] on select "FedEx UPS ---------------- 2 Day Transportation INC A&B Freight A. Duie Pyle AA…" at bounding box center [308, 117] width 63 height 8
click at [239, 113] on input at bounding box center [249, 116] width 31 height 7
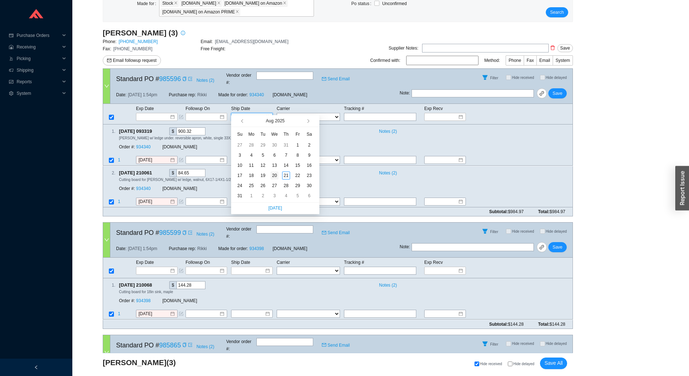
type input "[DATE]"
click at [279, 174] on td "20" at bounding box center [275, 175] width 12 height 10
type input "[DATE]"
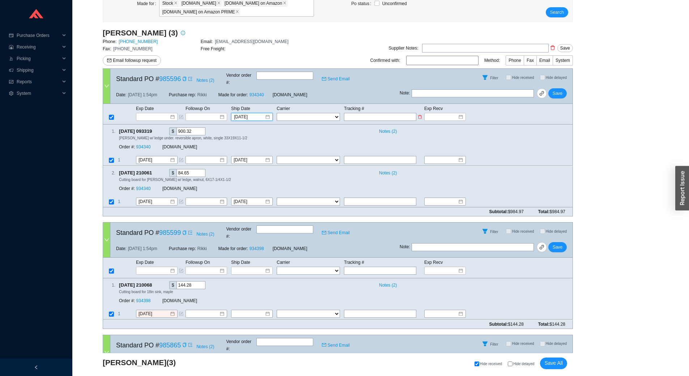
click at [324, 113] on select "FedEx UPS ---------------- 2 Day Transportation INC A&B Freight A. Duie Pyle AA…" at bounding box center [308, 117] width 63 height 8
click at [364, 113] on input "text" at bounding box center [380, 117] width 72 height 8
click at [387, 113] on input "text" at bounding box center [380, 117] width 72 height 8
paste input "3068006175"
type input "3068006175"
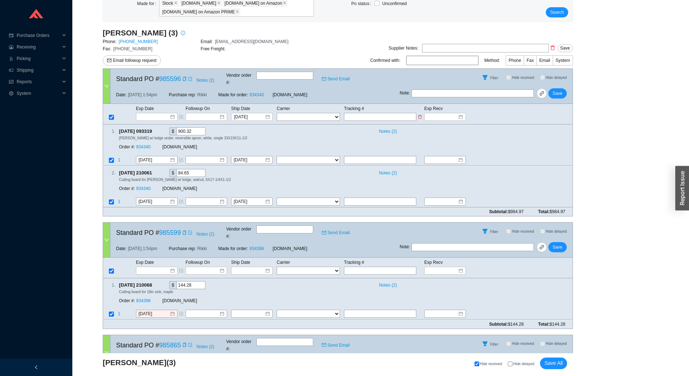
type input "3068006175"
click at [302, 113] on select "FedEx UPS ---------------- 2 Day Transportation INC A&B Freight A. Duie Pyle AA…" at bounding box center [308, 117] width 63 height 8
select select "10"
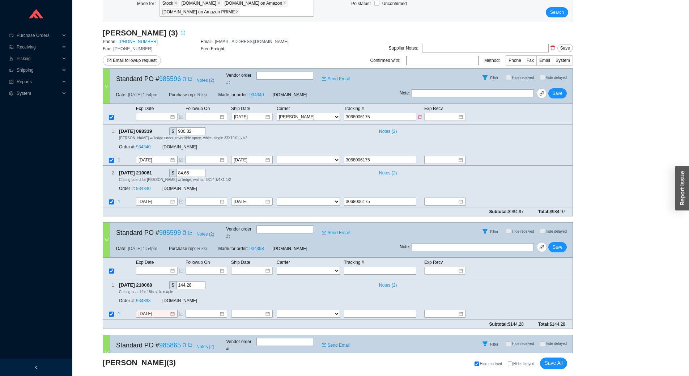
click at [277, 113] on select "FedEx UPS ---------------- 2 Day Transportation INC A&B Freight A. Duie Pyle AA…" at bounding box center [308, 117] width 63 height 8
select select "10"
click at [561, 90] on span "Save" at bounding box center [557, 93] width 10 height 7
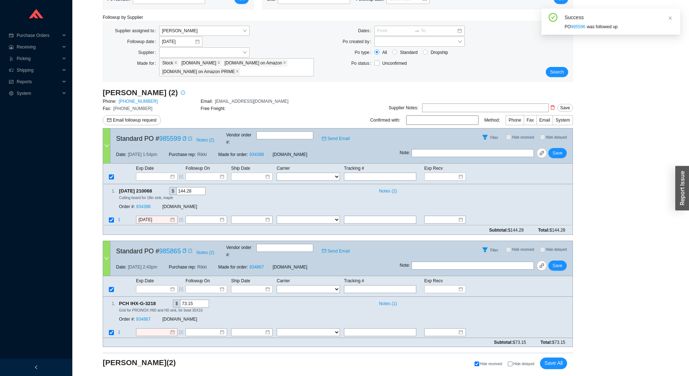
scroll to position [30, 0]
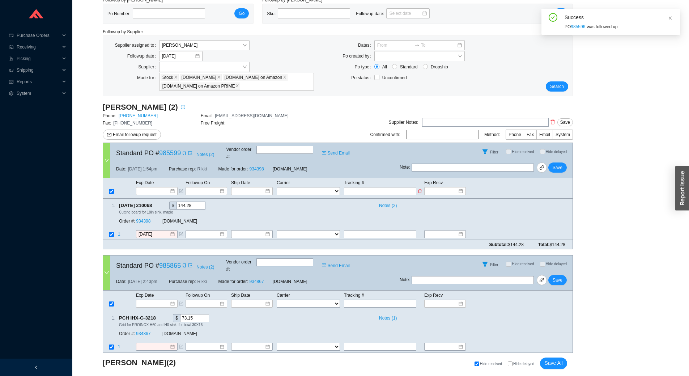
click at [372, 187] on input "text" at bounding box center [380, 191] width 72 height 8
paste input "3068006175"
type input "3068006175"
click at [372, 187] on input "3068006175" at bounding box center [380, 191] width 72 height 8
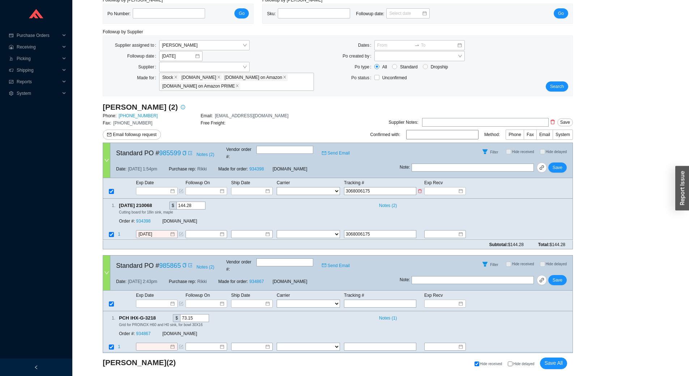
type input "3068006175"
click at [301, 187] on select "FedEx UPS ---------------- 2 Day Transportation INC A&B Freight A. Duie Pyle AA…" at bounding box center [308, 191] width 63 height 8
select select "10"
click at [277, 187] on select "FedEx UPS ---------------- 2 Day Transportation INC A&B Freight A. Duie Pyle AA…" at bounding box center [308, 191] width 63 height 8
select select "10"
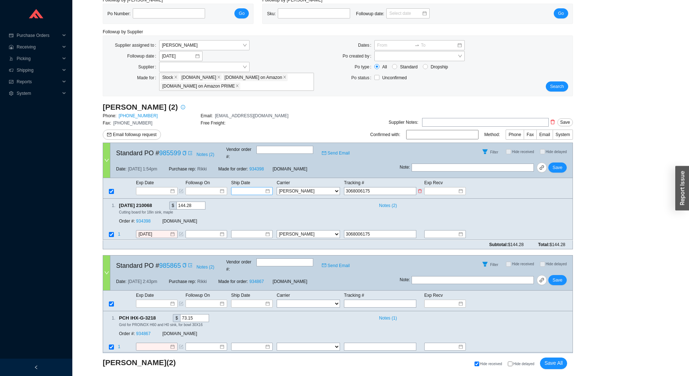
click at [261, 187] on input at bounding box center [249, 190] width 31 height 7
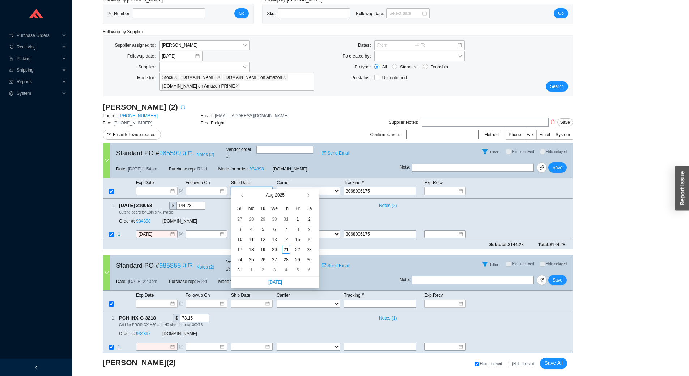
type input "7/31/2025"
type input "[DATE]"
click at [276, 249] on div "20" at bounding box center [274, 249] width 8 height 8
type input "[DATE]"
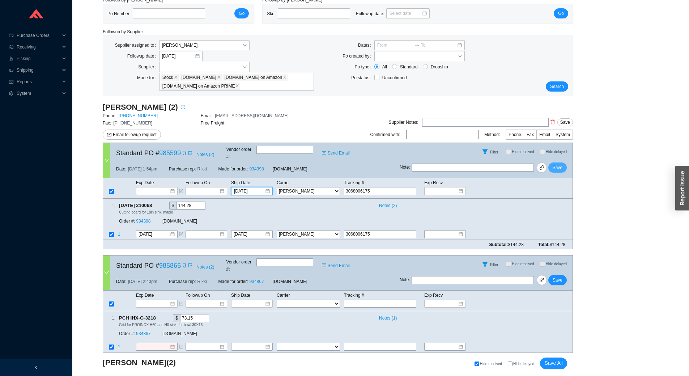
click at [562, 164] on span "Save" at bounding box center [557, 167] width 10 height 7
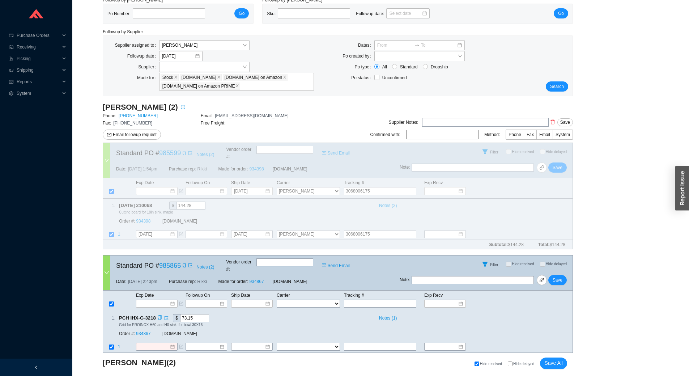
scroll to position [0, 0]
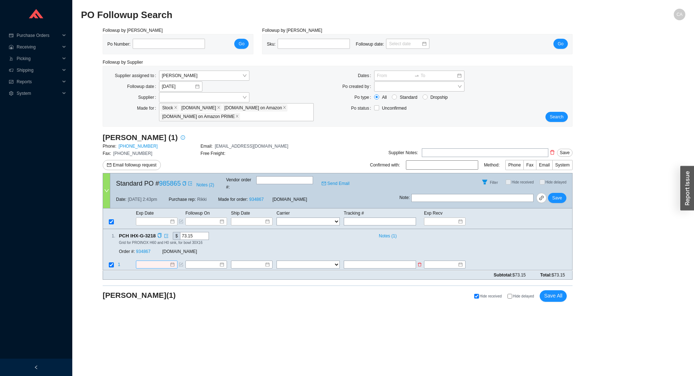
click at [154, 261] on input at bounding box center [153, 264] width 31 height 7
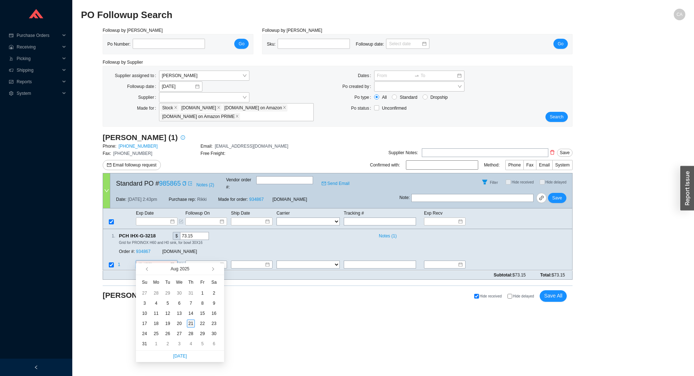
type input "[DATE]"
type input "8/27/2025"
click at [183, 333] on div "27" at bounding box center [179, 333] width 8 height 8
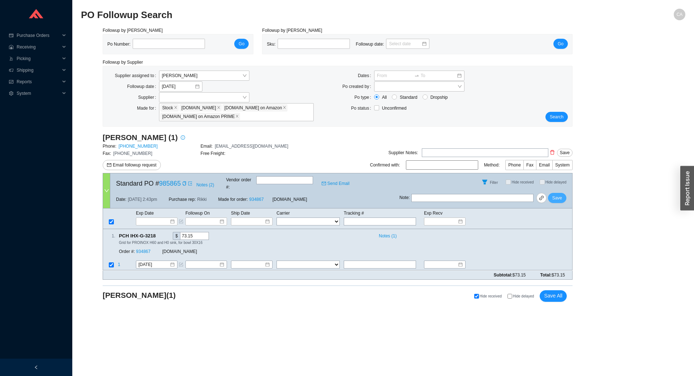
click at [554, 194] on span "Save" at bounding box center [557, 197] width 10 height 7
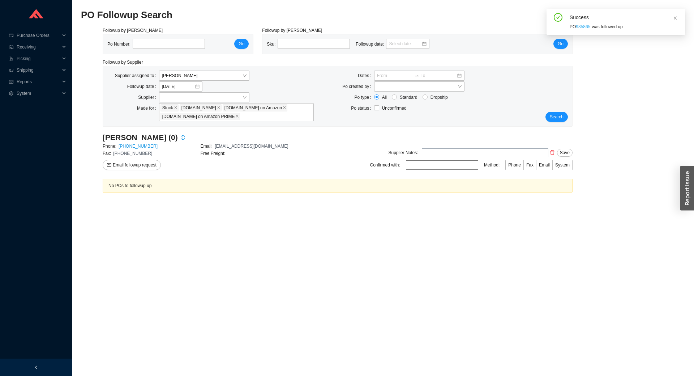
click at [579, 27] on link "985865" at bounding box center [583, 26] width 14 height 5
click at [564, 118] on button "Search" at bounding box center [556, 117] width 22 height 10
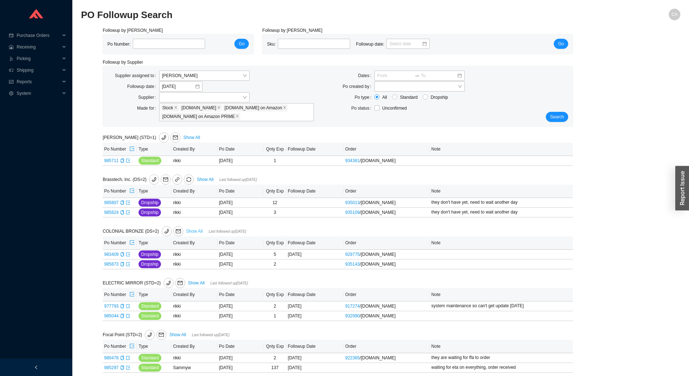
click at [193, 231] on link "Show All" at bounding box center [194, 230] width 17 height 5
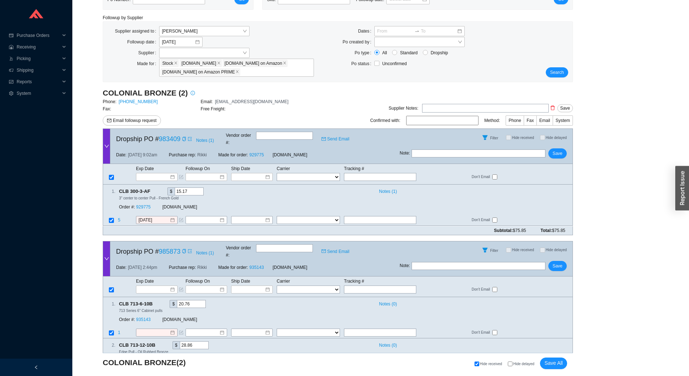
scroll to position [72, 0]
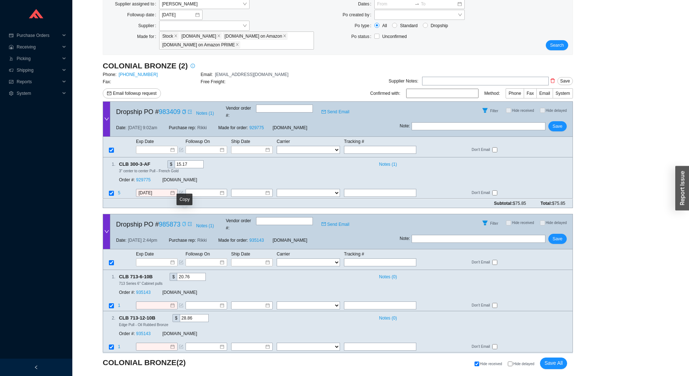
click at [184, 222] on icon "copy" at bounding box center [183, 224] width 3 height 4
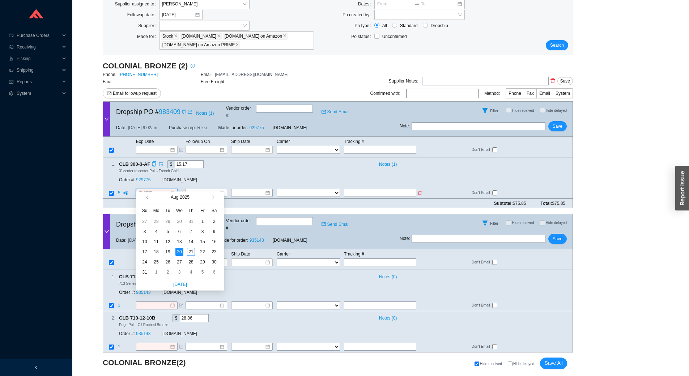
click at [161, 189] on input "[DATE]" at bounding box center [153, 192] width 31 height 7
type input "8/28/2025"
click at [189, 259] on div "28" at bounding box center [191, 262] width 8 height 8
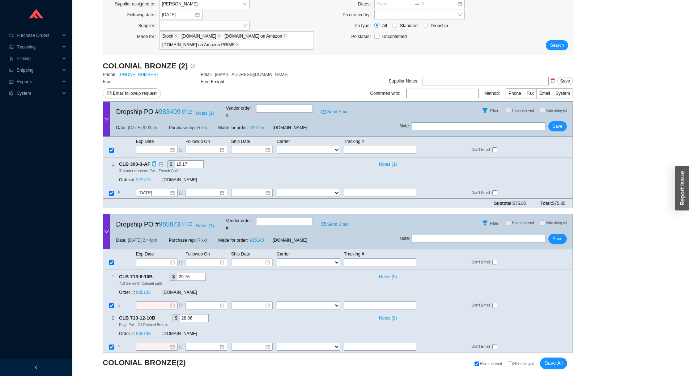
click at [142, 177] on link "929775" at bounding box center [143, 179] width 14 height 5
click at [556, 123] on span "Save" at bounding box center [557, 126] width 10 height 7
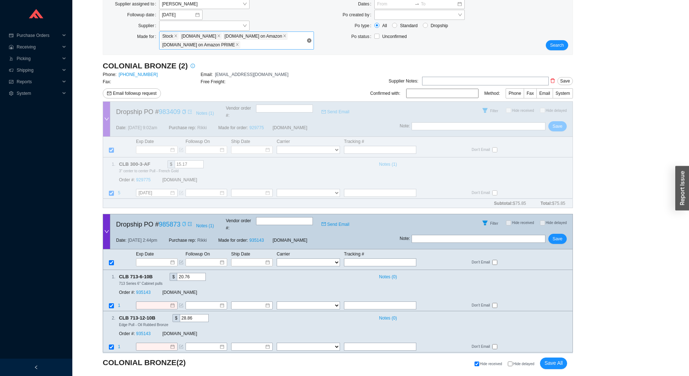
scroll to position [10, 0]
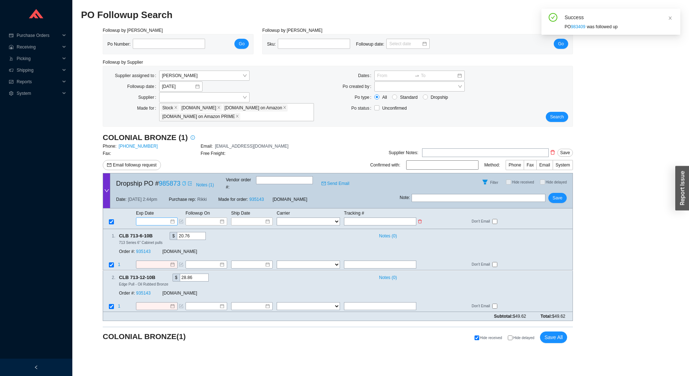
click at [157, 218] on input at bounding box center [154, 221] width 31 height 7
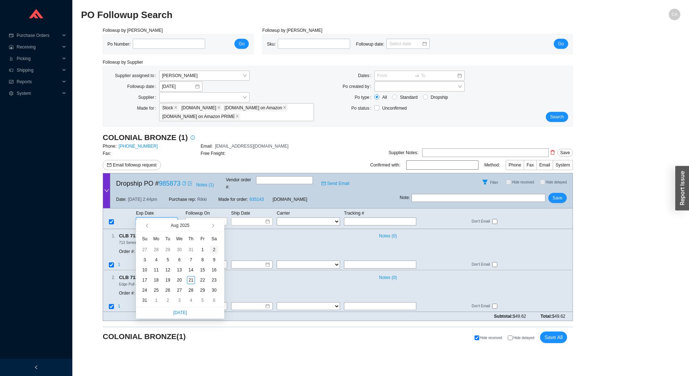
type input "8/2/2025"
click at [210, 226] on button "button" at bounding box center [212, 225] width 7 height 12
type input "9/18/2025"
click at [188, 271] on div "18" at bounding box center [191, 270] width 8 height 8
type input "9/18/2025"
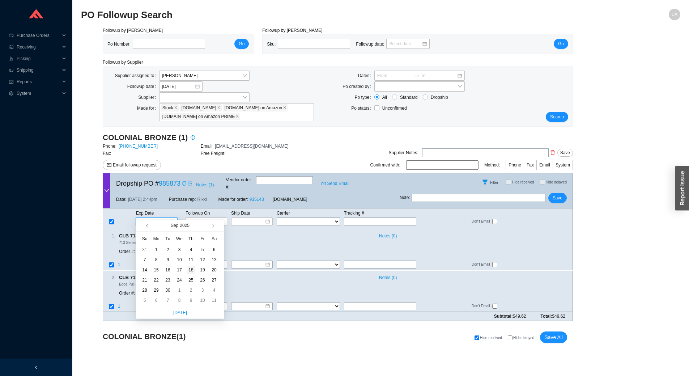
type input "9/18/2025"
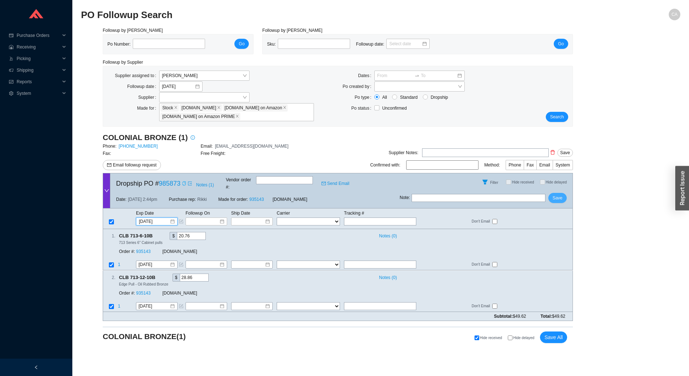
click at [561, 194] on span "Save" at bounding box center [557, 197] width 10 height 7
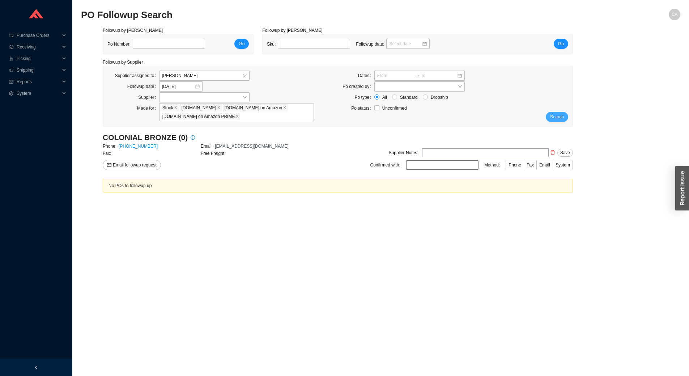
click at [559, 114] on span "Search" at bounding box center [557, 116] width 14 height 7
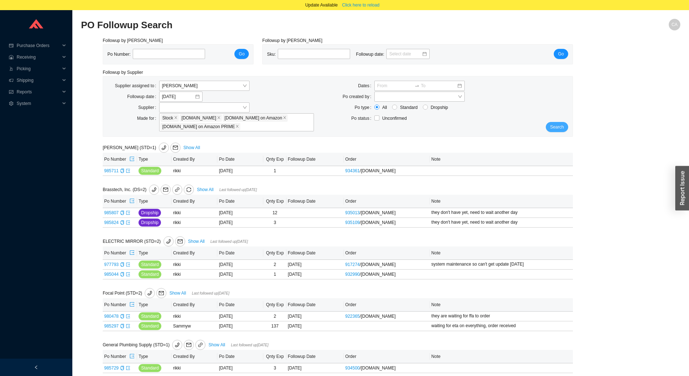
click at [556, 126] on span "Search" at bounding box center [557, 126] width 14 height 7
click at [376, 6] on span "Click here to reload" at bounding box center [360, 4] width 37 height 7
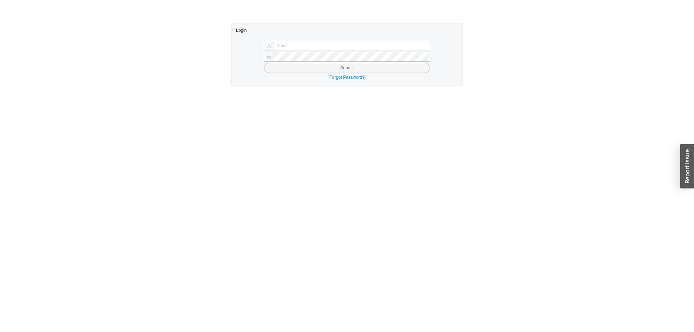
type input "[EMAIL_ADDRESS][DOMAIN_NAME]"
click at [349, 69] on button "Submit" at bounding box center [347, 68] width 166 height 10
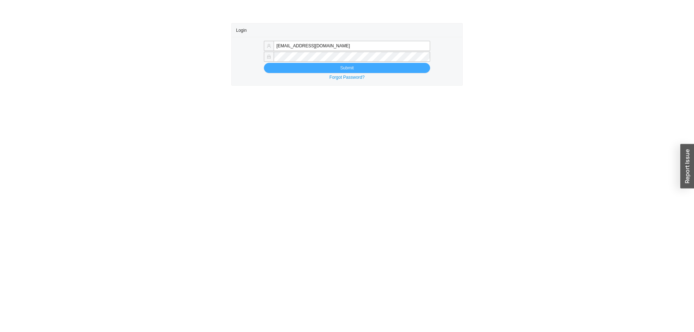
click at [358, 65] on button "Submit" at bounding box center [347, 68] width 166 height 10
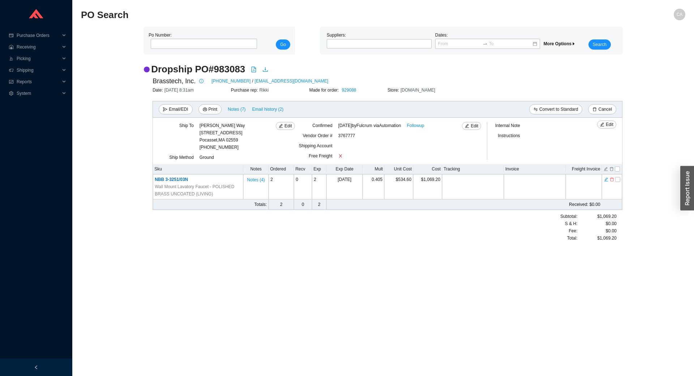
click at [189, 260] on main "PO Search CA Po Number: Go Suppliers: Dates: More Options Search Dropship PO # …" at bounding box center [383, 192] width 604 height 367
click at [233, 68] on h2 "Dropship PO # 983083" at bounding box center [198, 69] width 94 height 13
copy h2 "983083"
click at [175, 111] on span "Email/EDI" at bounding box center [178, 109] width 19 height 7
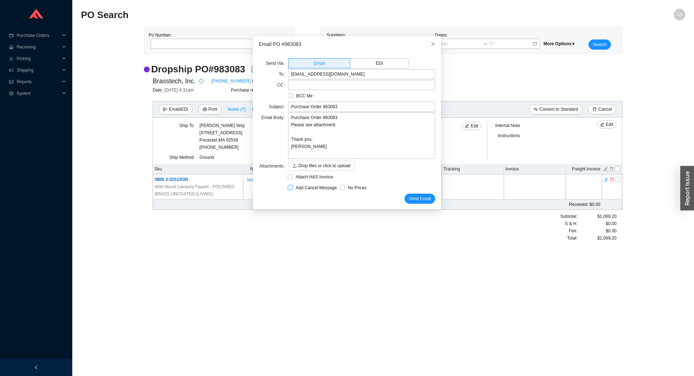
click at [293, 189] on span "Add Cancel Message" at bounding box center [316, 187] width 47 height 7
click at [291, 189] on input "Add Cancel Message" at bounding box center [290, 187] width 5 height 5
checkbox input "true"
type input "Purchase Order 983083 - PLEASE CANCEL"
type textarea "Please cancel and confirm via email. Thank you, Chaya"
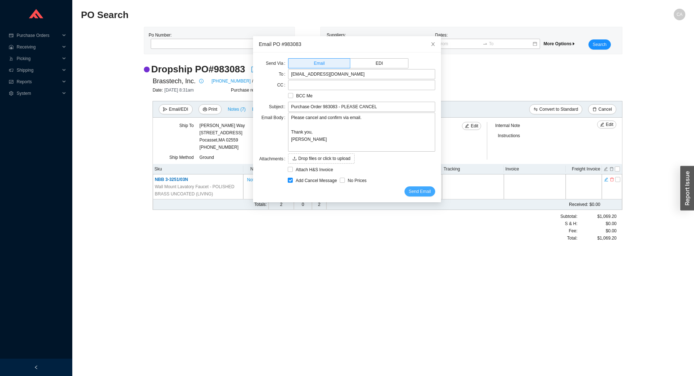
click at [415, 192] on span "Send Email" at bounding box center [420, 191] width 22 height 7
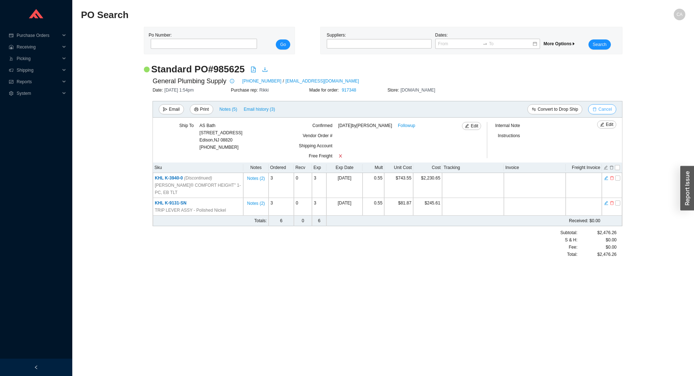
click at [596, 110] on icon "delete" at bounding box center [594, 109] width 4 height 4
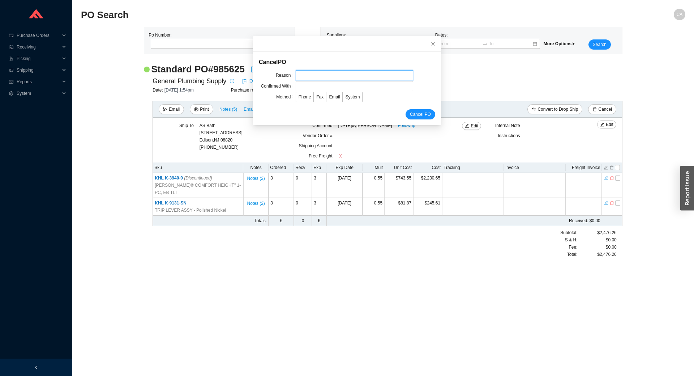
click at [344, 76] on input "text" at bounding box center [354, 75] width 117 height 10
type input "Cancellation"
drag, startPoint x: 341, startPoint y: 85, endPoint x: 347, endPoint y: 91, distance: 8.7
click at [341, 84] on input "text" at bounding box center [354, 86] width 117 height 10
type input "Confirmation"
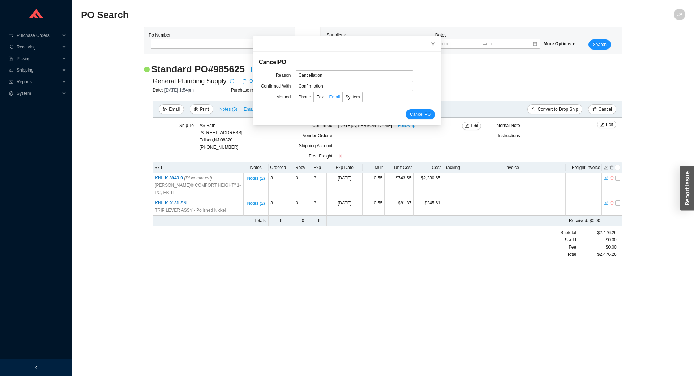
click at [329, 96] on span "Email" at bounding box center [334, 96] width 11 height 5
click at [326, 98] on input "Email" at bounding box center [326, 98] width 0 height 0
click at [410, 111] on span "Cancel PO" at bounding box center [420, 114] width 21 height 7
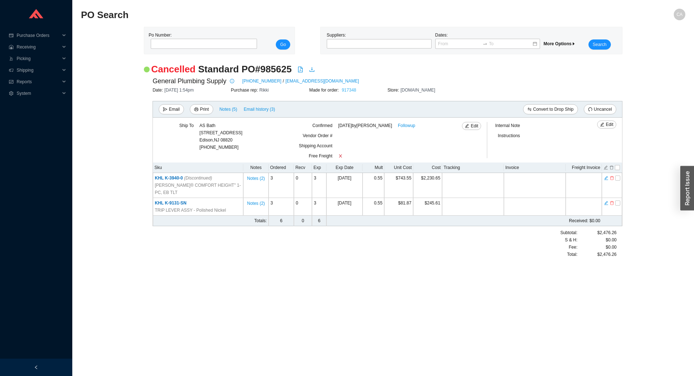
click at [348, 91] on link "917348" at bounding box center [349, 89] width 14 height 5
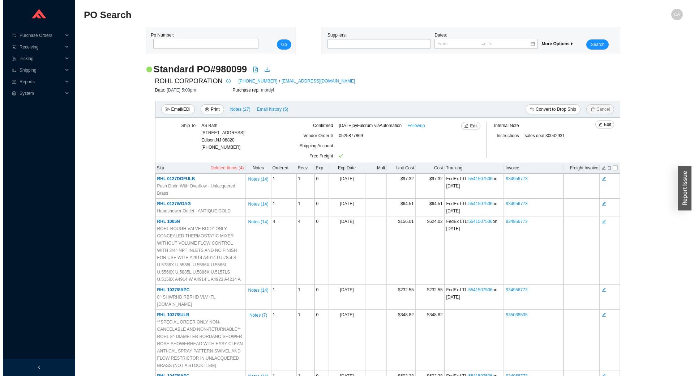
scroll to position [6018, 0]
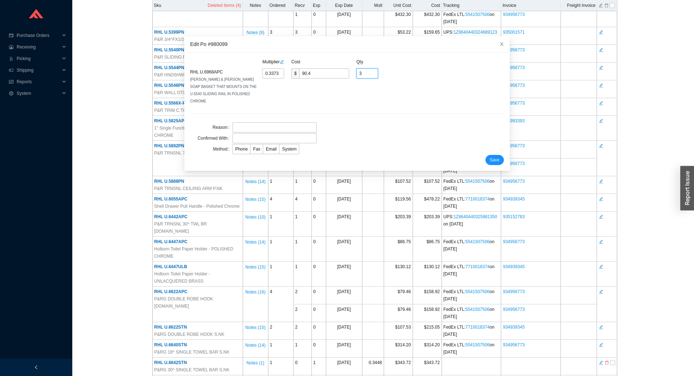
drag, startPoint x: 367, startPoint y: 75, endPoint x: 356, endPoint y: 73, distance: 11.4
click at [356, 73] on input "3" at bounding box center [367, 73] width 22 height 10
type input "2"
click at [241, 122] on input "text" at bounding box center [274, 127] width 84 height 10
type input "Cancellation"
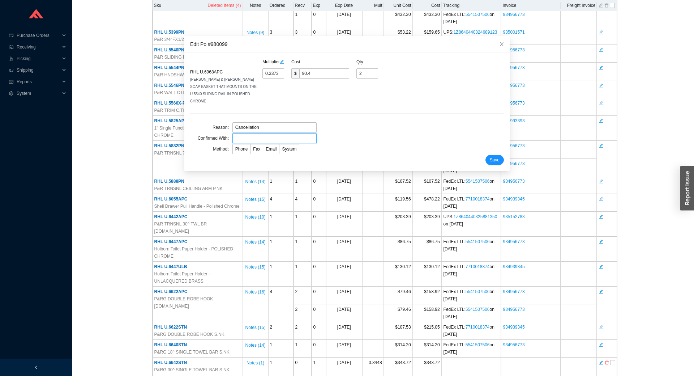
click at [254, 133] on input "text" at bounding box center [274, 138] width 84 height 10
type input "Confirmation"
click at [267, 146] on span "Email" at bounding box center [271, 148] width 11 height 5
click at [263, 150] on input "Email" at bounding box center [263, 150] width 0 height 0
click at [490, 156] on span "Save" at bounding box center [495, 159] width 10 height 7
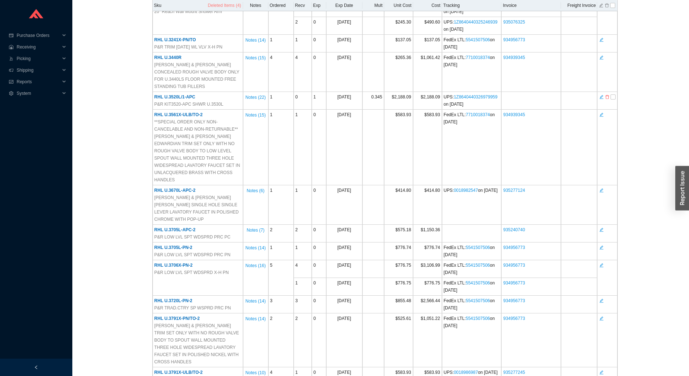
scroll to position [4536, 0]
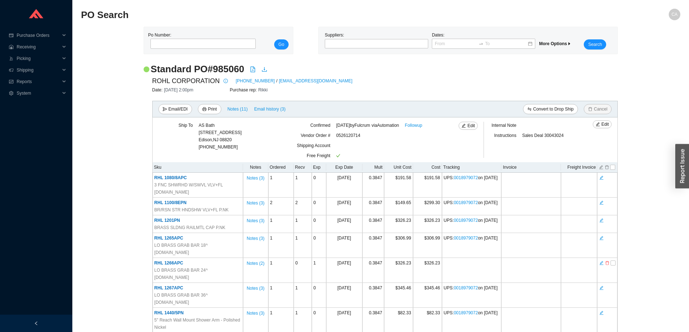
click at [227, 69] on h2 "Standard PO # 985060" at bounding box center [198, 69] width 94 height 13
copy h2 "985060"
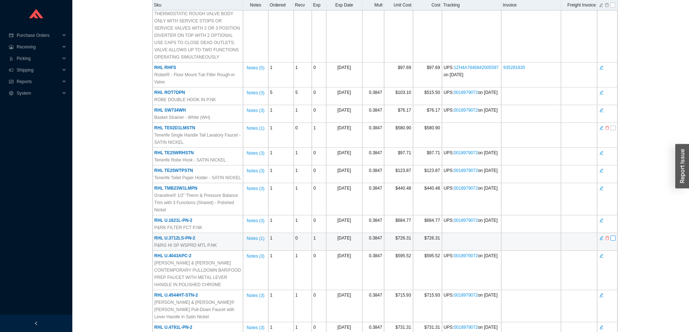
click at [611, 236] on input "checkbox" at bounding box center [612, 238] width 5 height 5
checkbox input "true"
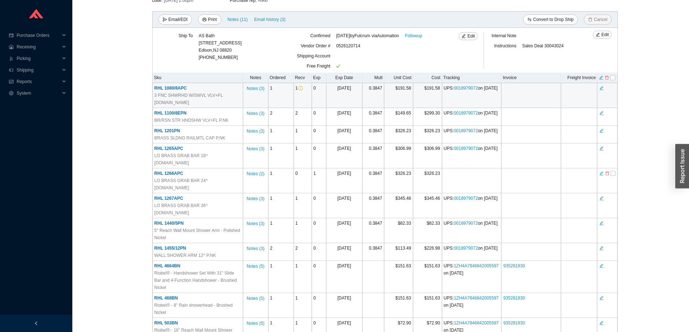
scroll to position [0, 0]
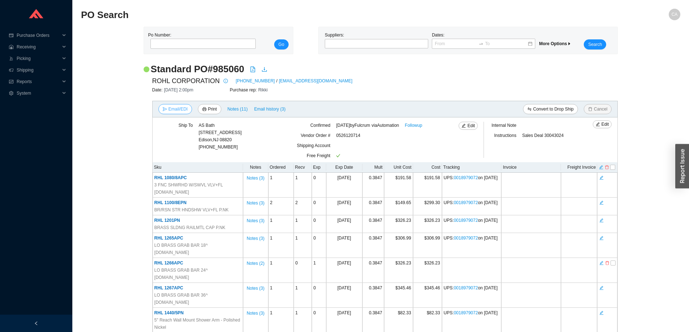
click at [167, 108] on button "Email/EDI" at bounding box center [175, 109] width 34 height 10
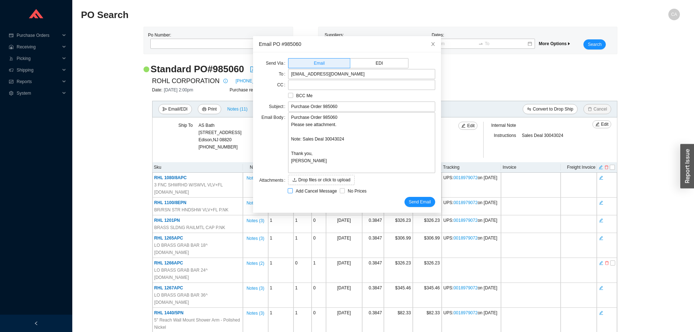
click at [304, 189] on span "Add Cancel Message" at bounding box center [316, 191] width 47 height 7
click at [293, 189] on input "Add Cancel Message" at bounding box center [290, 190] width 5 height 5
checkbox input "true"
type input "Purchase Order 985060 - PLEASE CANCEL"
type textarea "Please cancel and confirm via email. Thank you, Chaya"
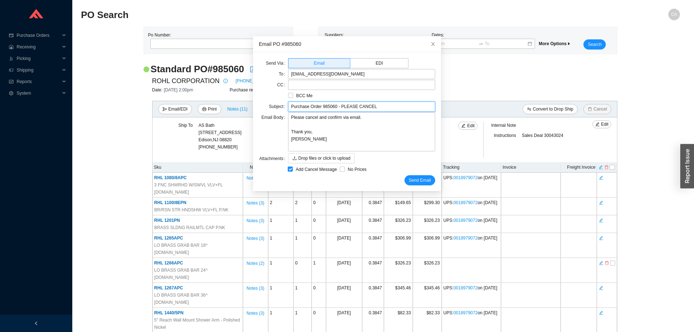
click at [368, 107] on input "Purchase Order 985060 - PLEASE CANCEL" at bounding box center [361, 107] width 147 height 10
paste input "U.3712LS-PN-2"
type input "Purchase Order 985060 - PLEASE CANCEL item U.3712LS-PN-2"
click at [314, 117] on textarea "Please cancel and confirm via email. Thank you, Chaya" at bounding box center [361, 131] width 147 height 39
type textarea "Please cancel iand confirm via email. Thank you, Chaya"
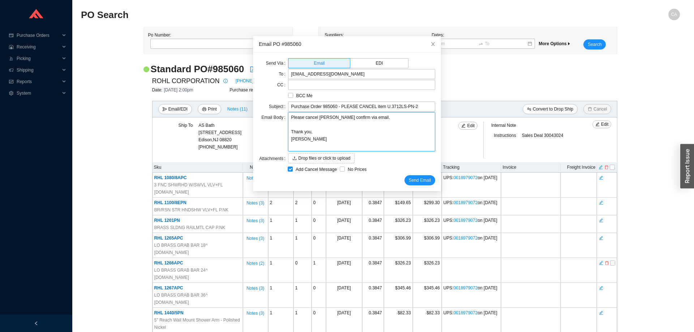
type textarea "Please cancel itand confirm via email. Thank you, Chaya"
type textarea "Please cancel iteand confirm via email. Thank you, Chaya"
type textarea "Please cancel itemand confirm via email. Thank you, Chaya"
type textarea "Please cancel item and confirm via email. Thank you, Chaya"
paste textarea "U.3712LS-PN-2"
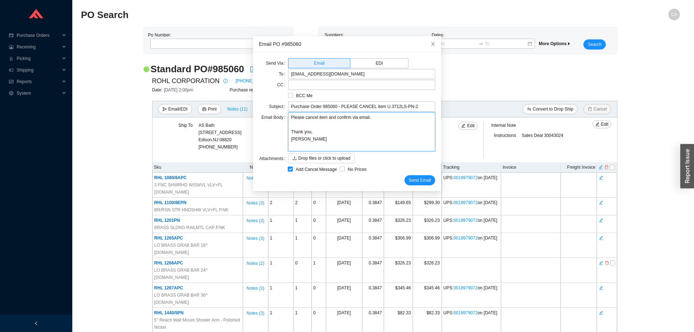
type textarea "Please cancel item U.3712LS-PN-2and confirm via email. Thank you, Chaya"
type textarea "Please cancel item U.3712LS-PN-2 and confirm via email. Thank you, Chaya"
type textarea "Please cancel item U.3712LS-PN-2 fand confirm via email. Thank you, Chaya"
type textarea "Please cancel item U.3712LS-PN-2 frand confirm via email. Thank you, Chaya"
type textarea "Please cancel item U.3712LS-PN-2 froand confirm via email. Thank you, Chaya"
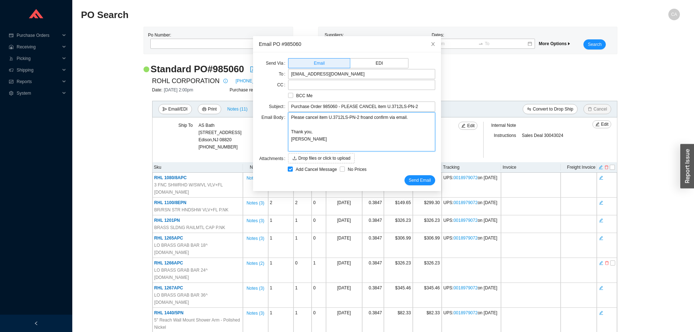
type textarea "Please cancel item U.3712LS-PN-2 fromand confirm via email. Thank you, Chaya"
type textarea "Please cancel item U.3712LS-PN-2 from and confirm via email. Thank you, Chaya"
type textarea "Please cancel item U.3712LS-PN-2 from pand confirm via email. Thank you, Chaya"
type textarea "Please cancel item U.3712LS-PN-2 from poand confirm via email. Thank you, Chaya"
type textarea "Please cancel item U.3712LS-PN-2 from po and confirm via email. Thank you, Chaya"
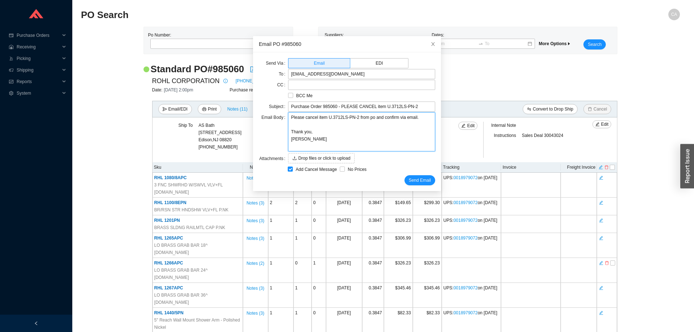
type textarea "Please cancel item U.3712LS-PN-2 from po 9and confirm via email. Thank you, Cha…"
type textarea "Please cancel item U.3712LS-PN-2 from po 98and confirm via email. Thank you, Ch…"
type textarea "Please cancel item U.3712LS-PN-2 from po 985and confirm via email. Thank you, C…"
type textarea "Please cancel item U.3712LS-PN-2 from po 9850and confirm via email. Thank you, …"
type textarea "Please cancel item U.3712LS-PN-2 from po 98506and confirm via email. Thank you,…"
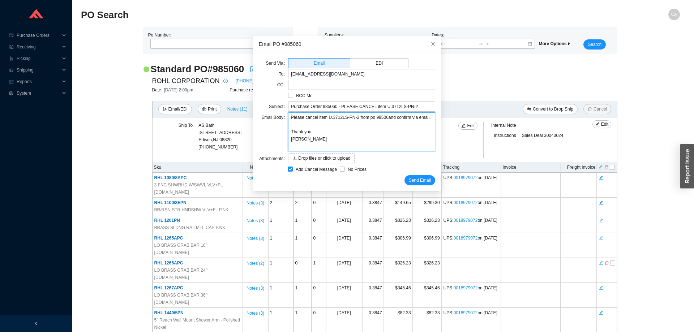
type textarea "Please cancel item U.3712LS-PN-2 from po 985060and confirm via email. Thank you…"
type textarea "Please cancel item U.3712LS-PN-2 from po 985060 and confirm via email. Thank yo…"
click at [415, 184] on button "Send Email" at bounding box center [420, 180] width 31 height 10
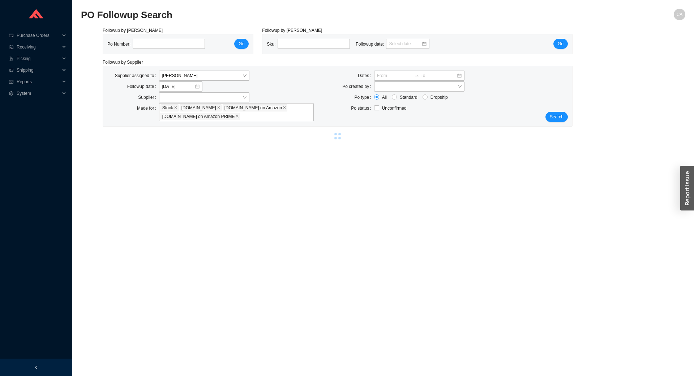
click at [149, 38] on div "Po Number: Go" at bounding box center [178, 44] width 150 height 20
click at [146, 45] on input "tel" at bounding box center [169, 44] width 72 height 10
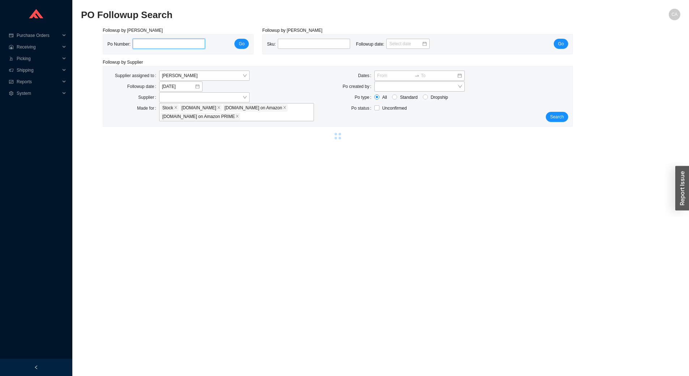
paste input "985761"
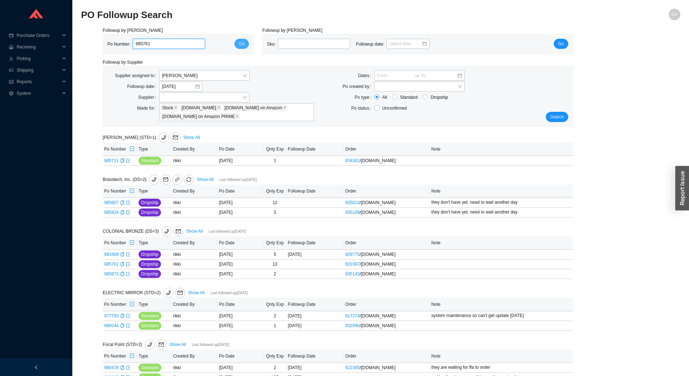
type input "985761"
click at [245, 40] on button "Go" at bounding box center [241, 44] width 14 height 10
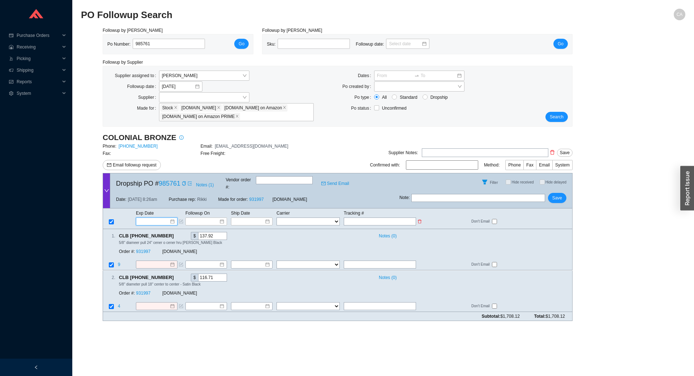
click at [145, 218] on input at bounding box center [154, 221] width 31 height 7
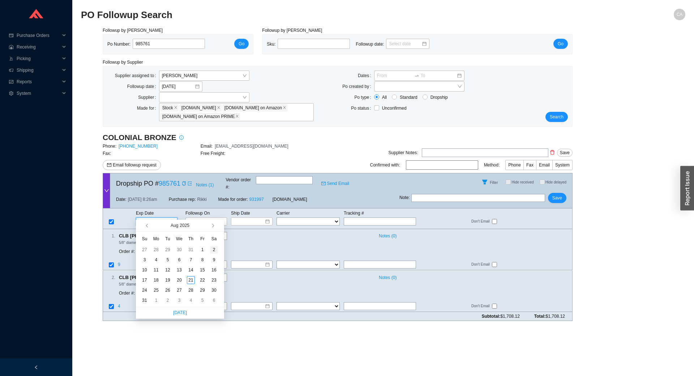
type input "[DATE]"
click at [213, 225] on span "button" at bounding box center [212, 226] width 4 height 4
type input "[DATE]"
click at [191, 270] on div "18" at bounding box center [191, 270] width 8 height 8
type input "[DATE]"
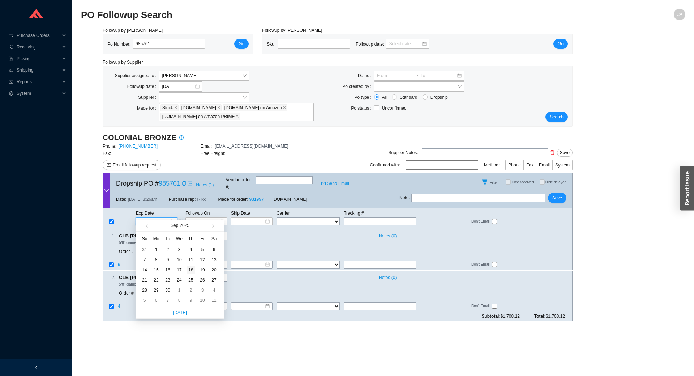
type input "[DATE]"
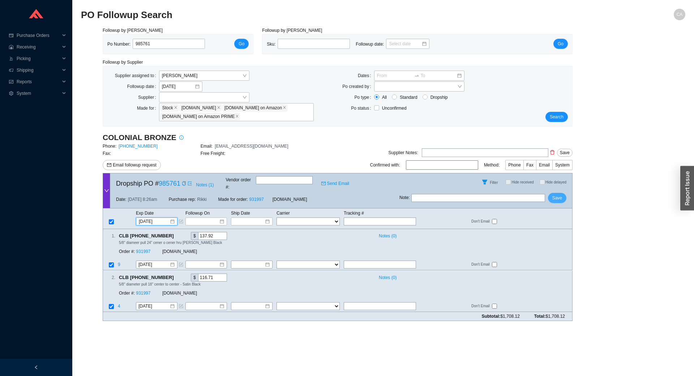
click at [560, 194] on span "Save" at bounding box center [557, 197] width 10 height 7
click at [555, 123] on div "Supplier assigned to [PERSON_NAME] Followup date [DATE] Supplier Made for Stock…" at bounding box center [337, 96] width 469 height 60
click at [555, 118] on span "Search" at bounding box center [557, 116] width 14 height 7
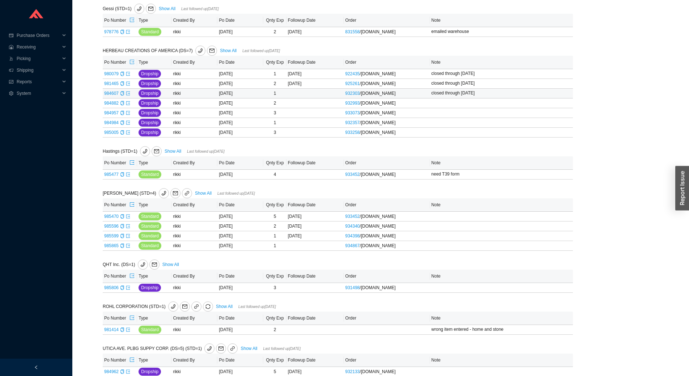
scroll to position [553, 0]
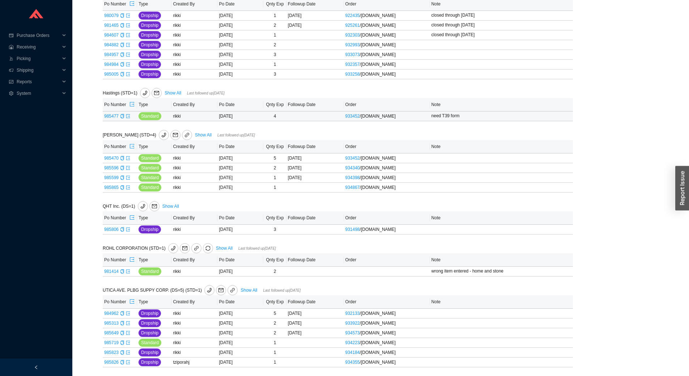
drag, startPoint x: 163, startPoint y: 116, endPoint x: 82, endPoint y: 177, distance: 101.7
click at [111, 228] on link "985806" at bounding box center [111, 229] width 14 height 5
type input "985806"
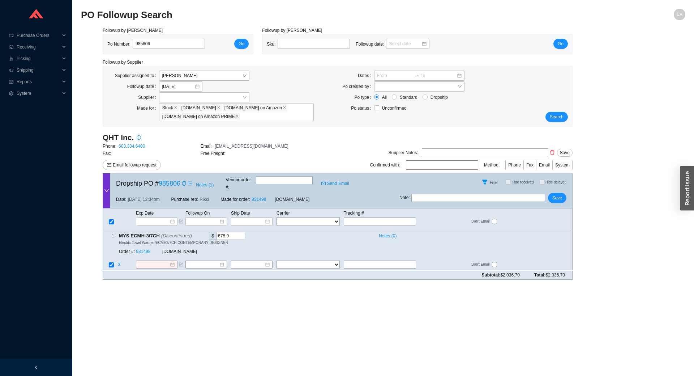
click at [447, 194] on input "text" at bounding box center [478, 198] width 134 height 8
type input "discontinued"
click at [558, 195] on span "Save" at bounding box center [557, 197] width 10 height 7
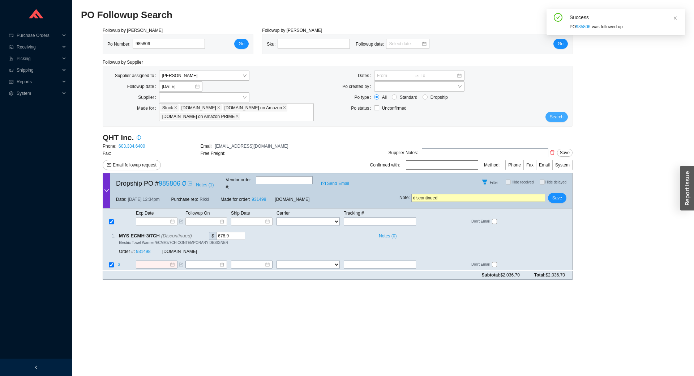
click at [557, 120] on span "Search" at bounding box center [557, 116] width 14 height 7
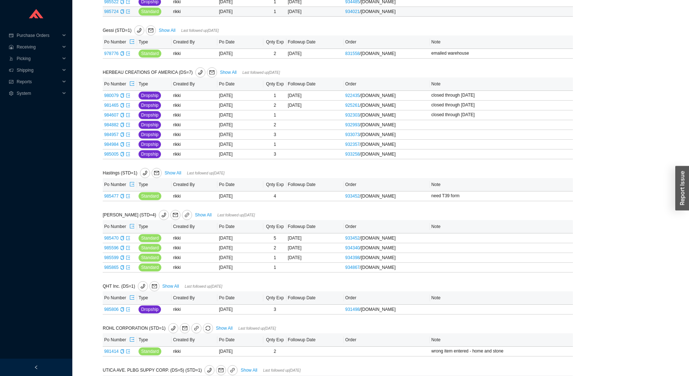
scroll to position [470, 0]
click at [109, 239] on link "985470" at bounding box center [111, 236] width 14 height 5
type input "985470"
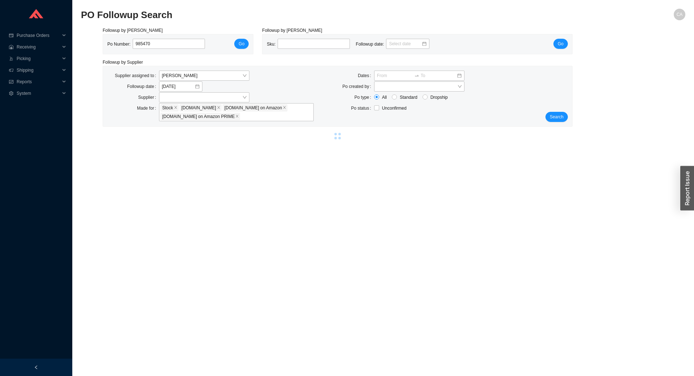
select select "10"
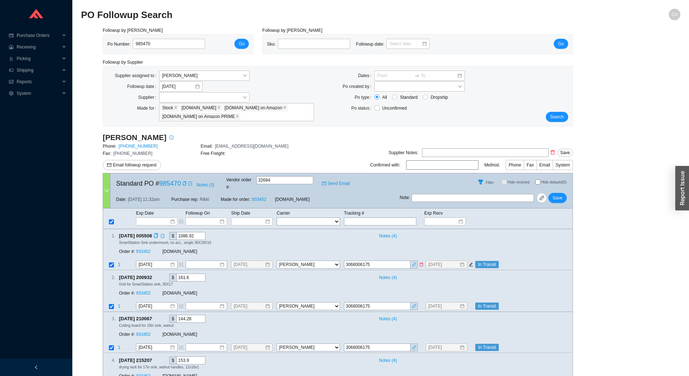
click at [361, 261] on input "3068006175" at bounding box center [377, 265] width 67 height 8
click at [168, 45] on input "985470" at bounding box center [169, 44] width 72 height 10
paste input "882"
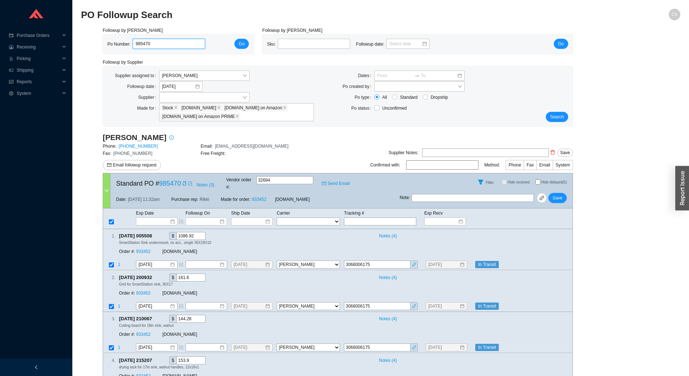
type input "985882"
click button "Go" at bounding box center [241, 44] width 14 height 10
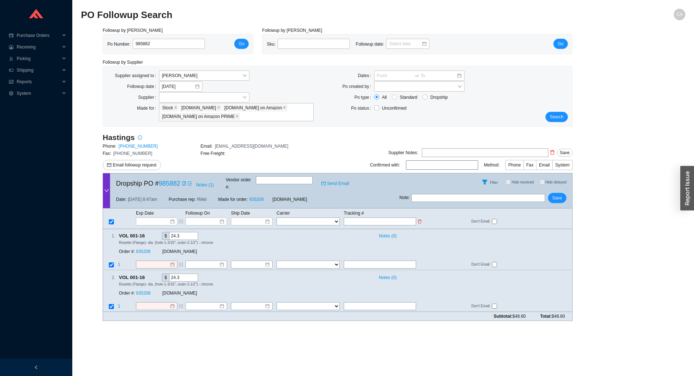
click at [162, 209] on td "Exp Date" at bounding box center [161, 213] width 50 height 8
click at [164, 218] on input at bounding box center [154, 221] width 31 height 7
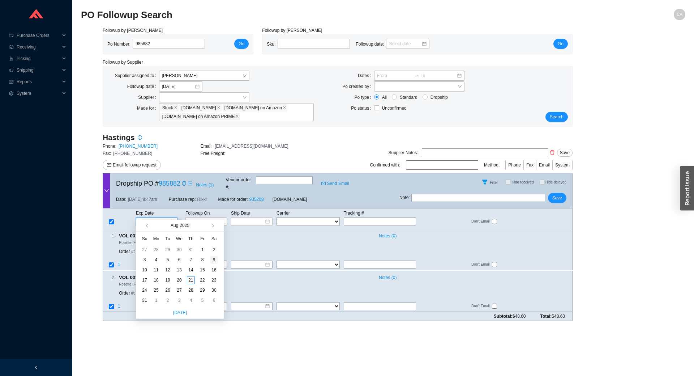
type input "8/9/2025"
click at [213, 223] on button "button" at bounding box center [212, 225] width 7 height 12
type input "9/18/2025"
click at [191, 271] on div "18" at bounding box center [191, 270] width 8 height 8
type input "9/18/2025"
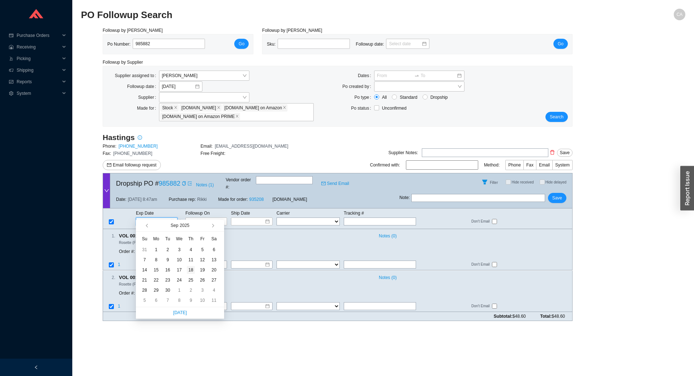
type input "9/18/2025"
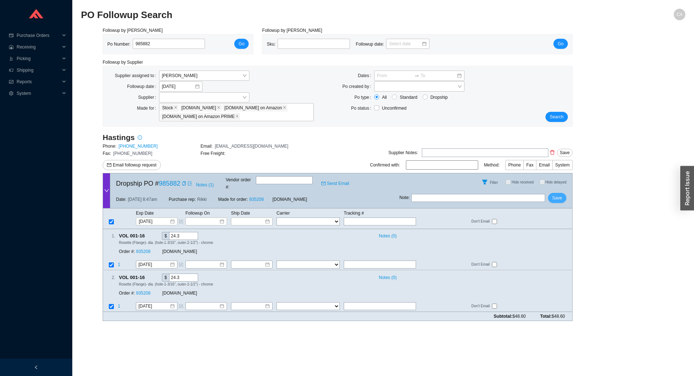
click at [558, 194] on span "Save" at bounding box center [557, 197] width 10 height 7
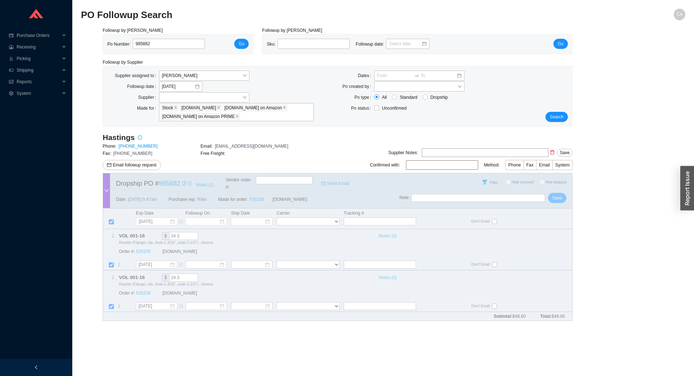
click at [256, 194] on div "Hastings Phone: 800-351-0038 Email: orderdesk@hastingstilebath.com Fax: 631-285…" at bounding box center [338, 229] width 470 height 194
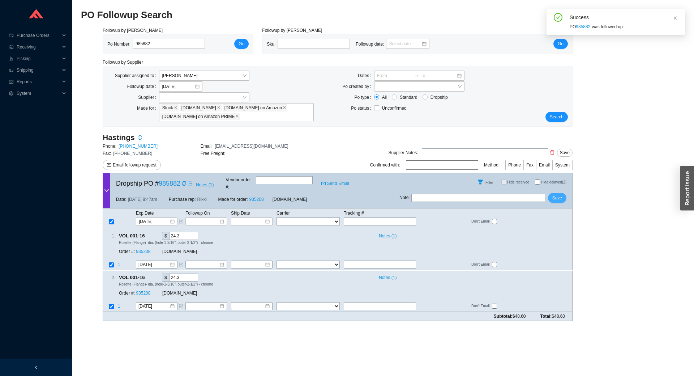
click at [559, 194] on span "Save" at bounding box center [557, 197] width 10 height 7
click at [257, 197] on link "935208" at bounding box center [256, 199] width 14 height 5
click at [561, 116] on span "Search" at bounding box center [557, 116] width 14 height 7
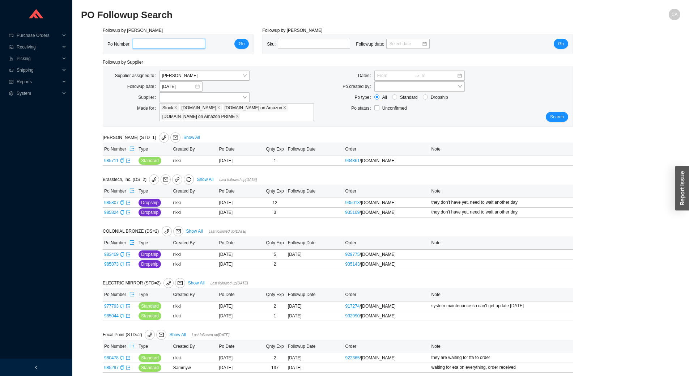
click at [142, 42] on input "tel" at bounding box center [169, 44] width 72 height 10
paste input "985477"
type input "985477"
click at [255, 42] on div "Followup by PO Po Number: 985477 Go" at bounding box center [177, 40] width 159 height 27
click at [245, 42] on button "Go" at bounding box center [241, 44] width 14 height 10
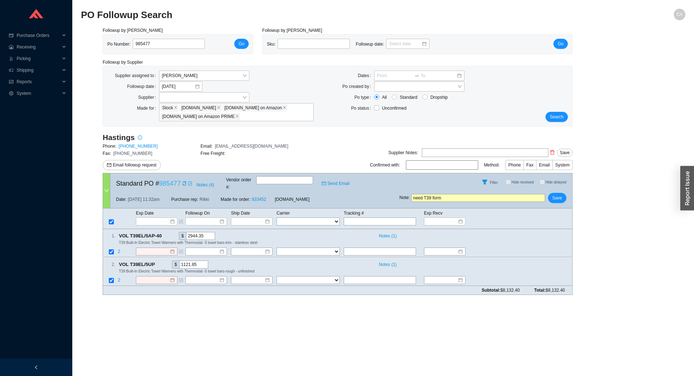
click at [168, 180] on link "985477" at bounding box center [170, 183] width 22 height 7
click at [239, 42] on span "Go" at bounding box center [242, 43] width 6 height 7
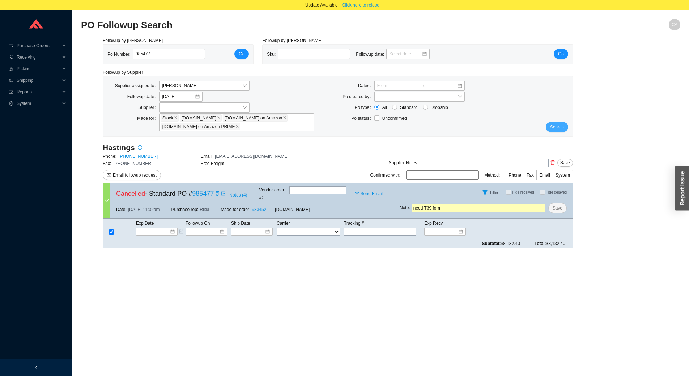
click at [556, 123] on button "Search" at bounding box center [556, 127] width 22 height 10
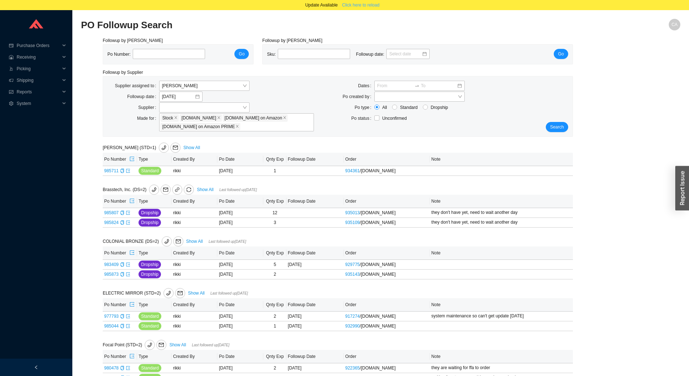
click at [373, 5] on span "Click here to reload" at bounding box center [360, 4] width 37 height 7
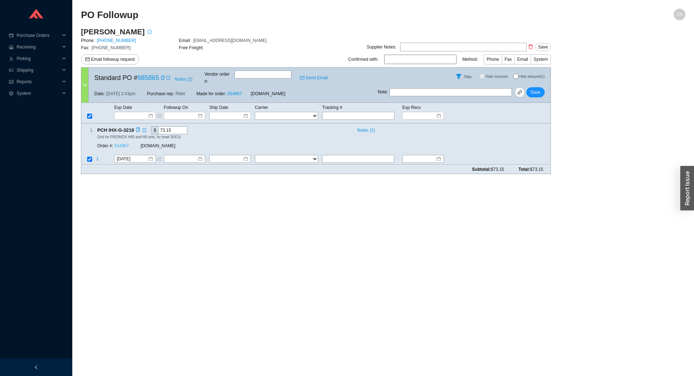
click at [119, 144] on link "934867" at bounding box center [121, 146] width 14 height 5
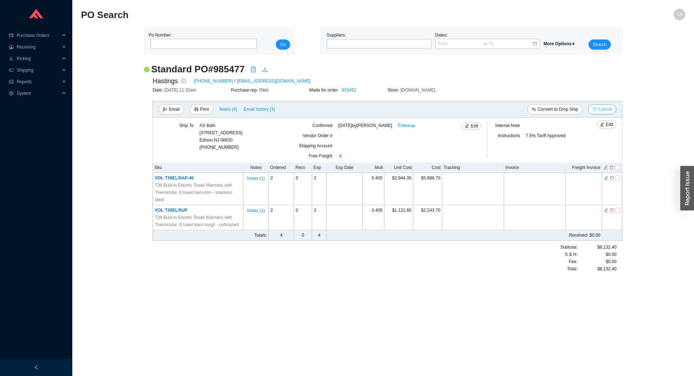
click at [593, 107] on icon "delete" at bounding box center [594, 109] width 4 height 4
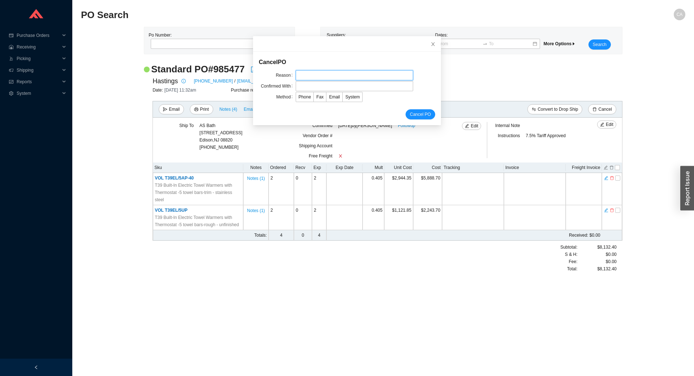
click at [343, 78] on input "text" at bounding box center [354, 75] width 117 height 10
type input "Cancellation"
click at [327, 85] on input "text" at bounding box center [354, 86] width 117 height 10
type input "Confirmation"
click at [329, 98] on span "Email" at bounding box center [334, 96] width 11 height 5
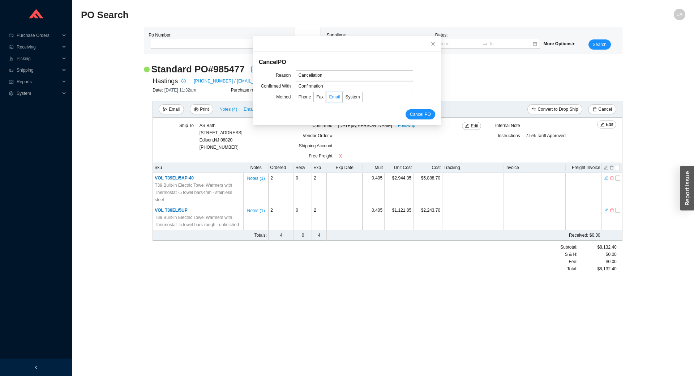
click at [326, 98] on input "Email" at bounding box center [326, 98] width 0 height 0
click at [410, 113] on span "Cancel PO" at bounding box center [420, 114] width 21 height 7
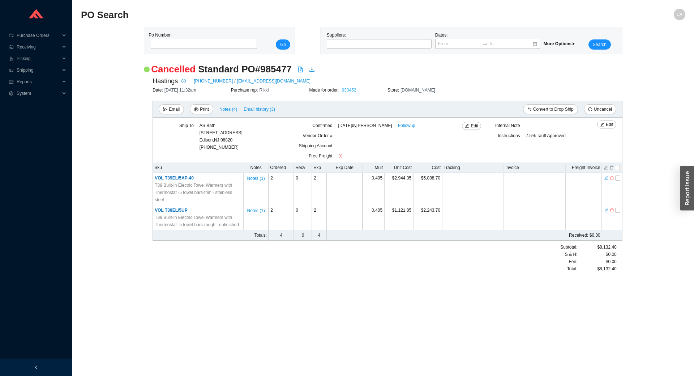
click at [350, 90] on link "933452" at bounding box center [349, 89] width 14 height 5
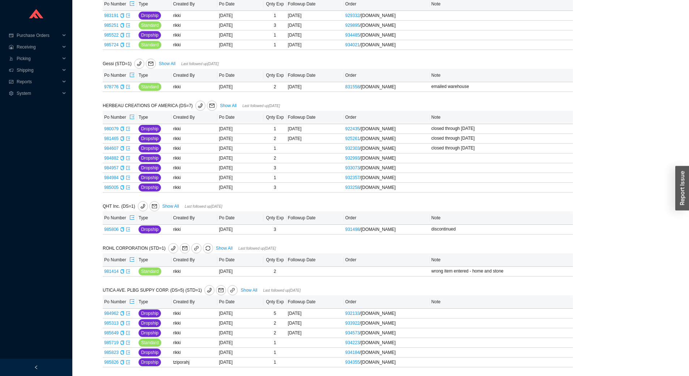
scroll to position [440, 0]
click at [242, 288] on link "Show All" at bounding box center [248, 289] width 17 height 5
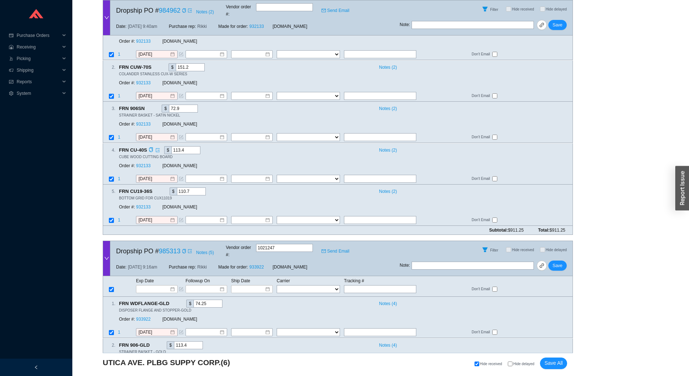
scroll to position [217, 0]
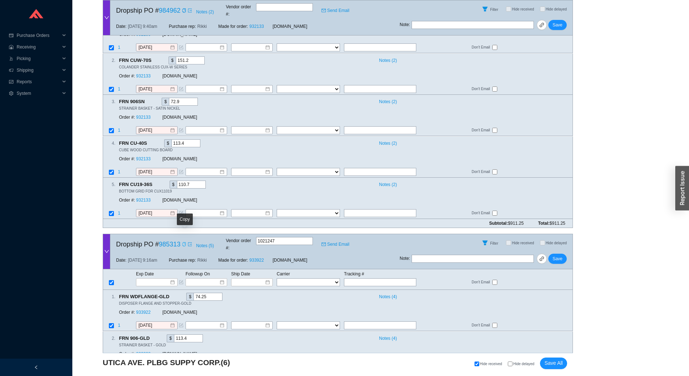
click at [184, 242] on icon "copy" at bounding box center [184, 244] width 4 height 4
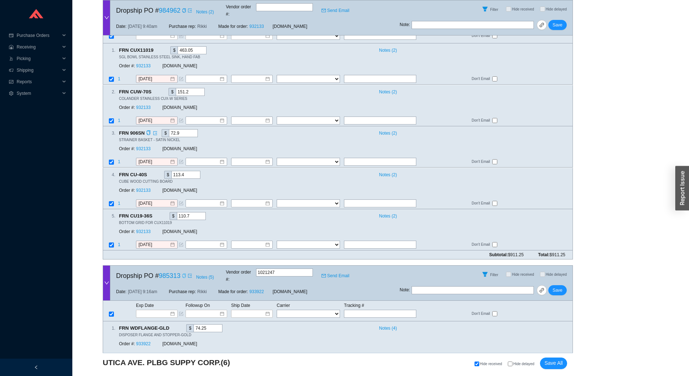
scroll to position [145, 0]
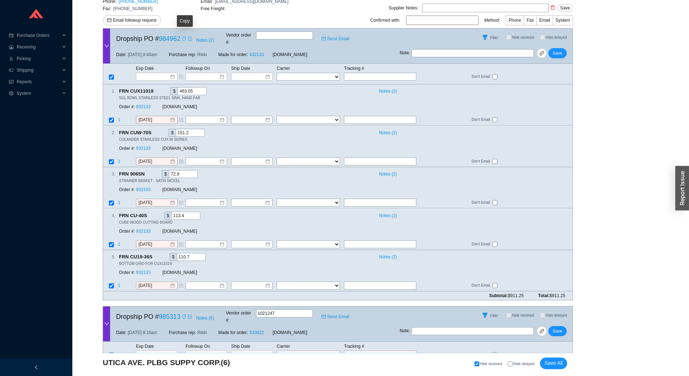
click at [185, 39] on icon "copy" at bounding box center [184, 39] width 4 height 4
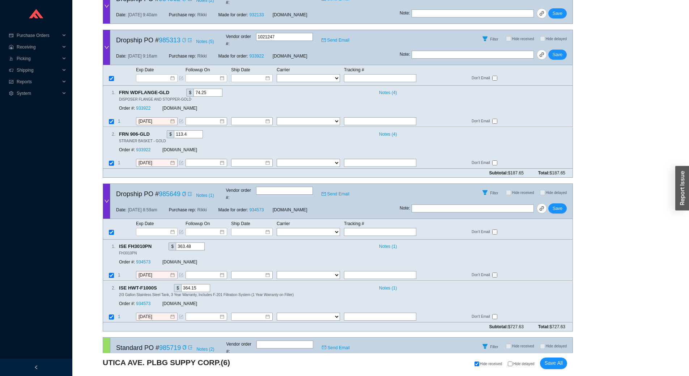
scroll to position [434, 0]
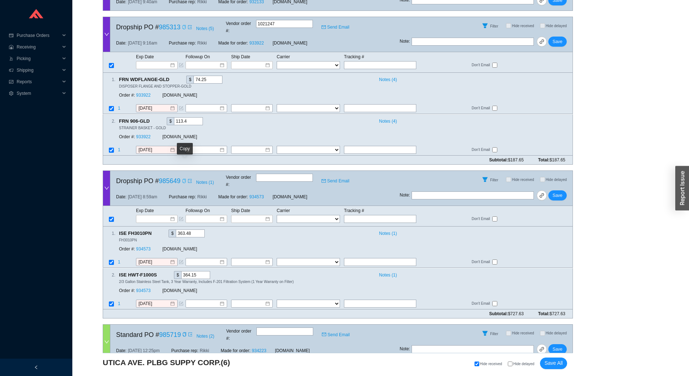
click at [184, 179] on icon "copy" at bounding box center [184, 181] width 4 height 4
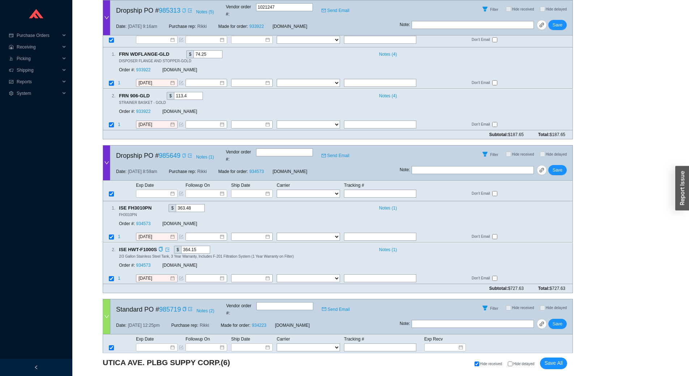
scroll to position [470, 0]
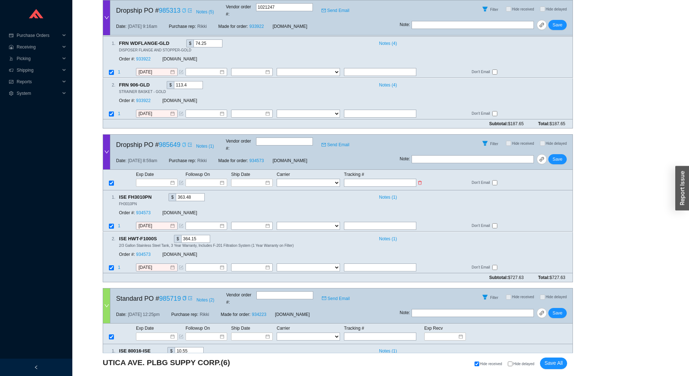
click at [369, 179] on input "text" at bounding box center [380, 183] width 72 height 8
paste input "392284625339"
type input "392284625339"
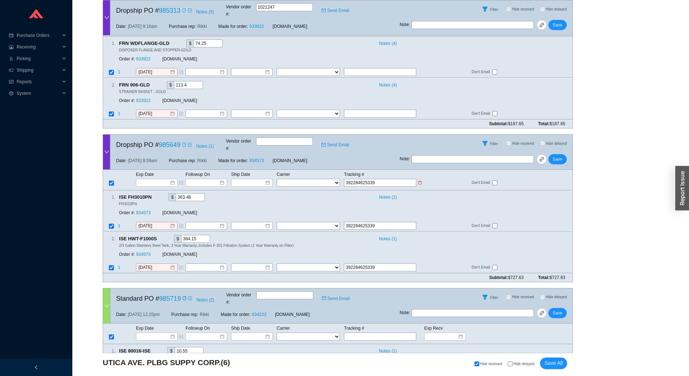
type input "392284625339"
click at [328, 179] on select "FedEx UPS ---------------- 2 Day Transportation INC A&B Freight A. [PERSON_NAME…" at bounding box center [308, 183] width 63 height 8
select select "1"
click at [277, 179] on select "FedEx UPS ---------------- 2 Day Transportation INC A&B Freight A. [PERSON_NAME…" at bounding box center [308, 183] width 63 height 8
select select "1"
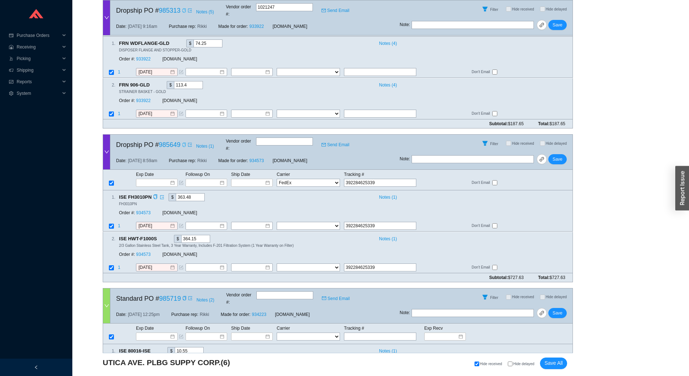
select select "1"
click at [239, 179] on input at bounding box center [249, 182] width 31 height 7
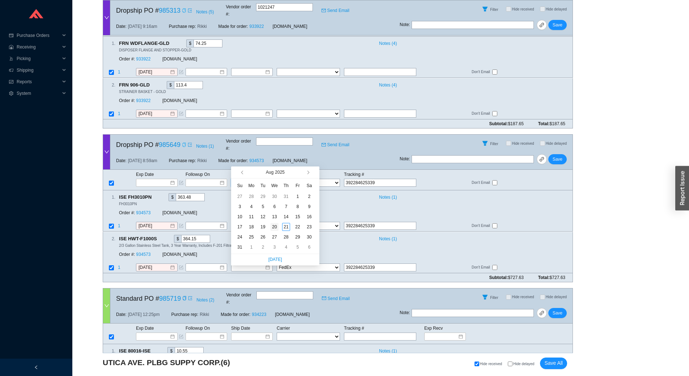
type input "[DATE]"
click at [274, 227] on div "20" at bounding box center [274, 227] width 8 height 8
type input "[DATE]"
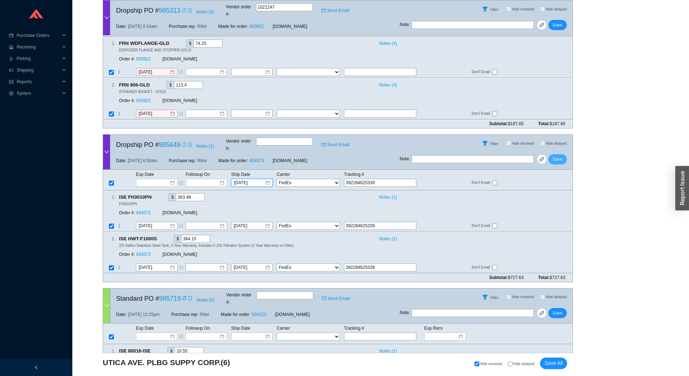
click at [556, 155] on span "Save" at bounding box center [557, 158] width 10 height 7
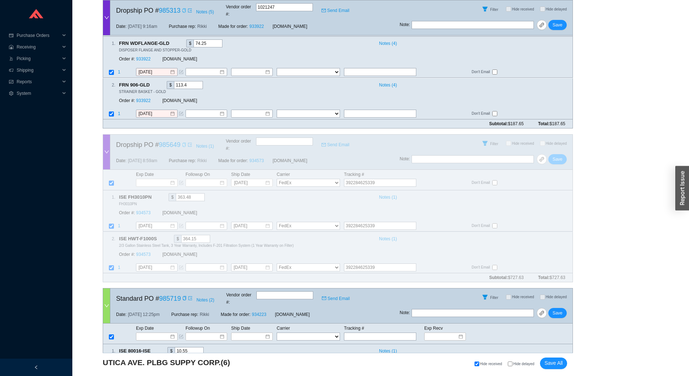
scroll to position [480, 0]
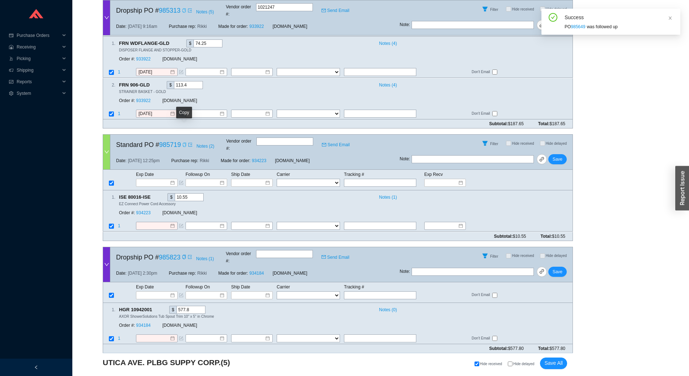
click at [183, 142] on icon "copy" at bounding box center [184, 144] width 4 height 4
click at [154, 222] on input at bounding box center [153, 225] width 31 height 7
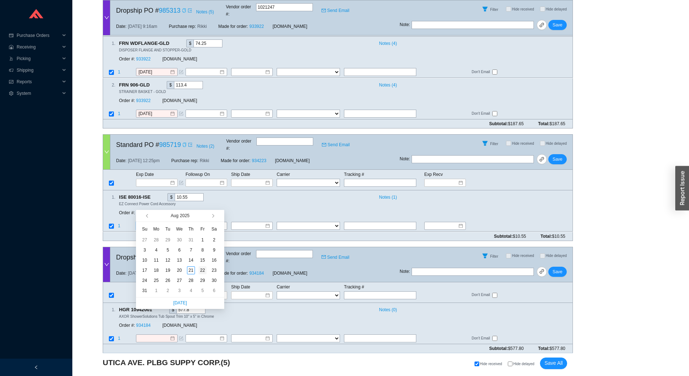
type input "[DATE]"
click at [201, 269] on div "22" at bounding box center [202, 270] width 8 height 8
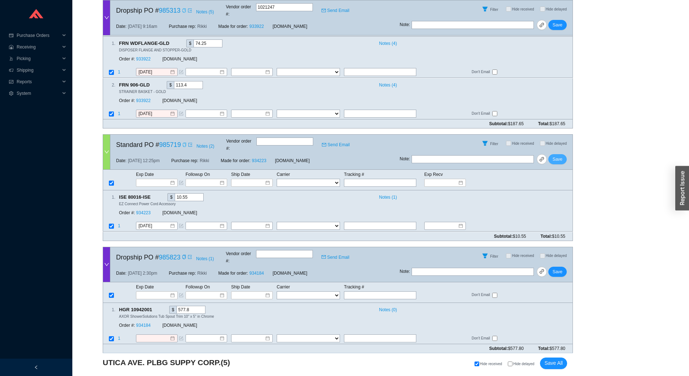
click at [559, 155] on span "Save" at bounding box center [557, 158] width 10 height 7
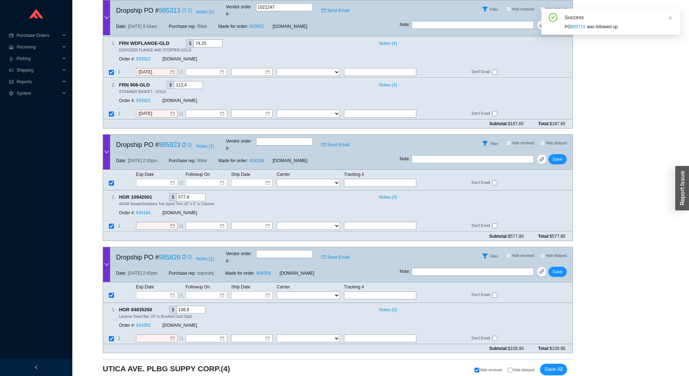
scroll to position [457, 0]
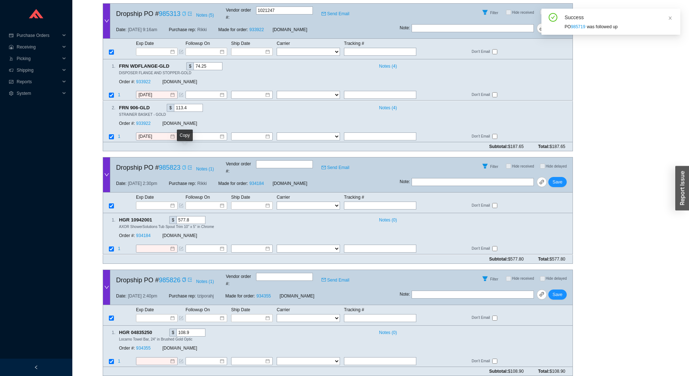
click at [183, 165] on icon "copy" at bounding box center [183, 167] width 3 height 4
click at [384, 201] on input "text" at bounding box center [380, 205] width 72 height 8
paste input "392342891397"
type input "392342891397"
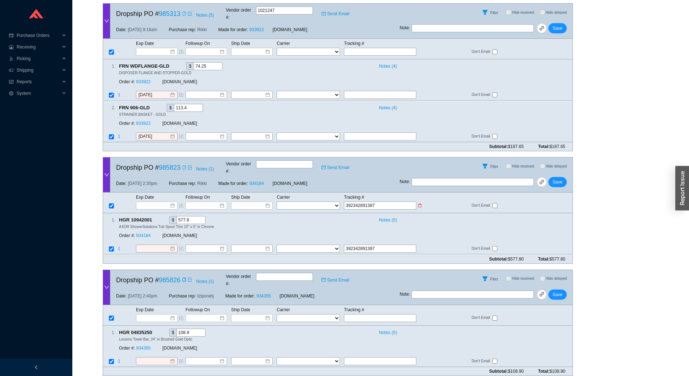
type input "392342891397"
click at [295, 201] on select "FedEx UPS ---------------- 2 Day Transportation INC A&B Freight A. [PERSON_NAME…" at bounding box center [308, 205] width 63 height 8
select select "1"
click at [277, 201] on select "FedEx UPS ---------------- 2 Day Transportation INC A&B Freight A. [PERSON_NAME…" at bounding box center [308, 205] width 63 height 8
select select "1"
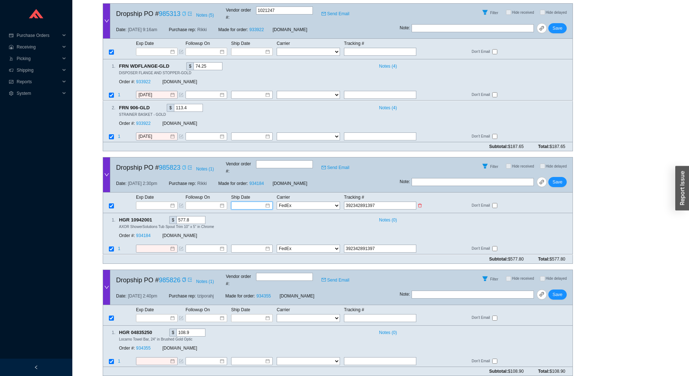
click at [253, 202] on input at bounding box center [249, 205] width 31 height 7
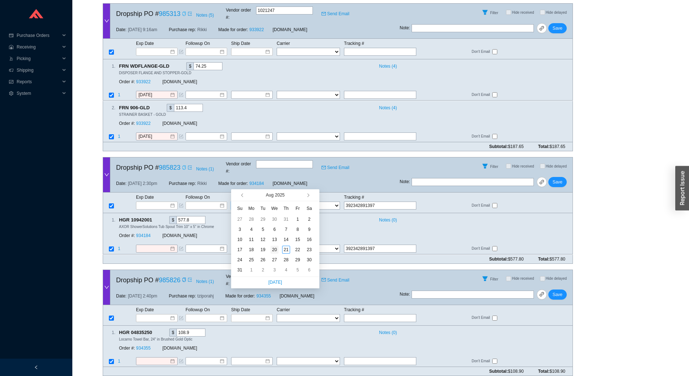
type input "[DATE]"
click at [276, 249] on div "20" at bounding box center [274, 249] width 8 height 8
type input "[DATE]"
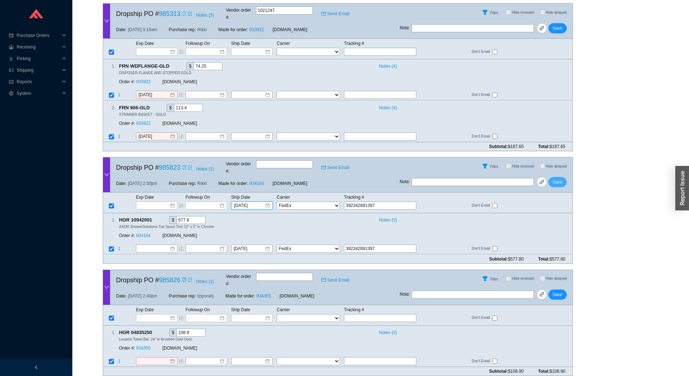
click at [557, 178] on span "Save" at bounding box center [557, 181] width 10 height 7
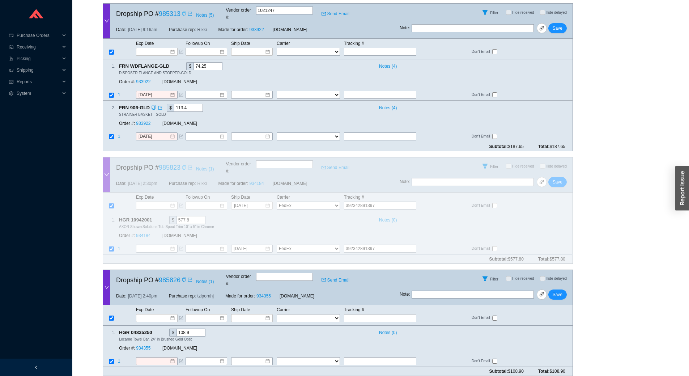
scroll to position [352, 0]
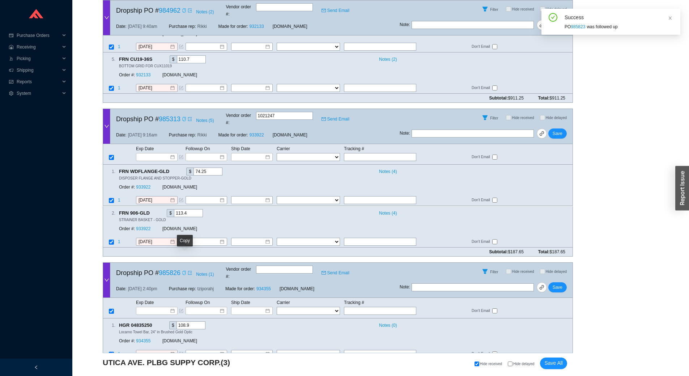
click at [184, 270] on icon "copy" at bounding box center [184, 272] width 4 height 4
click at [280, 265] on input "text" at bounding box center [284, 269] width 57 height 8
paste input "1021664"
type input "1021664"
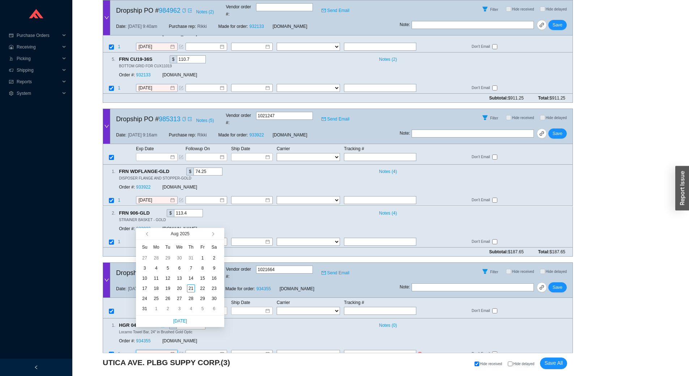
click at [157, 350] on input at bounding box center [153, 353] width 31 height 7
type input "8/22/2025"
click at [206, 290] on td "22" at bounding box center [203, 288] width 12 height 10
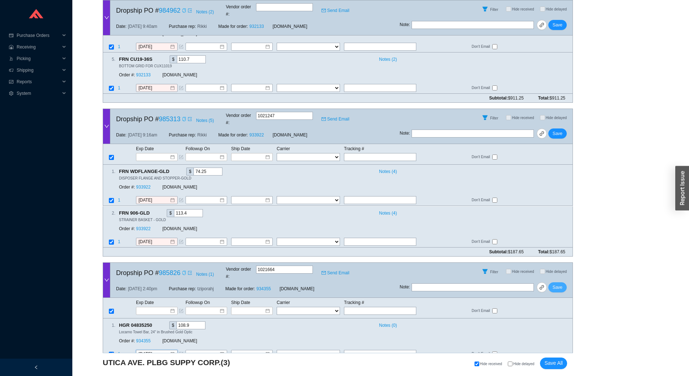
click at [564, 282] on button "Save" at bounding box center [557, 287] width 18 height 10
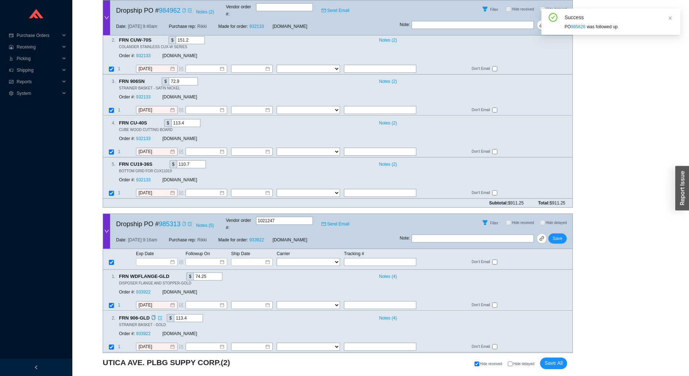
scroll to position [0, 0]
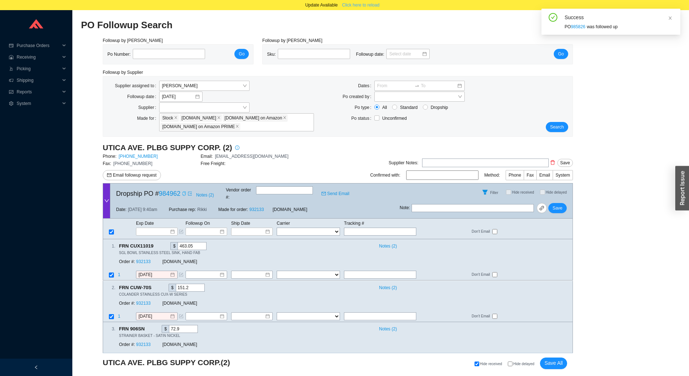
click at [367, 5] on span "Click here to reload" at bounding box center [360, 4] width 37 height 7
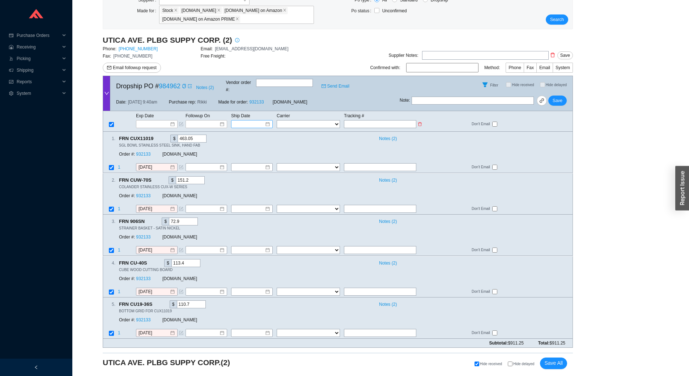
scroll to position [108, 0]
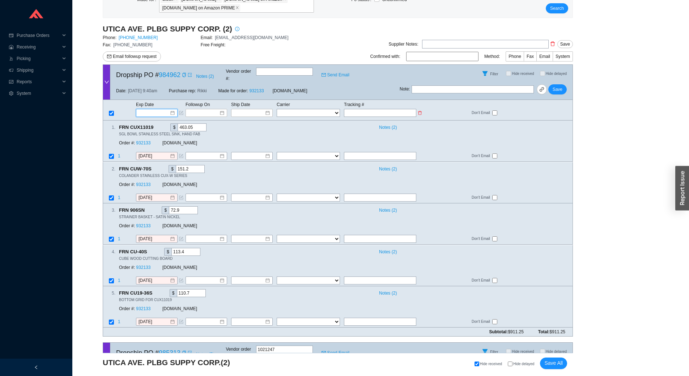
click at [153, 109] on input at bounding box center [154, 112] width 31 height 7
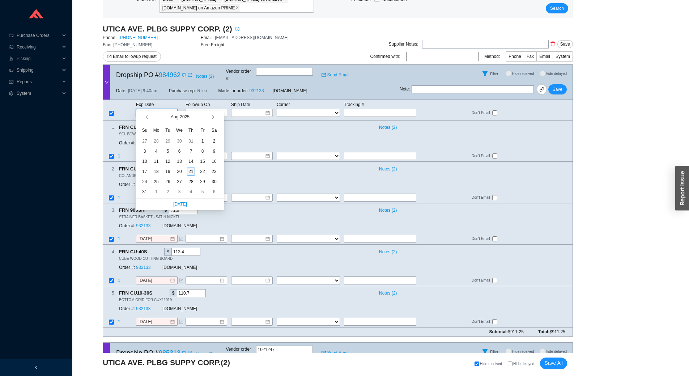
type input "[DATE]"
click at [189, 169] on div "21" at bounding box center [191, 171] width 8 height 8
type input "[DATE]"
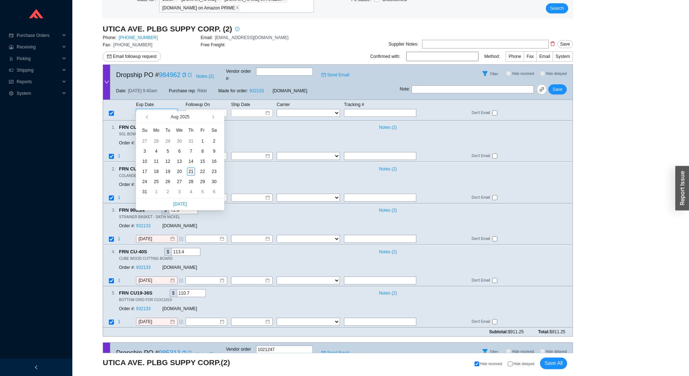
type input "[DATE]"
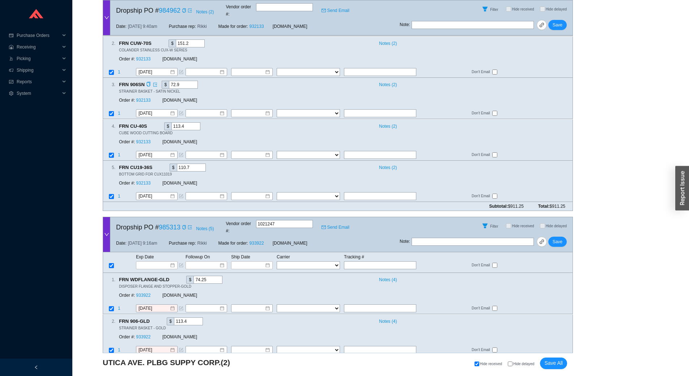
scroll to position [237, 0]
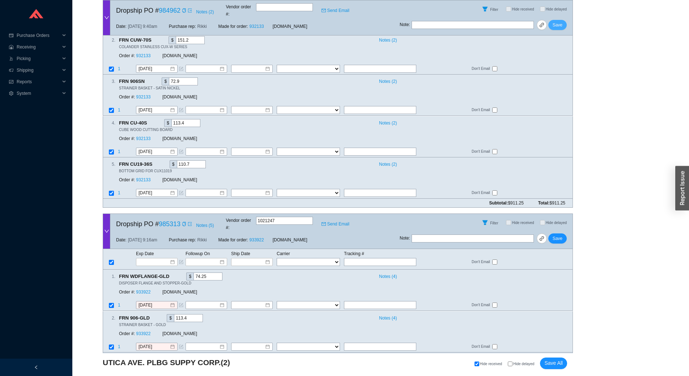
click at [555, 24] on button "Save" at bounding box center [557, 25] width 18 height 10
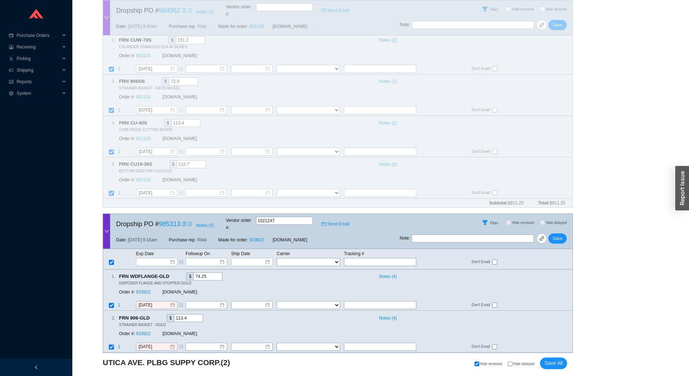
scroll to position [0, 0]
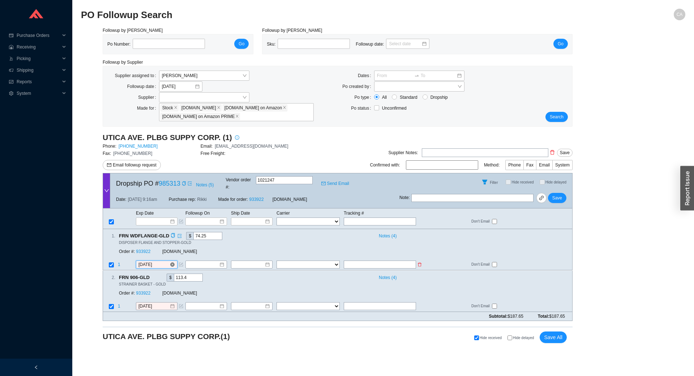
click at [163, 261] on input "[DATE]" at bounding box center [153, 264] width 31 height 7
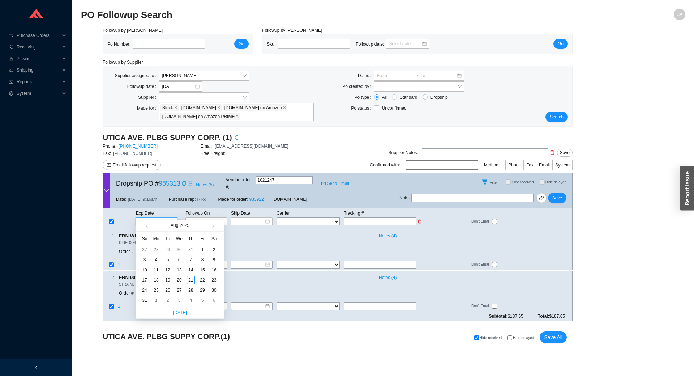
click at [150, 218] on input at bounding box center [154, 221] width 31 height 7
type input "[DATE]"
click at [177, 302] on div "3" at bounding box center [179, 300] width 8 height 8
type input "[DATE]"
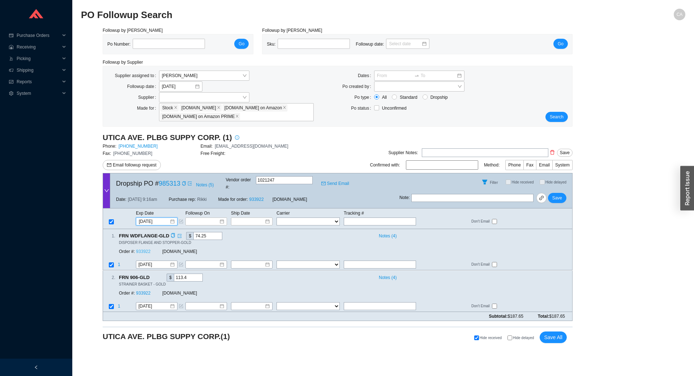
click at [142, 249] on link "933922" at bounding box center [143, 251] width 14 height 5
click at [182, 304] on icon "form" at bounding box center [181, 305] width 3 height 3
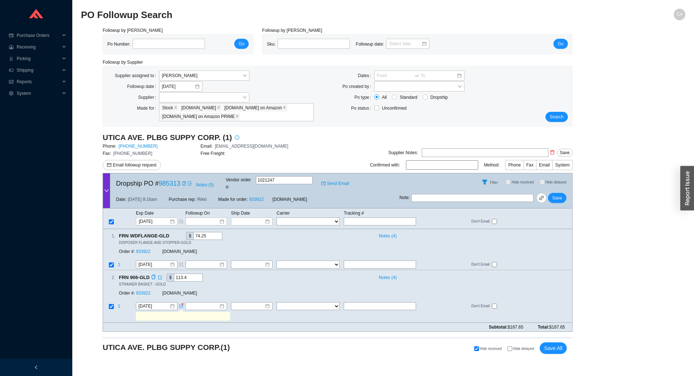
click at [181, 312] on input "text" at bounding box center [182, 316] width 91 height 8
type input "they have this, just holding with flange"
click at [559, 194] on span "Save" at bounding box center [557, 197] width 10 height 7
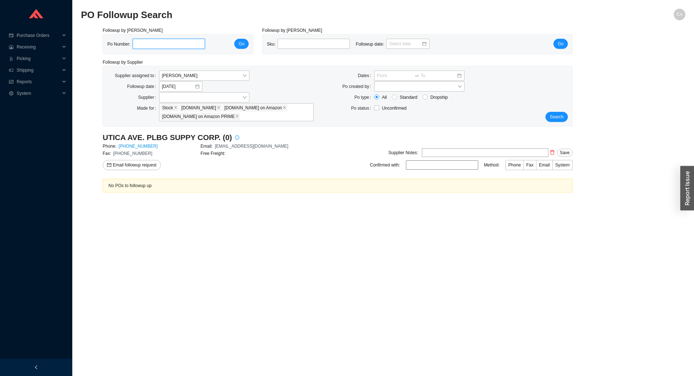
click at [146, 43] on input "tel" at bounding box center [169, 44] width 72 height 10
paste input "984413"
type input "984413"
click at [240, 45] on span "Go" at bounding box center [242, 43] width 6 height 7
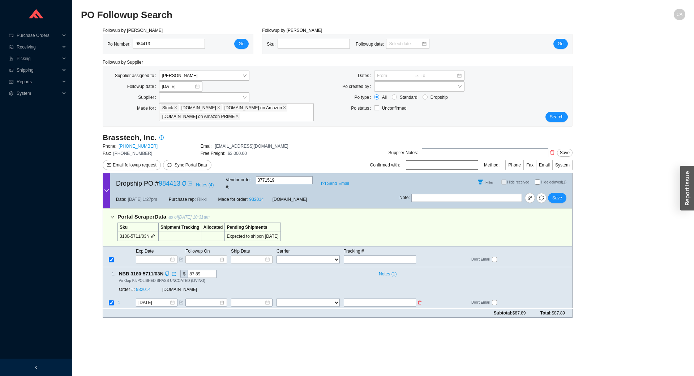
click at [361, 299] on input "text" at bounding box center [380, 303] width 72 height 8
paste input "476309796290"
type input "476309796290"
click at [301, 299] on select "FedEx UPS ---------------- 2 Day Transportation INC A&B Freight A. [PERSON_NAME…" at bounding box center [308, 303] width 63 height 8
select select "1"
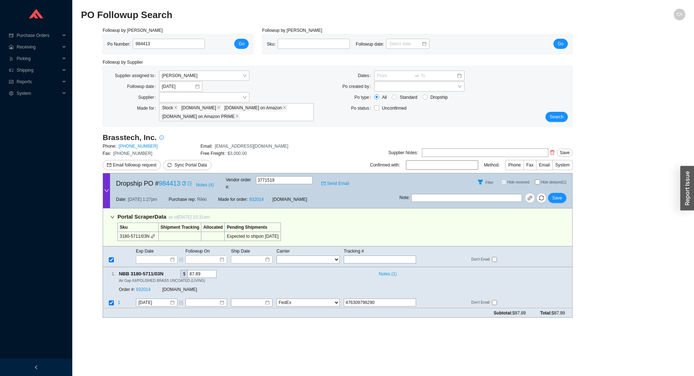
click at [277, 299] on select "FedEx UPS ---------------- 2 Day Transportation INC A&B Freight A. [PERSON_NAME…" at bounding box center [308, 303] width 63 height 8
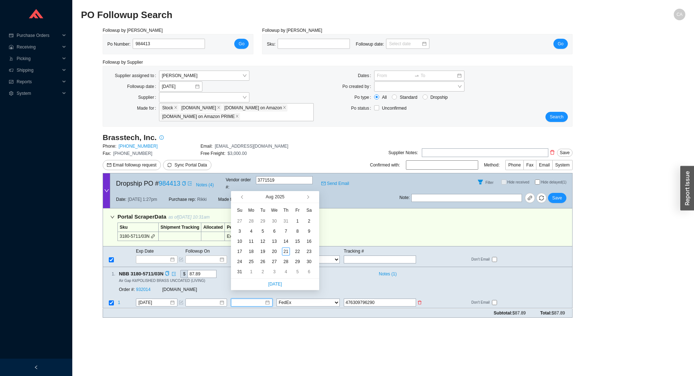
click at [246, 299] on input at bounding box center [249, 302] width 31 height 7
type input "[DATE]"
click at [286, 254] on div "21" at bounding box center [286, 251] width 8 height 8
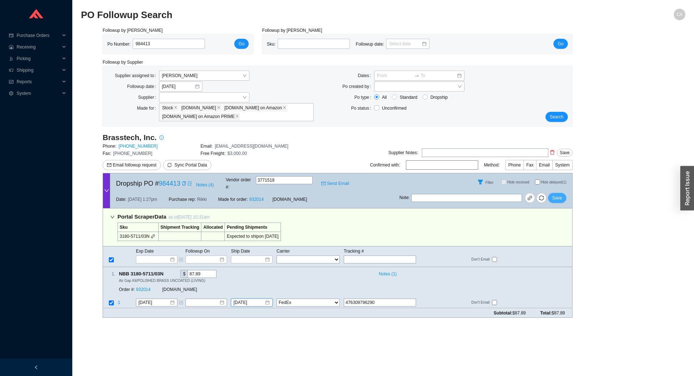
click at [560, 194] on span "Save" at bounding box center [557, 197] width 10 height 7
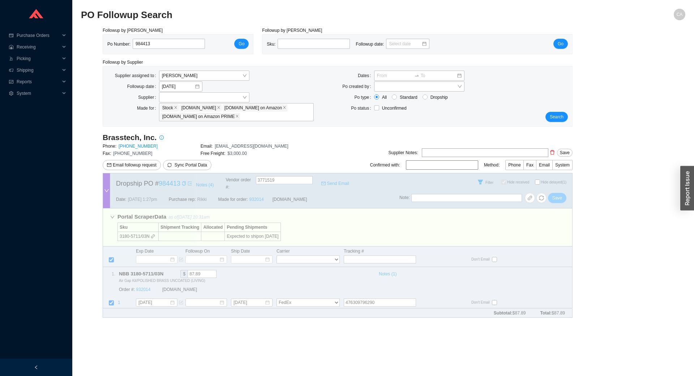
checkbox input "true"
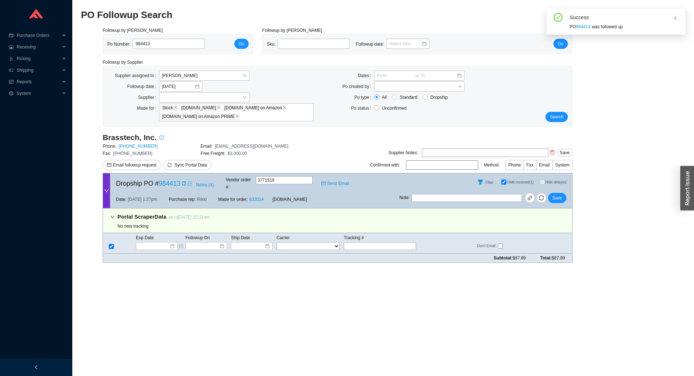
click at [556, 123] on div "Supplier assigned to [PERSON_NAME] Followup date [DATE] Supplier Made for Stock…" at bounding box center [337, 96] width 469 height 60
click at [557, 116] on span "Search" at bounding box center [557, 116] width 14 height 7
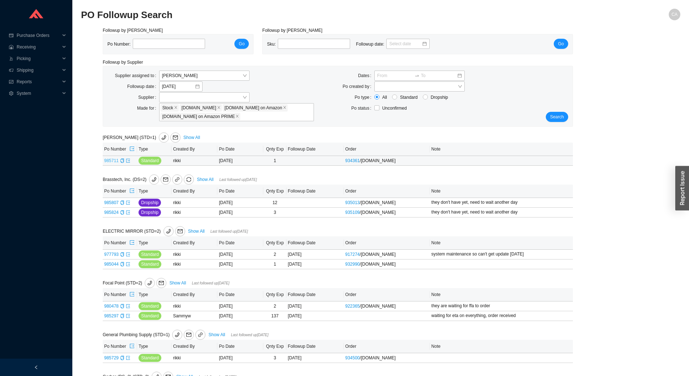
click at [116, 159] on link "985711" at bounding box center [111, 160] width 14 height 5
type input "985711"
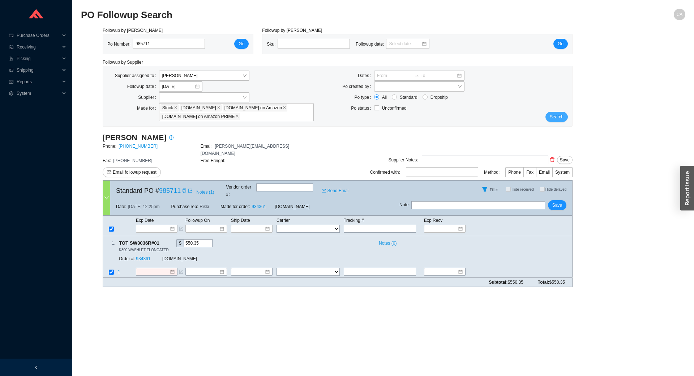
click at [559, 116] on span "Search" at bounding box center [557, 116] width 14 height 7
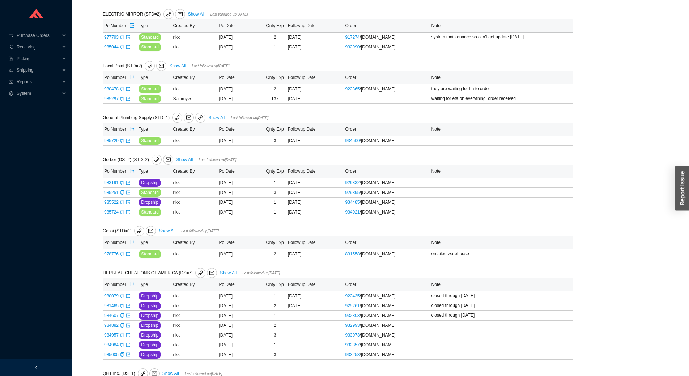
scroll to position [253, 0]
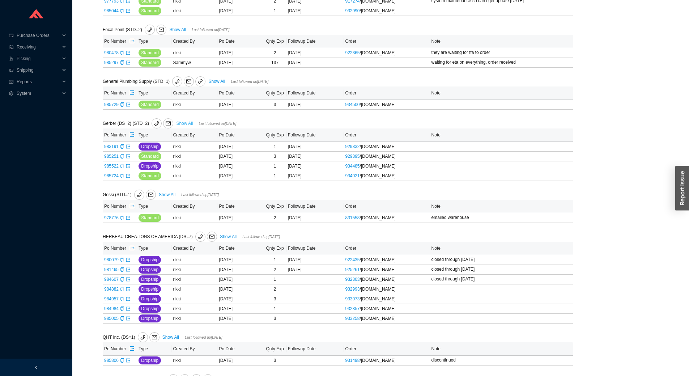
click at [187, 124] on link "Show All" at bounding box center [184, 123] width 17 height 5
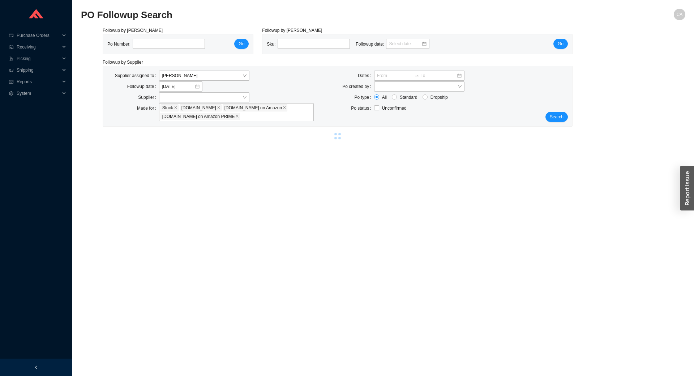
select select "2"
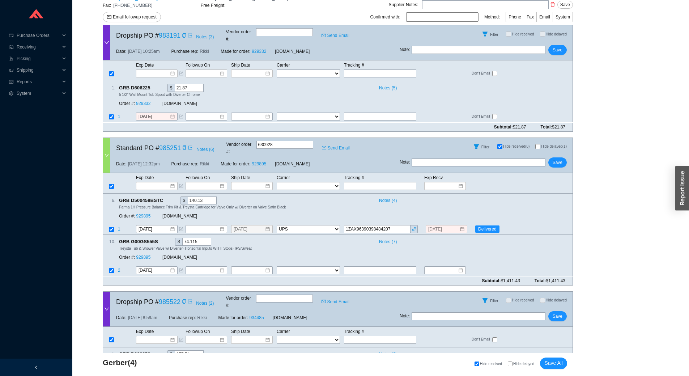
scroll to position [181, 0]
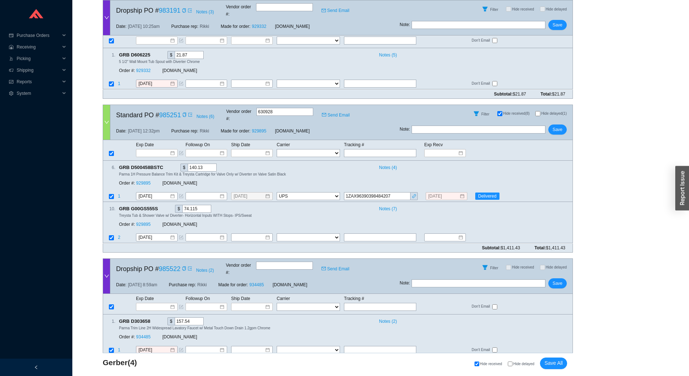
click at [512, 363] on input "Hide delayed" at bounding box center [510, 363] width 5 height 5
checkbox input "true"
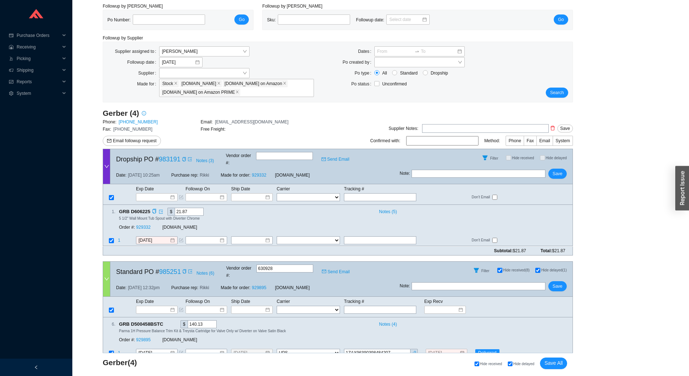
scroll to position [0, 0]
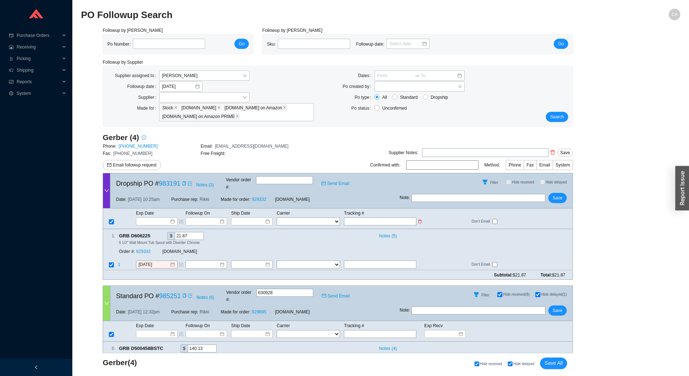
click at [371, 217] on input "text" at bounding box center [380, 221] width 72 height 8
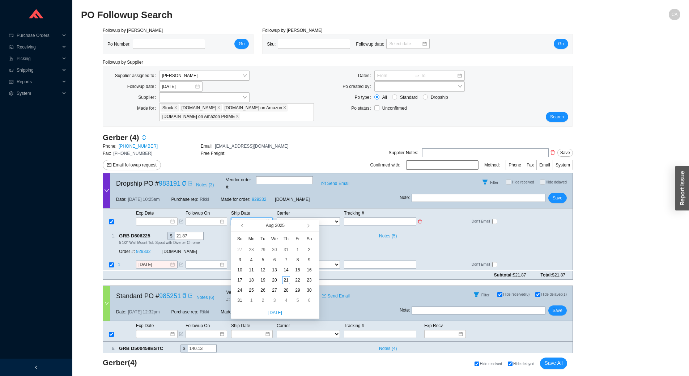
click at [250, 218] on input at bounding box center [249, 221] width 31 height 7
type input "[DATE]"
click at [252, 279] on div "18" at bounding box center [251, 280] width 8 height 8
type input "[DATE]"
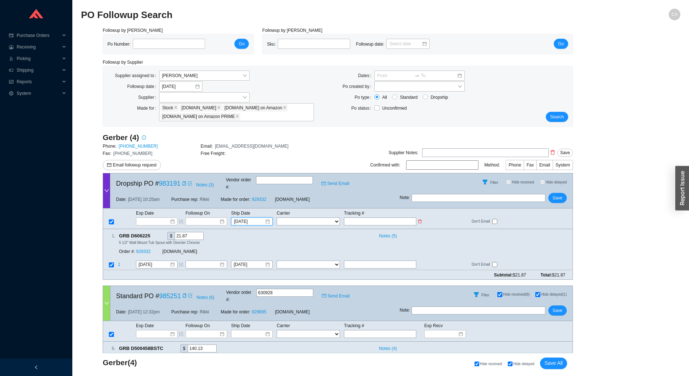
click at [322, 217] on select "FedEx UPS ---------------- 2 Day Transportation INC A&B Freight A. [PERSON_NAME…" at bounding box center [308, 221] width 63 height 8
select select "2"
click at [277, 217] on select "FedEx UPS ---------------- 2 Day Transportation INC A&B Freight A. [PERSON_NAME…" at bounding box center [308, 221] width 63 height 8
select select "2"
click at [376, 217] on input "text" at bounding box center [380, 221] width 72 height 8
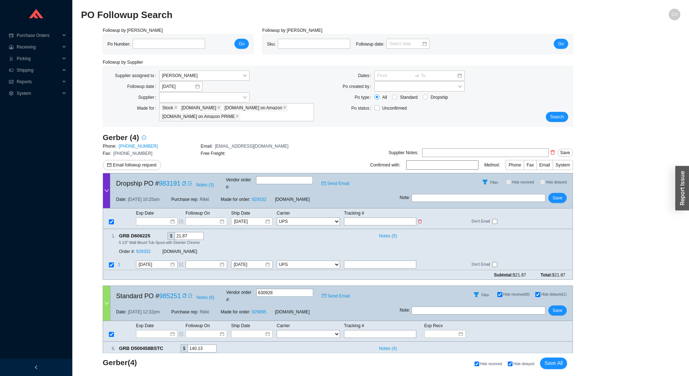
type input "1"
type input "1Z"
type input "1ZA"
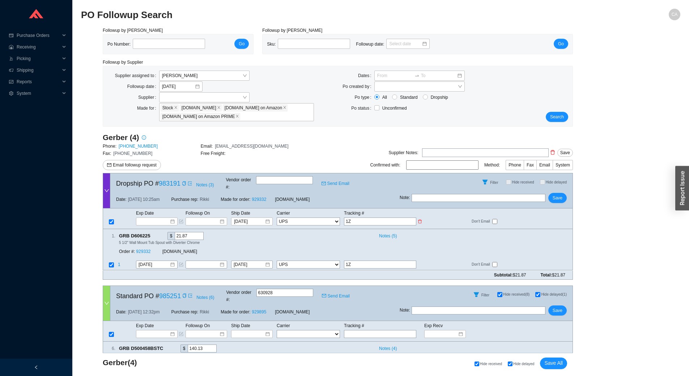
type input "1ZA"
type input "1ZAX"
type input "1ZAX9"
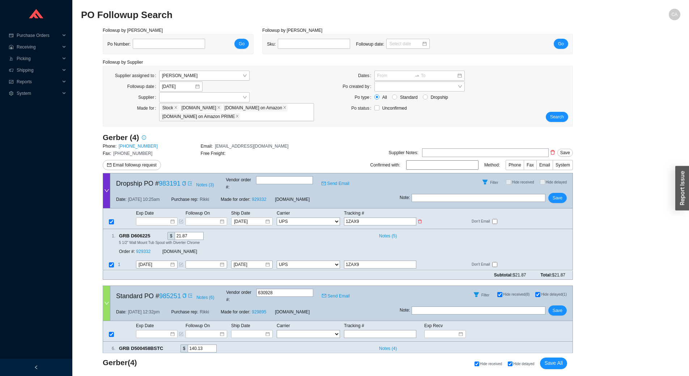
type input "1ZAX93"
type input "1ZAX9"
type input "1ZAX96"
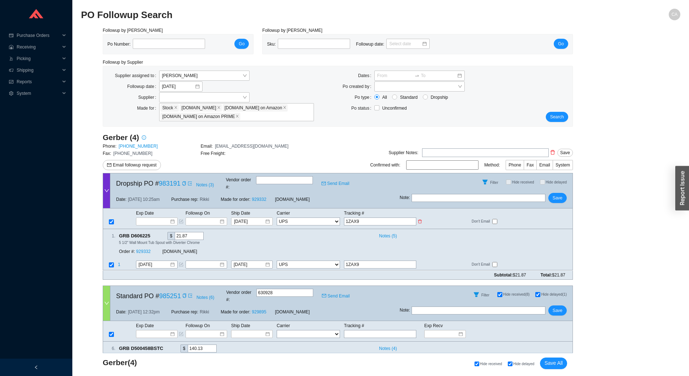
type input "1ZAX96"
type input "1ZAX963"
type input "1ZAX9639"
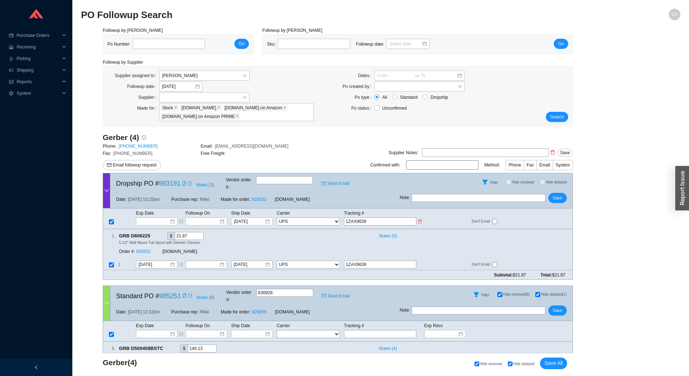
type input "1ZAX96390"
type input "1ZAX963903"
type input "1ZAX963903."
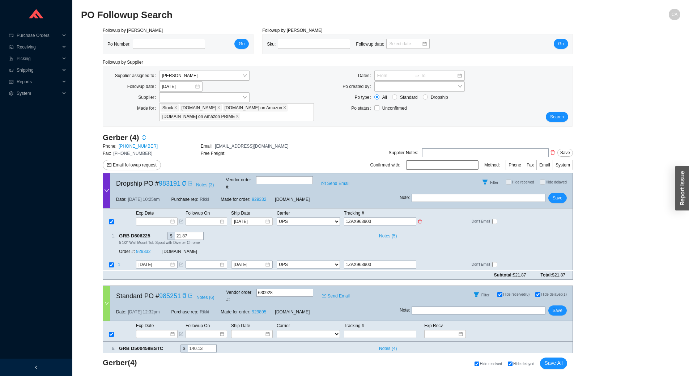
type input "1ZAX963903."
type input "1ZAX963903.9"
type input "1ZAX963903.98"
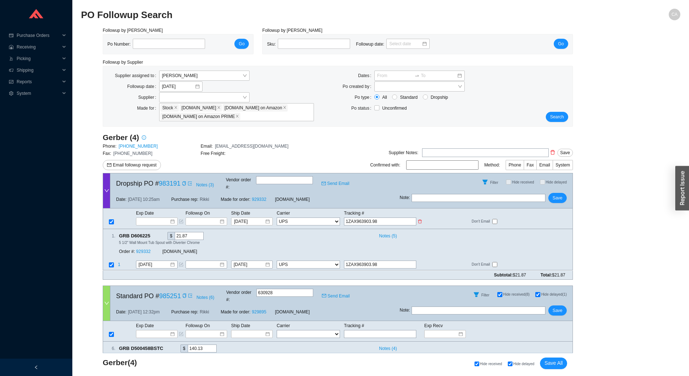
type input "1ZAX963903.981"
type input "1ZAX963903.9816"
type input "1ZAX963903.98169"
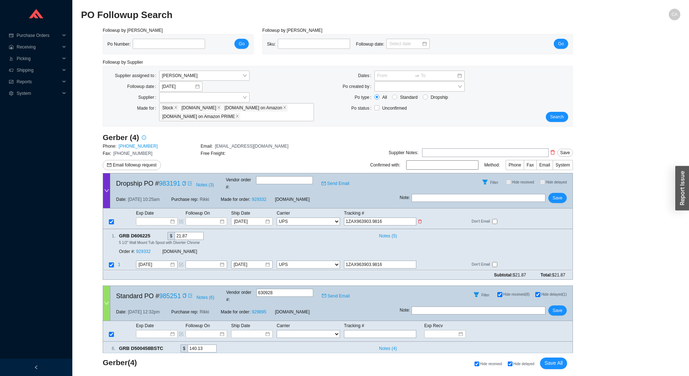
type input "1ZAX963903.98169"
type input "1ZAX963903.981692"
type input "1ZAX963903.9816928"
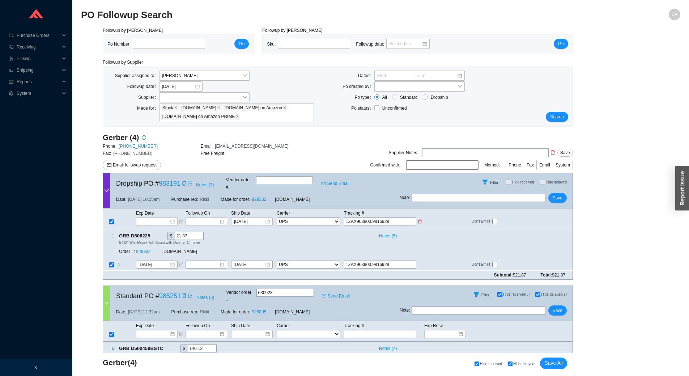
type input "1ZAX963903.98169281"
click at [371, 217] on input "1ZAX963903.98169281" at bounding box center [380, 221] width 72 height 8
type input "1ZAX96390398169281"
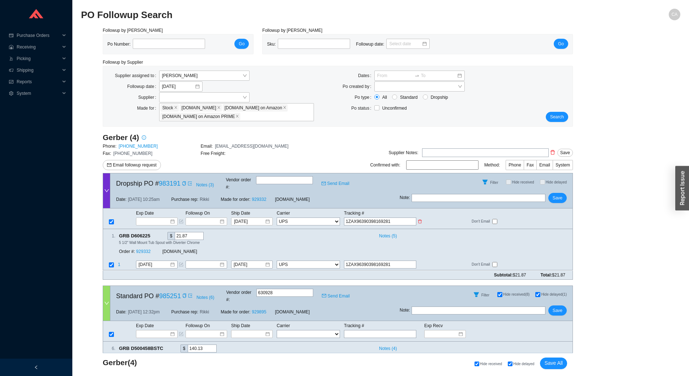
click at [378, 217] on input "1ZAX96390398169281" at bounding box center [380, 221] width 72 height 8
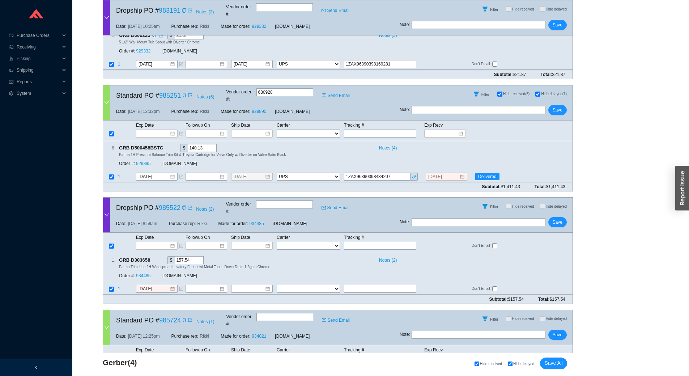
scroll to position [217, 0]
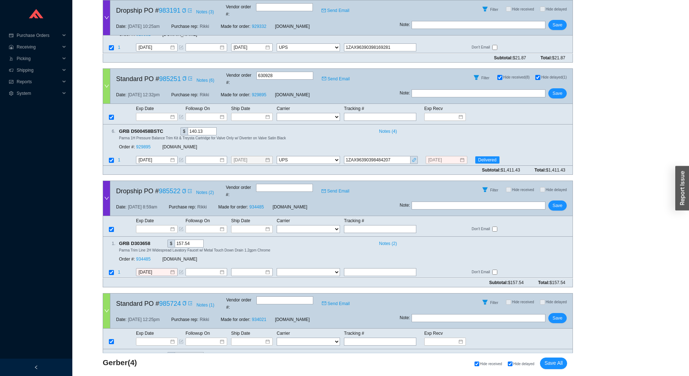
type input "1ZAX96390398169281"
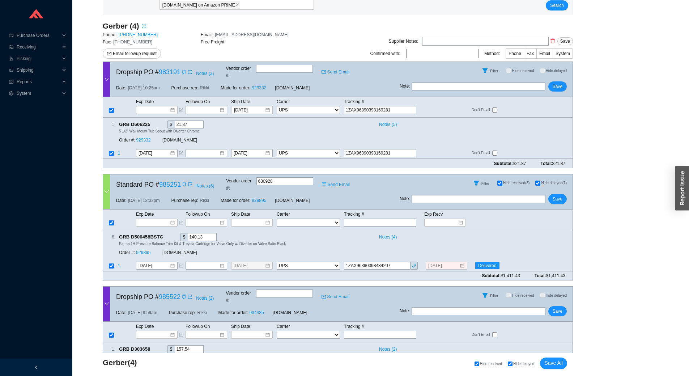
scroll to position [108, 0]
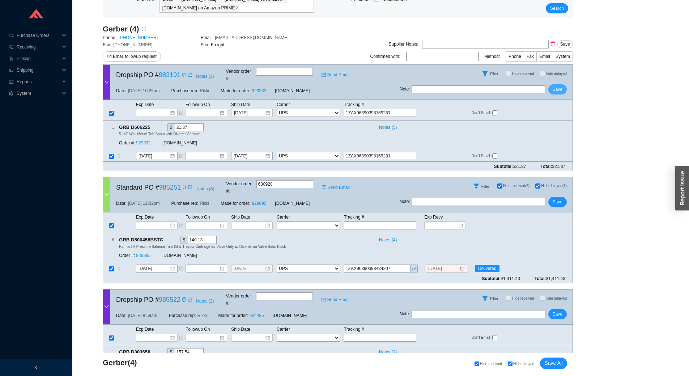
click at [556, 86] on span "Save" at bounding box center [557, 89] width 10 height 7
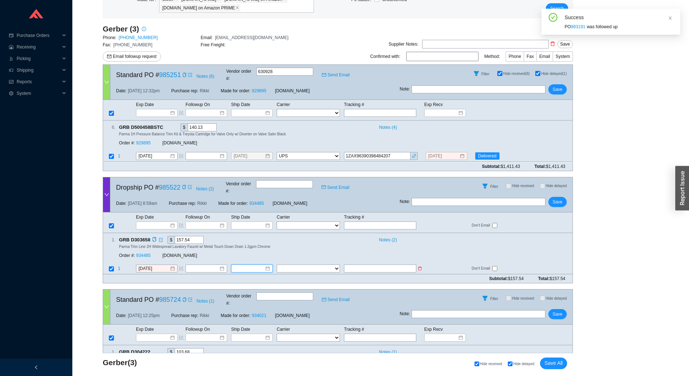
click at [261, 265] on input at bounding box center [249, 268] width 31 height 7
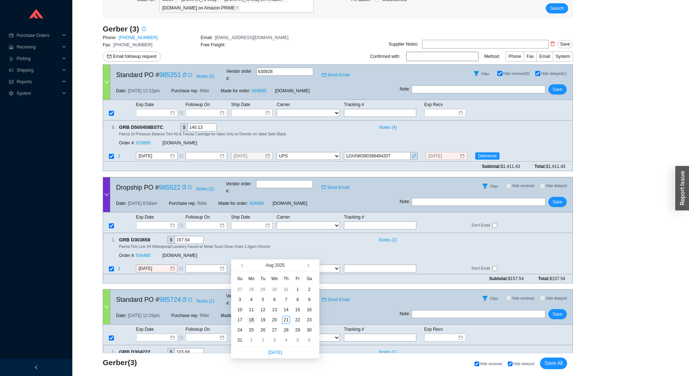
type input "[DATE]"
click at [251, 317] on div "18" at bounding box center [251, 320] width 8 height 8
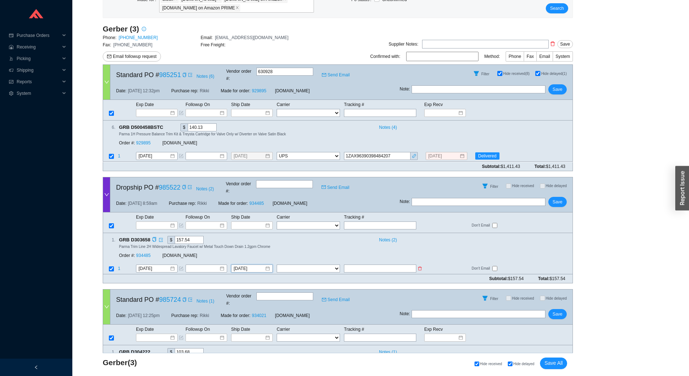
click at [309, 264] on select "FedEx UPS ---------------- 2 Day Transportation INC A&B Freight A. Duie Pyle AA…" at bounding box center [308, 268] width 63 height 8
select select "2"
click at [277, 264] on select "FedEx UPS ---------------- 2 Day Transportation INC A&B Freight A. Duie Pyle AA…" at bounding box center [308, 268] width 63 height 8
click at [538, 71] on input "Hide delayed (1)" at bounding box center [537, 73] width 5 height 5
checkbox input "false"
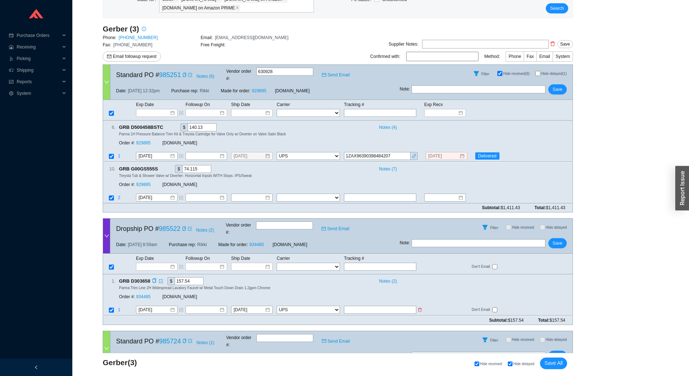
click at [370, 306] on input "text" at bounding box center [380, 310] width 72 height 8
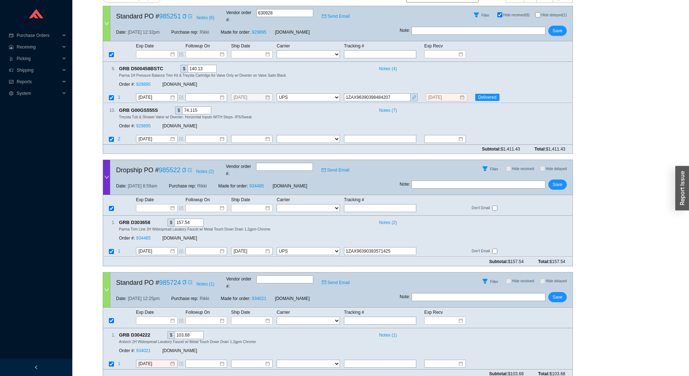
scroll to position [177, 0]
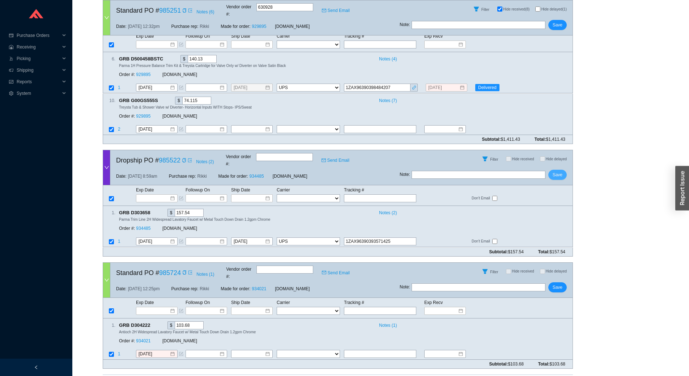
type input "1ZAX96390393571425"
click at [554, 171] on span "Save" at bounding box center [557, 174] width 10 height 7
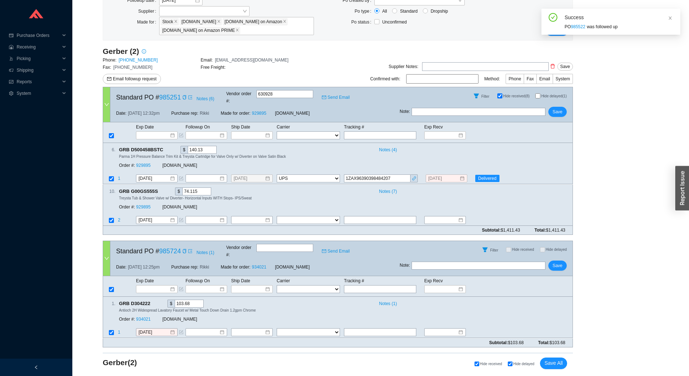
scroll to position [72, 0]
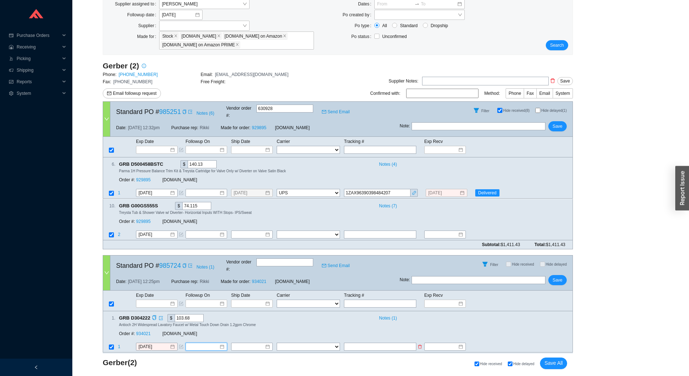
click at [200, 343] on input at bounding box center [203, 346] width 31 height 7
click at [249, 343] on input at bounding box center [249, 346] width 31 height 7
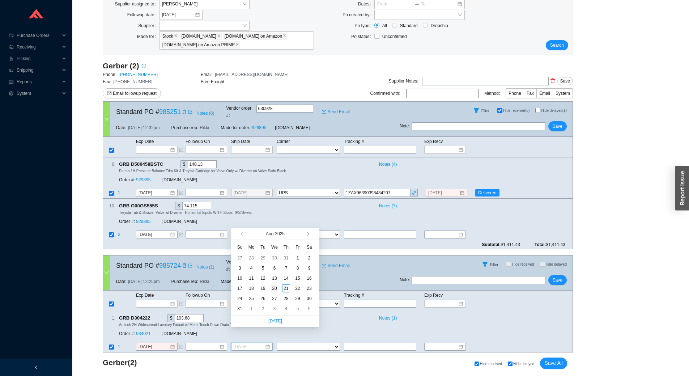
type input "[DATE]"
click at [274, 289] on div "20" at bounding box center [274, 288] width 8 height 8
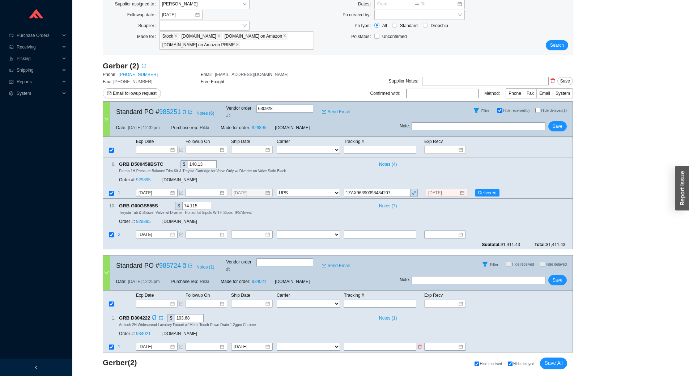
click at [308, 343] on select "FedEx UPS ---------------- 2 Day Transportation INC A&B Freight A. Duie Pyle AA…" at bounding box center [308, 347] width 63 height 8
select select "2"
click at [277, 343] on select "FedEx UPS ---------------- 2 Day Transportation INC A&B Freight A. Duie Pyle AA…" at bounding box center [308, 347] width 63 height 8
click at [373, 343] on input "text" at bounding box center [380, 347] width 72 height 8
type input "1ZAX96390390389834"
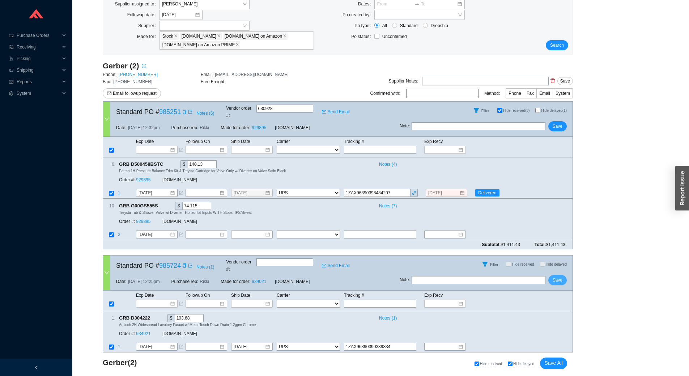
click at [559, 276] on span "Save" at bounding box center [557, 279] width 10 height 7
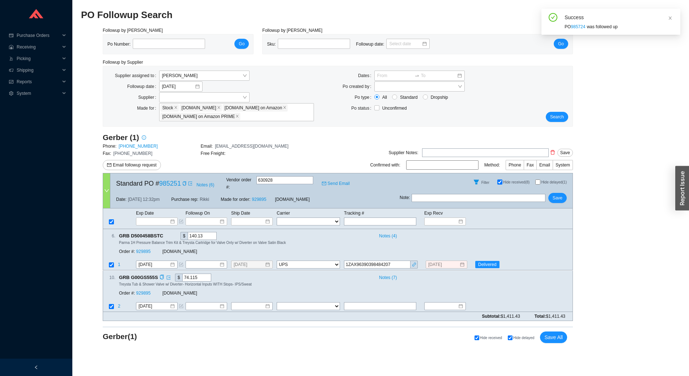
scroll to position [0, 0]
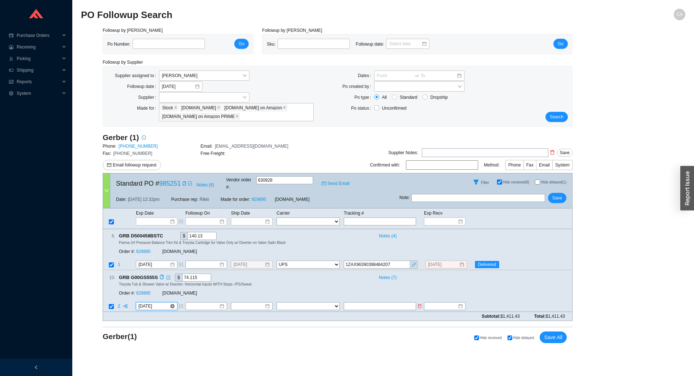
click at [165, 302] on input "[DATE]" at bounding box center [153, 305] width 31 height 7
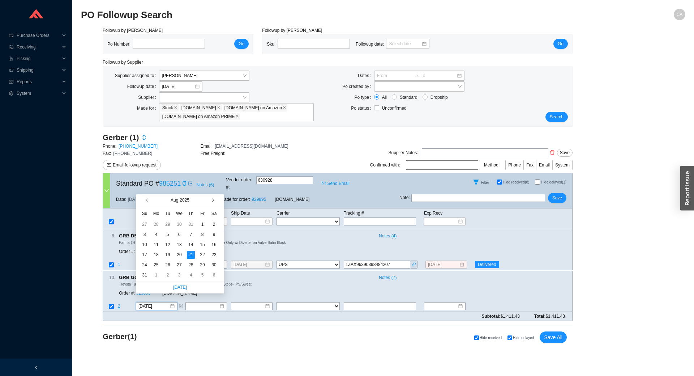
click at [213, 197] on button "button" at bounding box center [212, 200] width 7 height 12
type input "[DATE]"
click at [153, 265] on div "29" at bounding box center [156, 265] width 8 height 8
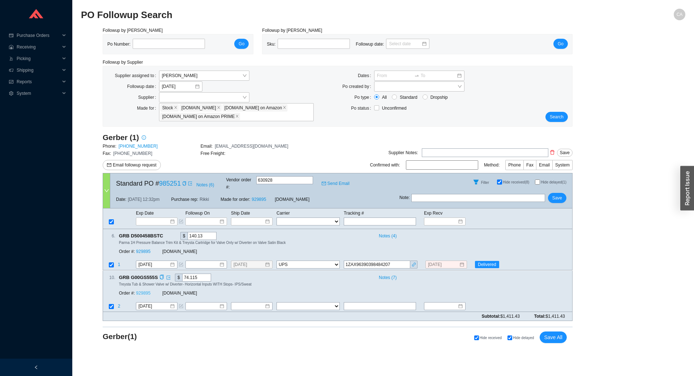
click at [145, 290] on link "929895" at bounding box center [143, 292] width 14 height 5
click at [159, 274] on icon "copy" at bounding box center [161, 276] width 5 height 5
click at [558, 194] on span "Save" at bounding box center [557, 197] width 10 height 7
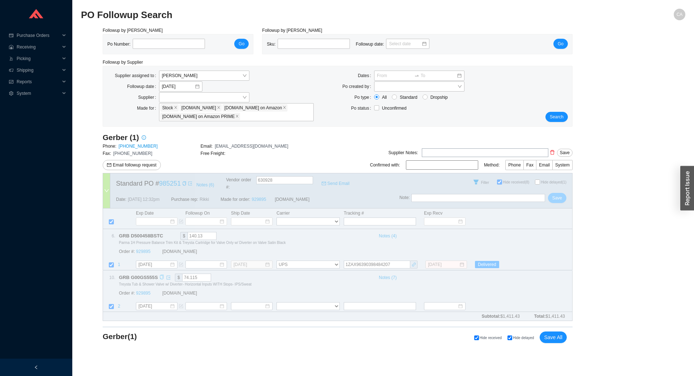
select select "2"
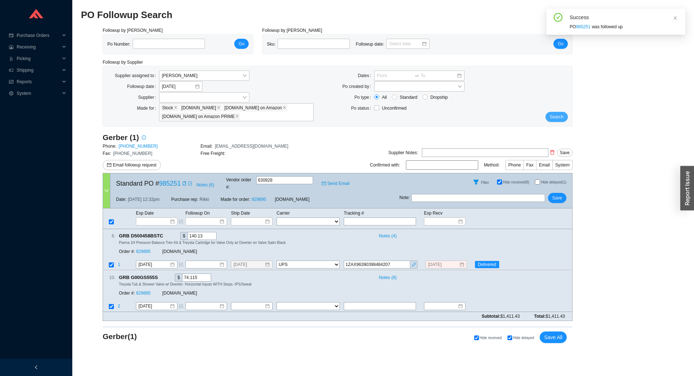
click at [554, 115] on span "Search" at bounding box center [557, 116] width 14 height 7
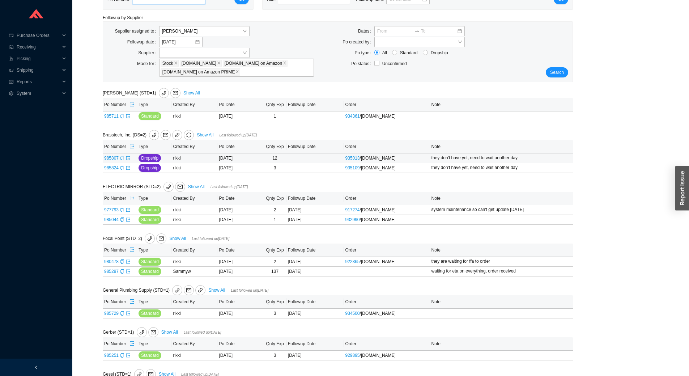
scroll to position [145, 0]
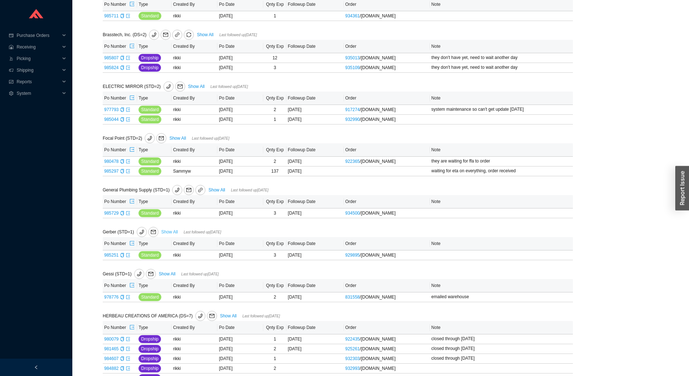
click at [165, 234] on link "Show All" at bounding box center [169, 231] width 17 height 5
select select "2"
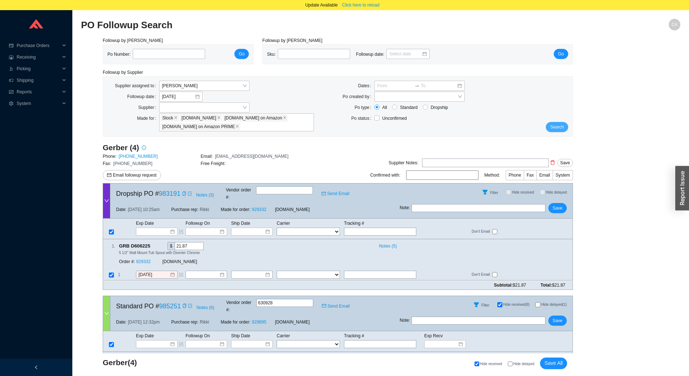
click at [552, 128] on span "Search" at bounding box center [557, 126] width 14 height 7
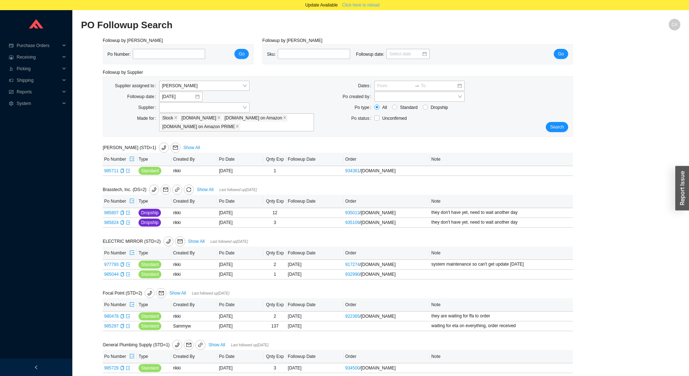
click at [363, 5] on span "Click here to reload" at bounding box center [360, 4] width 37 height 7
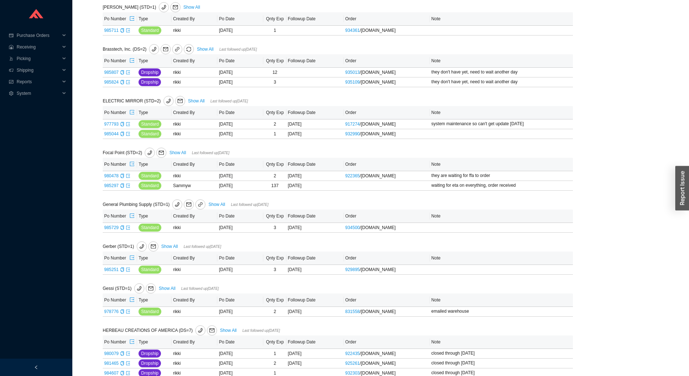
scroll to position [145, 0]
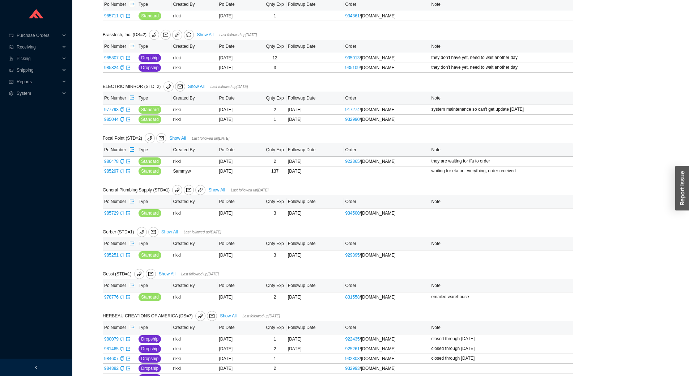
click at [170, 234] on link "Show All" at bounding box center [169, 231] width 17 height 5
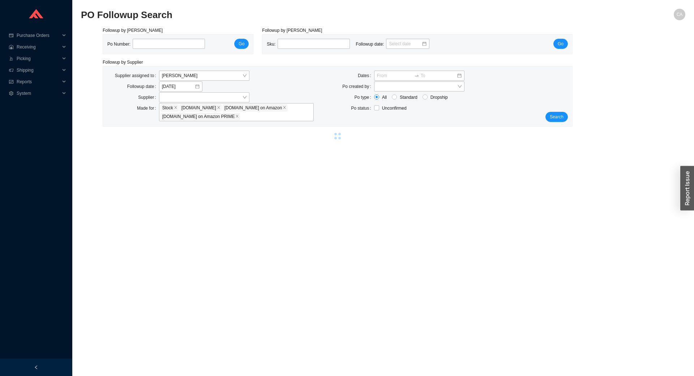
select select "2"
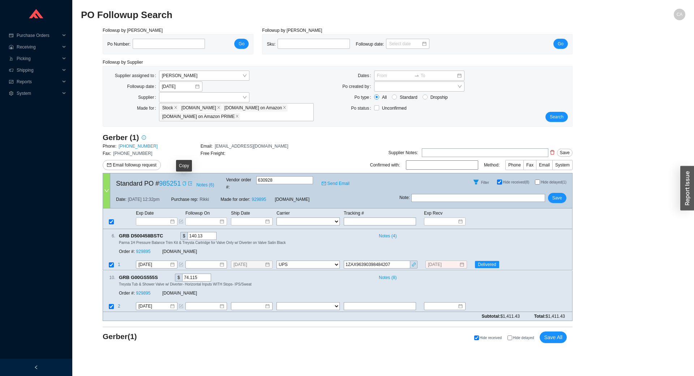
click at [184, 181] on icon "copy" at bounding box center [184, 183] width 4 height 4
click at [164, 233] on icon "copy" at bounding box center [166, 235] width 5 height 5
click at [415, 262] on icon "link" at bounding box center [414, 264] width 4 height 4
click at [478, 194] on input "text" at bounding box center [478, 198] width 134 height 8
type input "emailed warehouse"
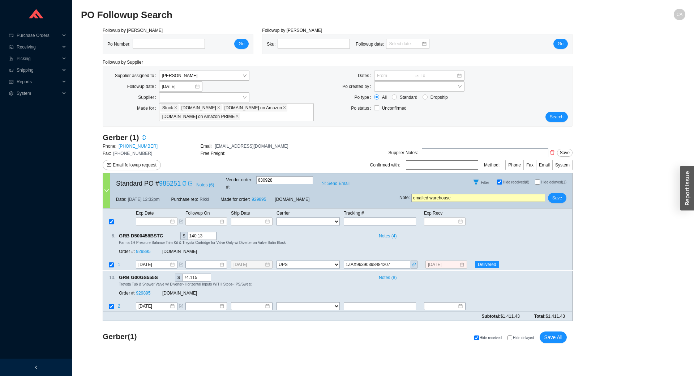
click at [565, 191] on div "Note : emailed warehouse Save" at bounding box center [485, 199] width 173 height 17
click at [562, 193] on button "Save" at bounding box center [557, 198] width 18 height 10
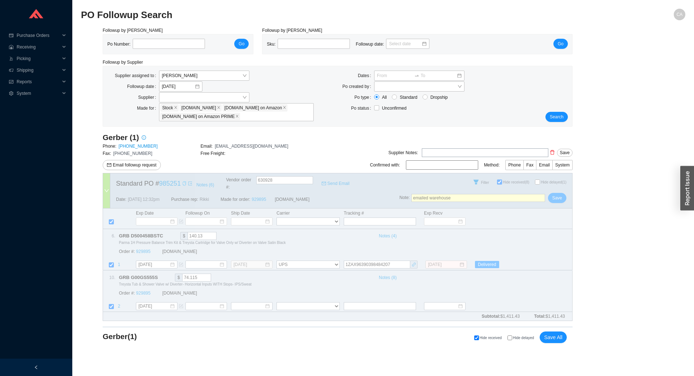
select select "2"
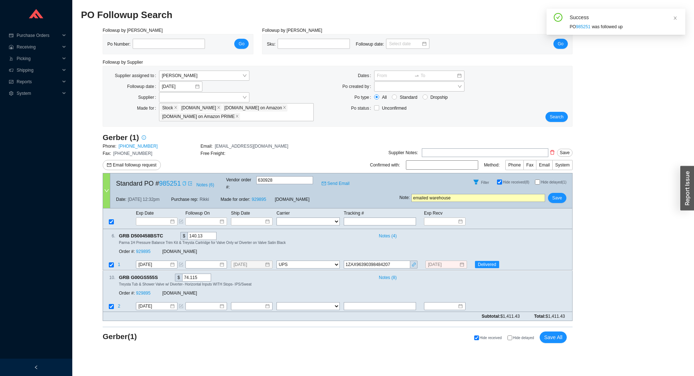
click at [420, 339] on div "Gerber ( 1 ) Hide received Hide delayed Save All" at bounding box center [338, 337] width 470 height 23
click at [555, 118] on span "Search" at bounding box center [557, 116] width 14 height 7
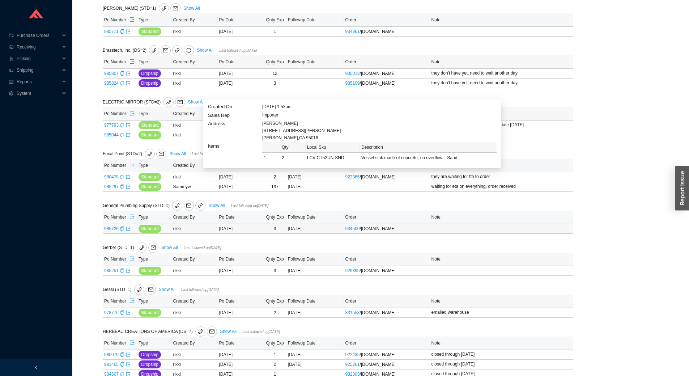
scroll to position [268, 0]
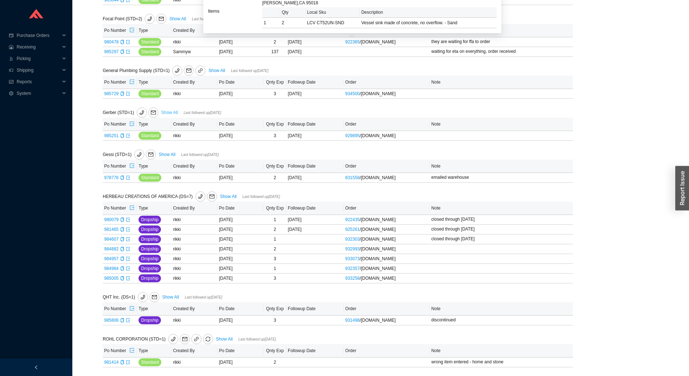
click at [171, 111] on link "Show All" at bounding box center [169, 112] width 17 height 5
select select "2"
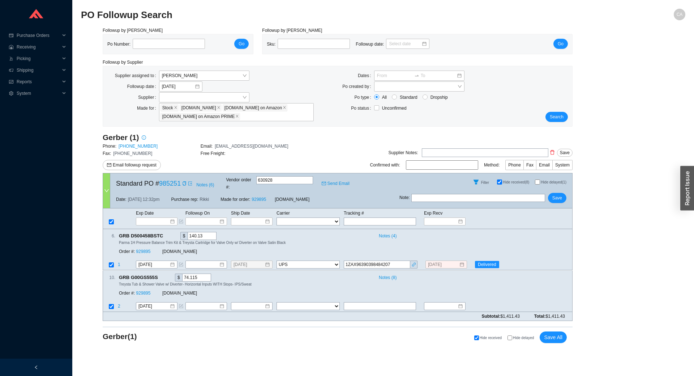
click at [467, 194] on input "text" at bounding box center [478, 198] width 134 height 8
type input "emailed warehouse"
drag, startPoint x: 567, startPoint y: 190, endPoint x: 562, endPoint y: 192, distance: 4.6
click at [567, 191] on div "Note : emailed warehouse Save" at bounding box center [485, 199] width 173 height 17
click at [557, 194] on span "Save" at bounding box center [557, 197] width 10 height 7
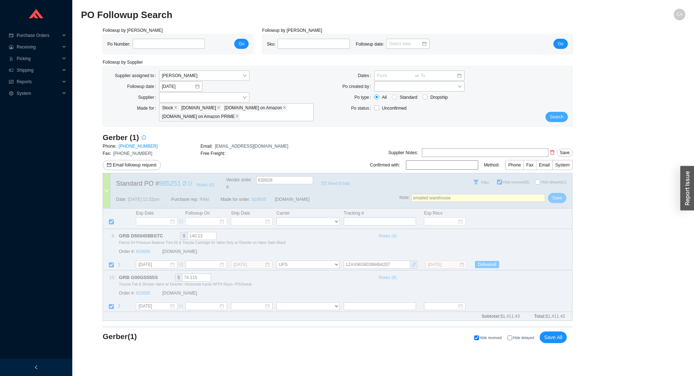
select select "2"
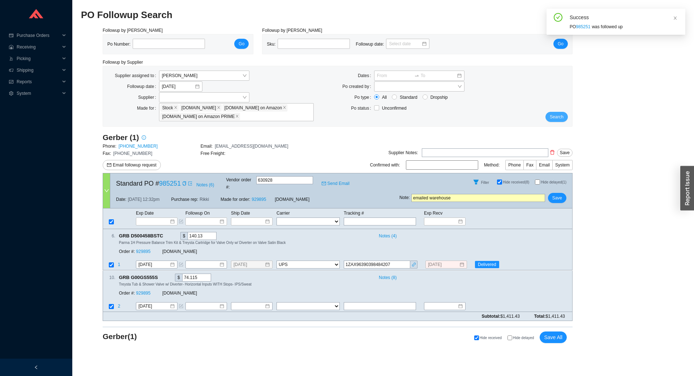
click at [557, 116] on span "Search" at bounding box center [557, 116] width 14 height 7
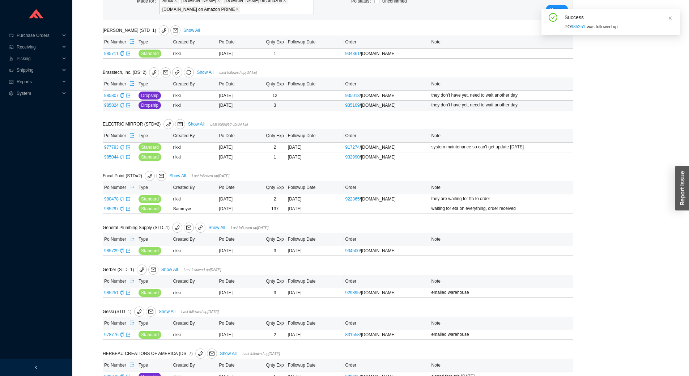
scroll to position [108, 0]
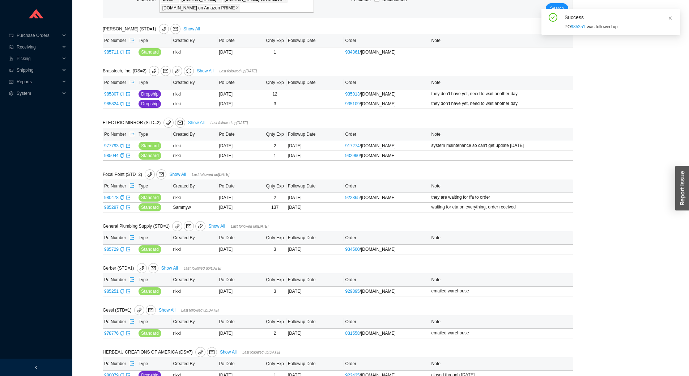
click at [196, 122] on link "Show All" at bounding box center [196, 122] width 17 height 5
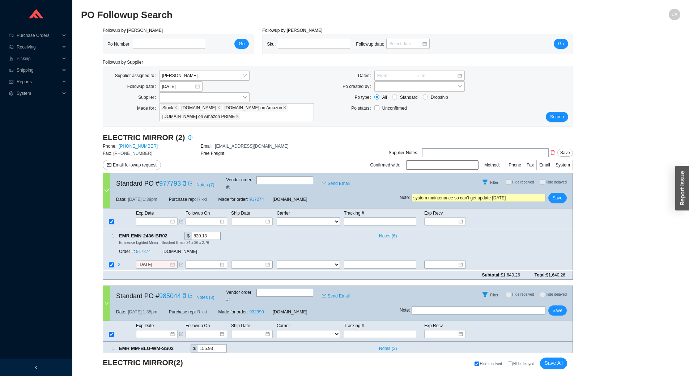
click at [442, 194] on input "system maintenance so can't get update [DATE]" at bounding box center [478, 198] width 134 height 8
click at [446, 303] on div "Note : Save" at bounding box center [485, 311] width 173 height 17
click at [447, 306] on input "text" at bounding box center [478, 310] width 134 height 8
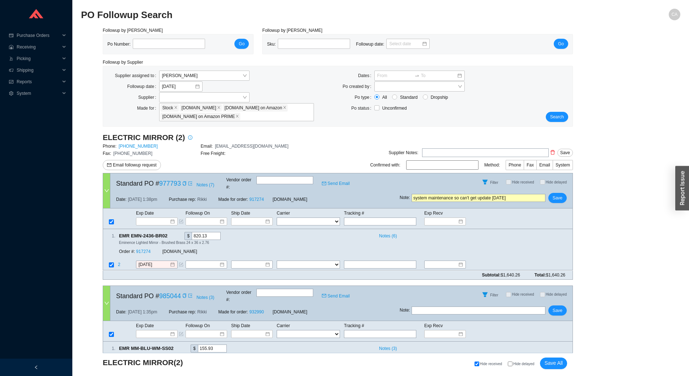
paste input "system maintenance so can't get update [DATE]"
type input "system maintenance so can't get update [DATE]"
click at [550, 364] on span "Save All" at bounding box center [553, 363] width 18 height 8
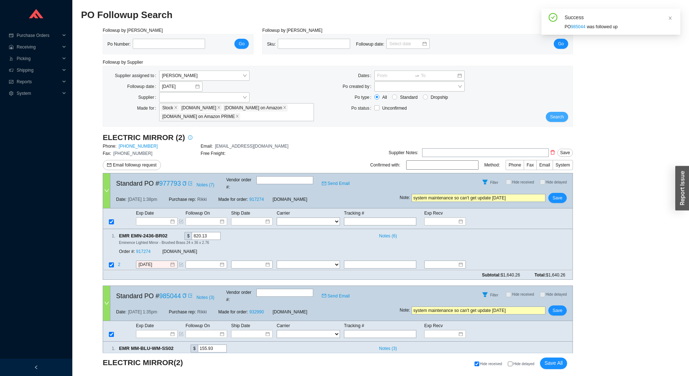
click at [556, 120] on span "Search" at bounding box center [557, 116] width 14 height 7
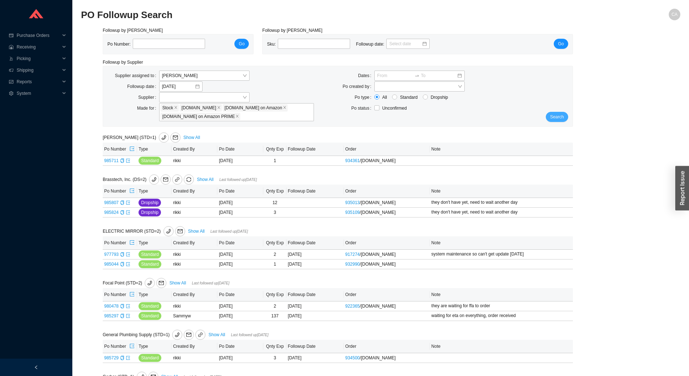
click at [562, 121] on button "Search" at bounding box center [556, 117] width 22 height 10
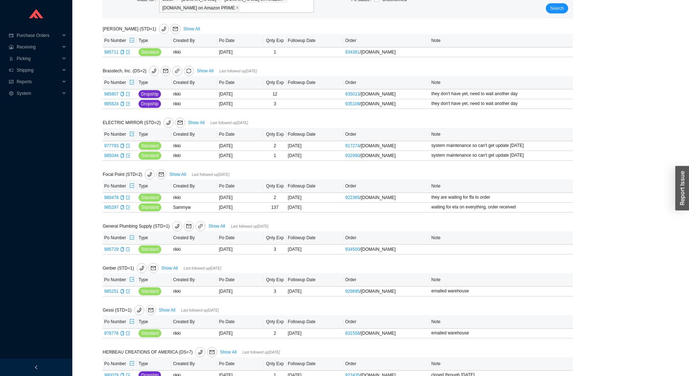
scroll to position [269, 0]
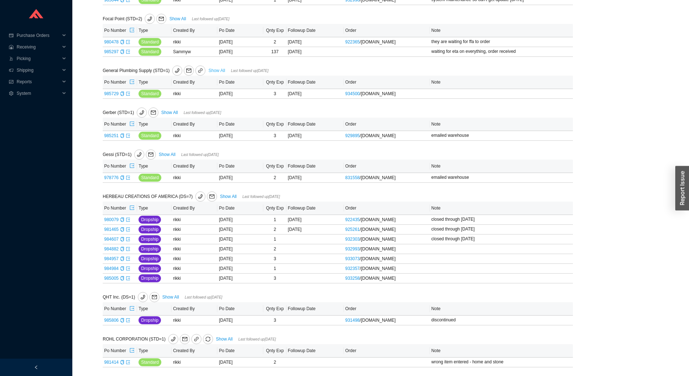
click at [220, 68] on link "Show All" at bounding box center [216, 70] width 17 height 5
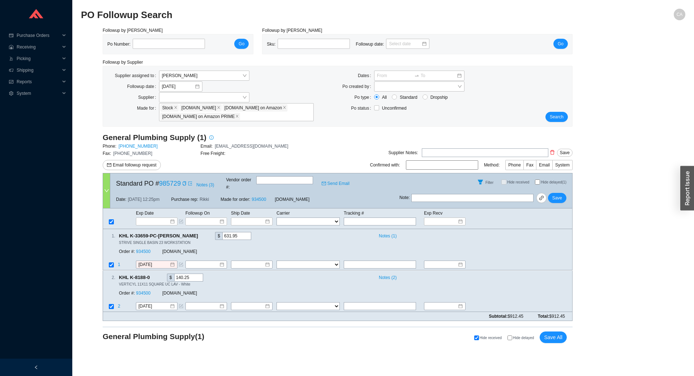
click at [140, 171] on div "General Plumbing Supply (1) Phone: [PHONE_NUMBER] Email: [PERSON_NAME][EMAIL_AD…" at bounding box center [201, 152] width 196 height 40
click at [143, 166] on span "Email followup request" at bounding box center [135, 164] width 44 height 7
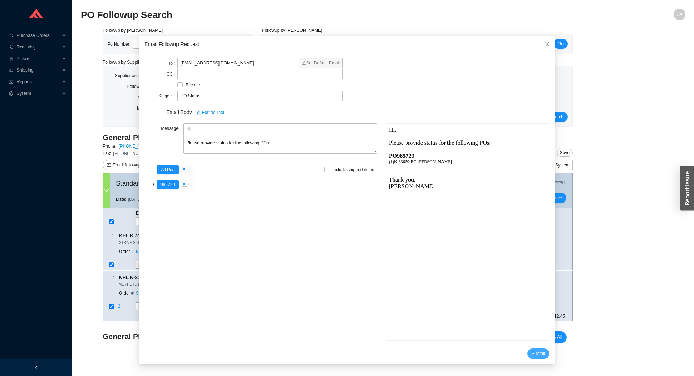
click at [532, 354] on span "Submit" at bounding box center [538, 353] width 13 height 7
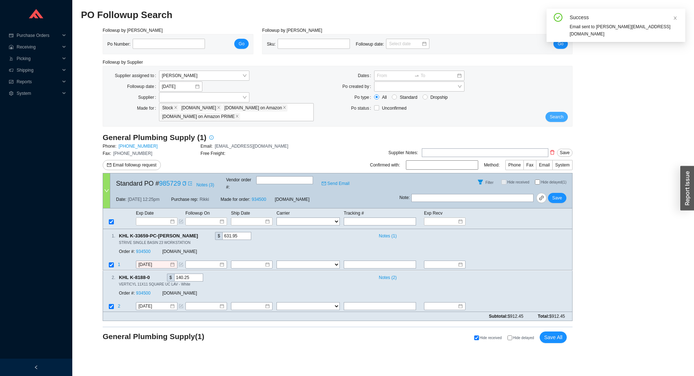
click at [561, 120] on span "Search" at bounding box center [557, 116] width 14 height 7
